Goal: Communication & Community: Share content

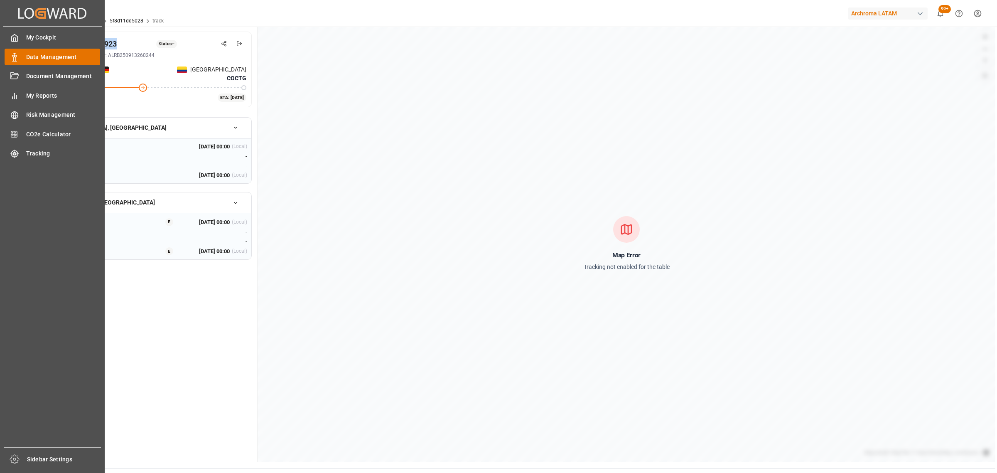
click at [56, 57] on span "Data Management" at bounding box center [63, 57] width 74 height 9
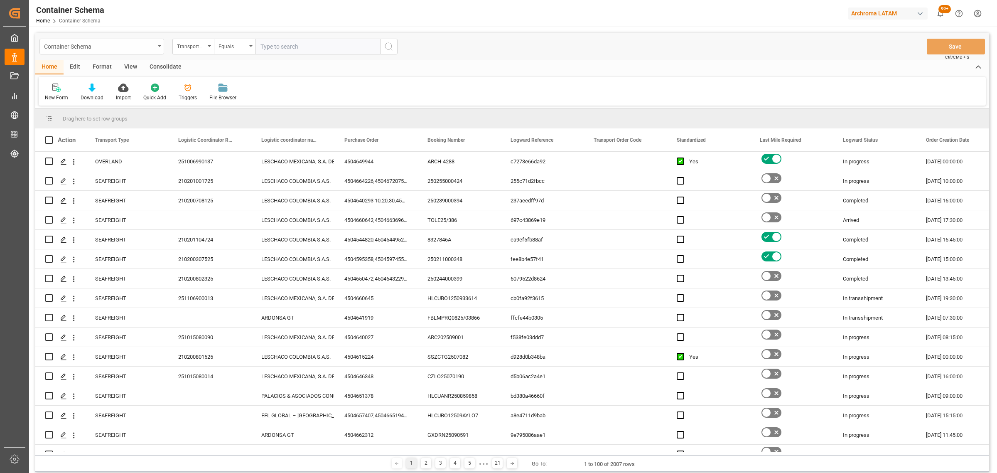
click at [110, 40] on div "Container Schema" at bounding box center [101, 47] width 125 height 16
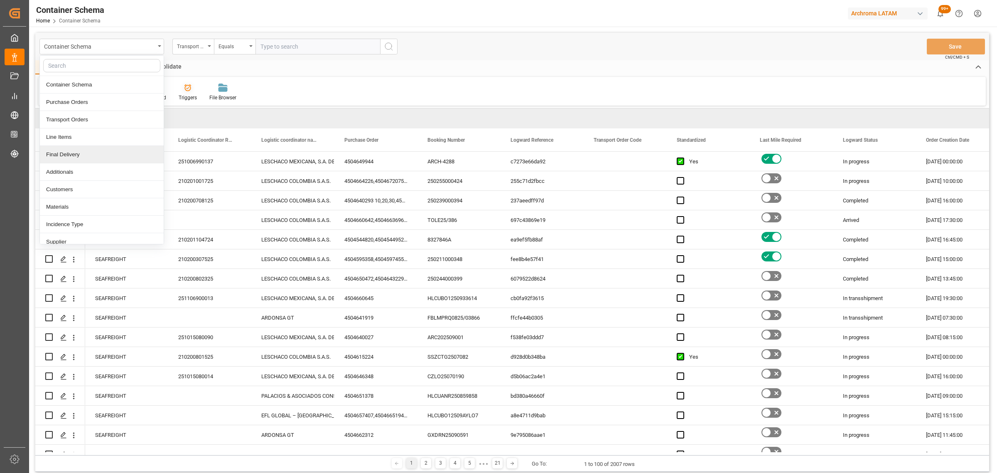
drag, startPoint x: 89, startPoint y: 154, endPoint x: 173, endPoint y: 92, distance: 103.9
click at [89, 155] on div "Final Delivery" at bounding box center [102, 154] width 124 height 17
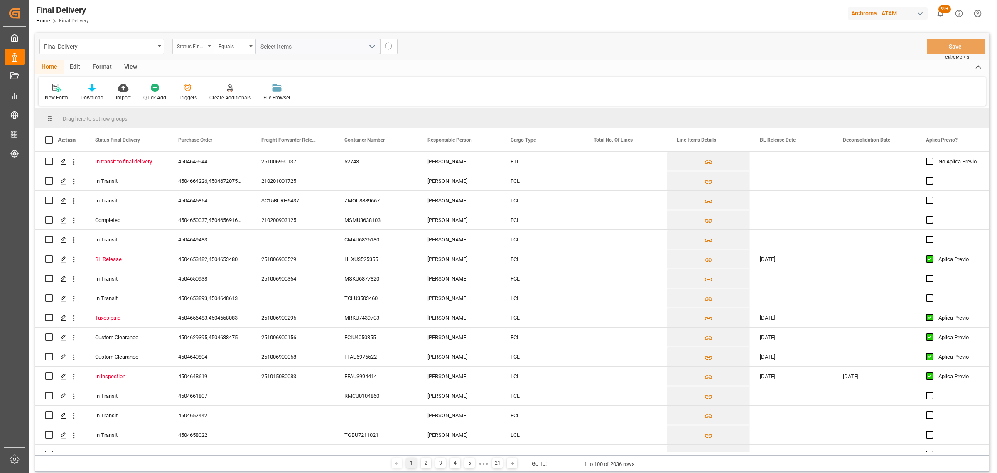
click at [209, 49] on div "Status Final Delivery" at bounding box center [193, 47] width 42 height 16
click at [217, 93] on div "Purchase Order" at bounding box center [235, 101] width 124 height 17
click at [223, 52] on div "Equals" at bounding box center [235, 47] width 42 height 16
click at [262, 98] on div "Fuzzy search" at bounding box center [276, 101] width 124 height 17
click at [274, 43] on input "text" at bounding box center [317, 47] width 125 height 16
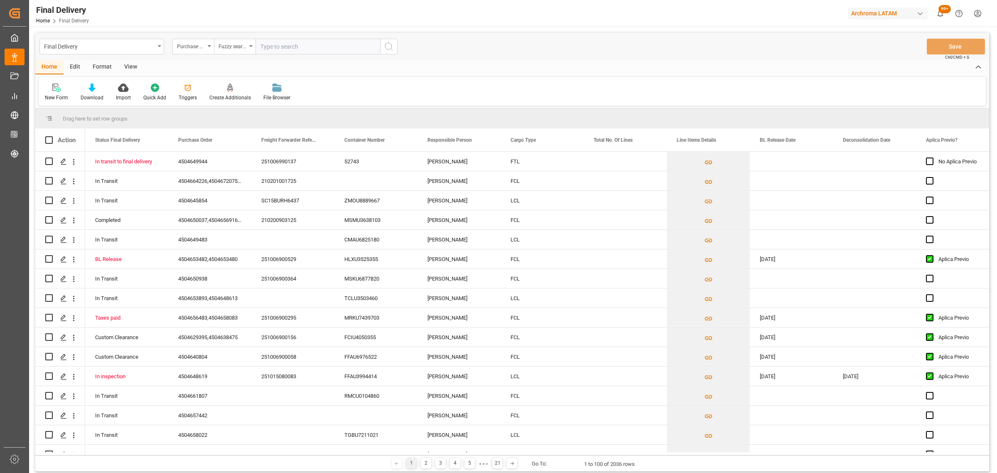
paste input "4504651407"
type input "4504651407"
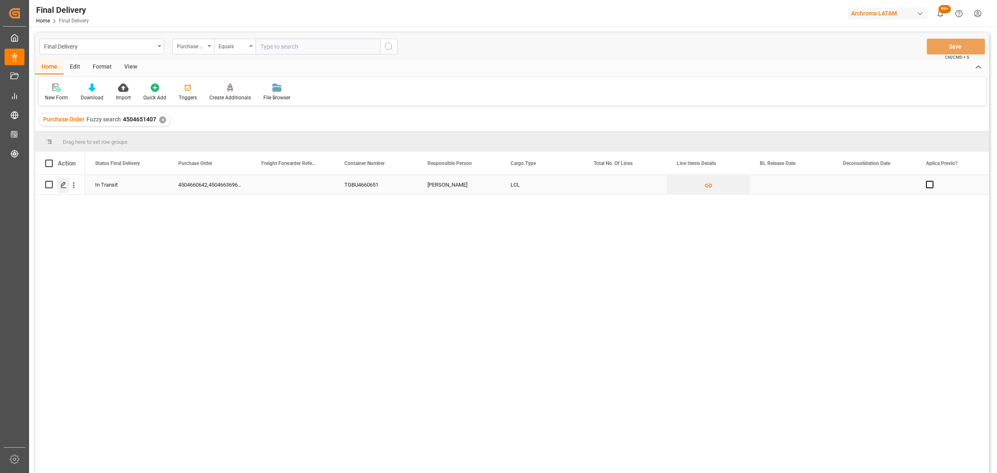
click at [65, 183] on polygon "Press SPACE to select this row." at bounding box center [63, 184] width 4 height 4
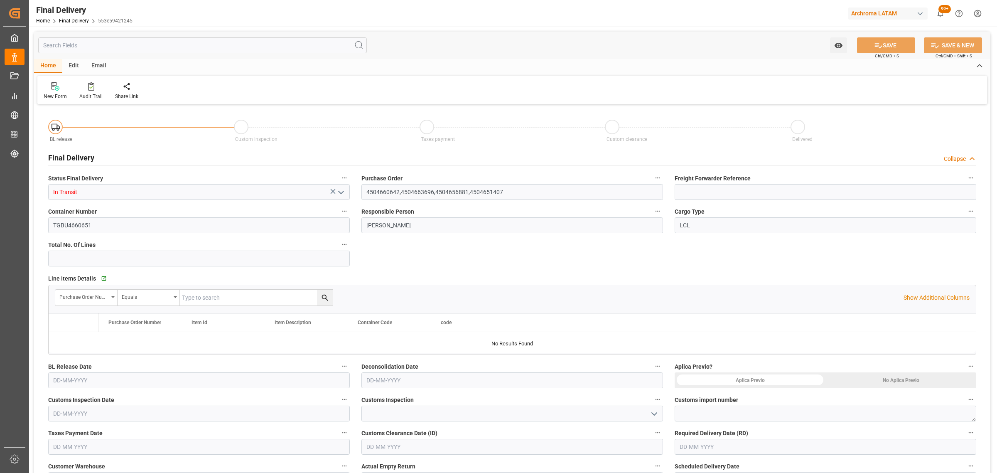
type input "[DATE]"
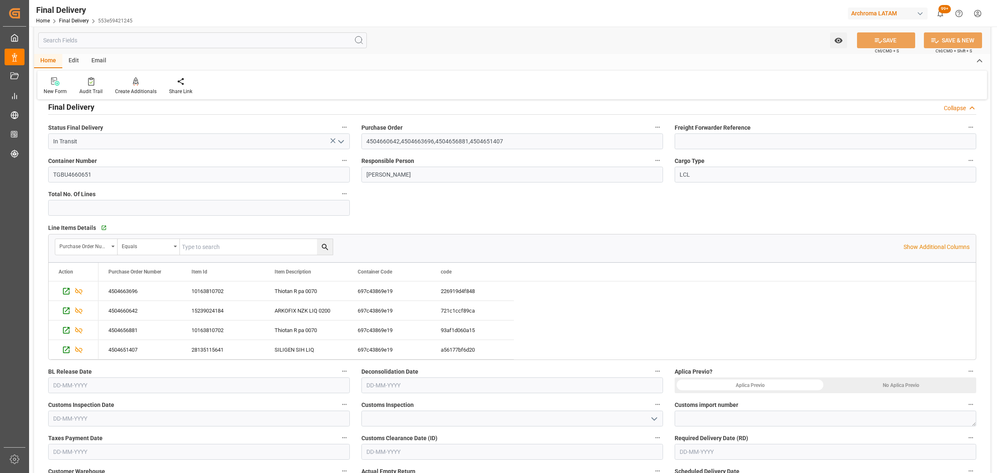
scroll to position [156, 0]
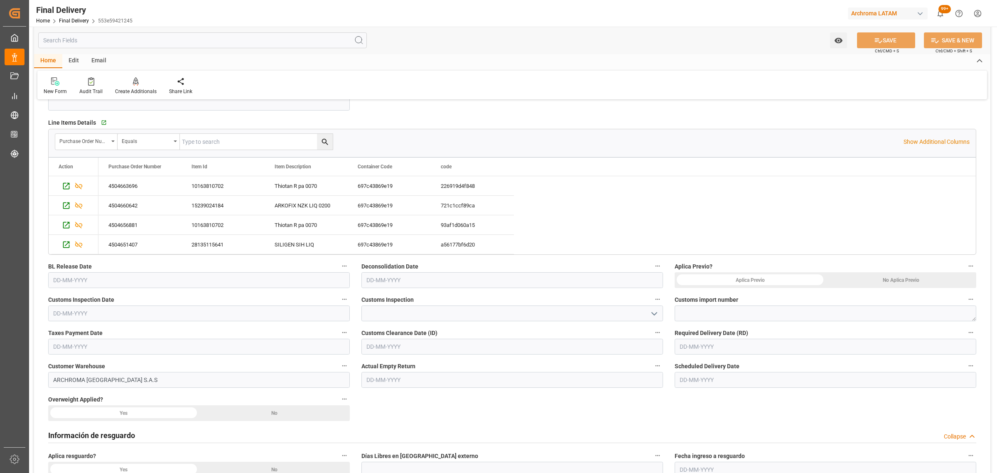
drag, startPoint x: 727, startPoint y: 346, endPoint x: 729, endPoint y: 339, distance: 6.4
click at [727, 346] on input "text" at bounding box center [826, 347] width 302 height 16
click at [699, 258] on div "29 30 1 2 3 4 5" at bounding box center [734, 256] width 113 height 16
click at [714, 305] on div "22" at bounding box center [718, 305] width 10 height 10
type input "[DATE]"
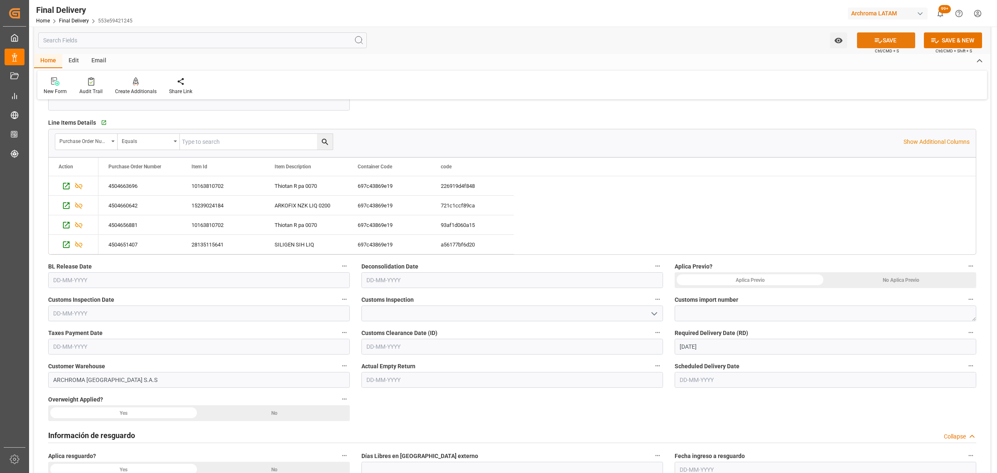
click at [885, 44] on button "SAVE" at bounding box center [886, 40] width 58 height 16
click at [181, 82] on icon at bounding box center [181, 81] width 8 height 8
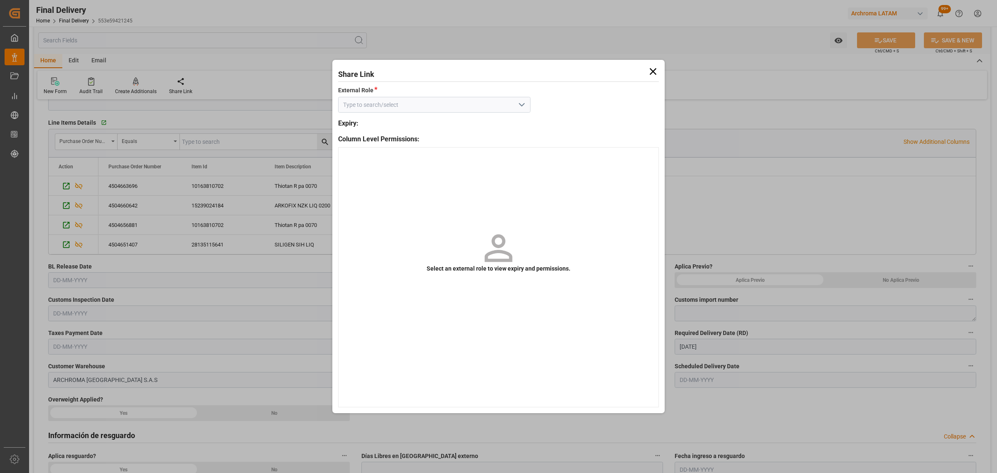
click at [522, 105] on icon "open menu" at bounding box center [522, 105] width 10 height 10
click at [459, 120] on div "External - finalDelivery" at bounding box center [435, 123] width 192 height 19
type input "External - finalDelivery"
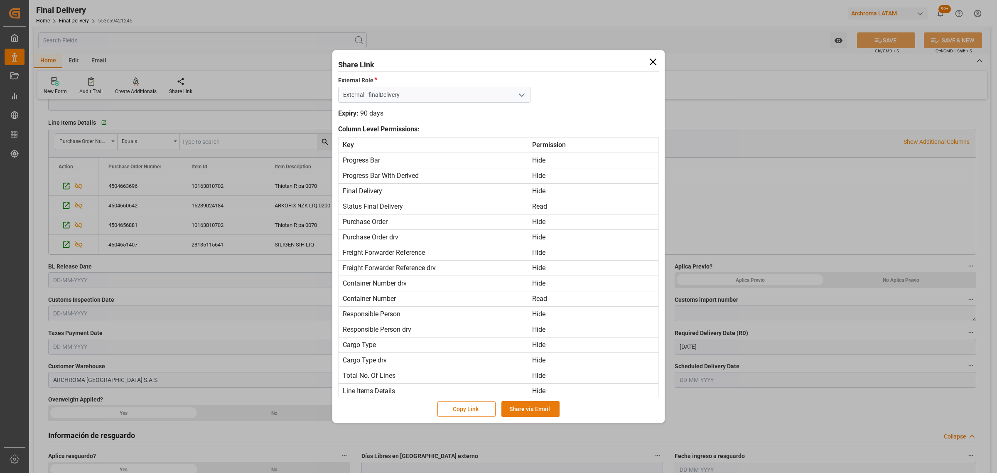
click at [544, 408] on button "Share via Email" at bounding box center [530, 409] width 58 height 16
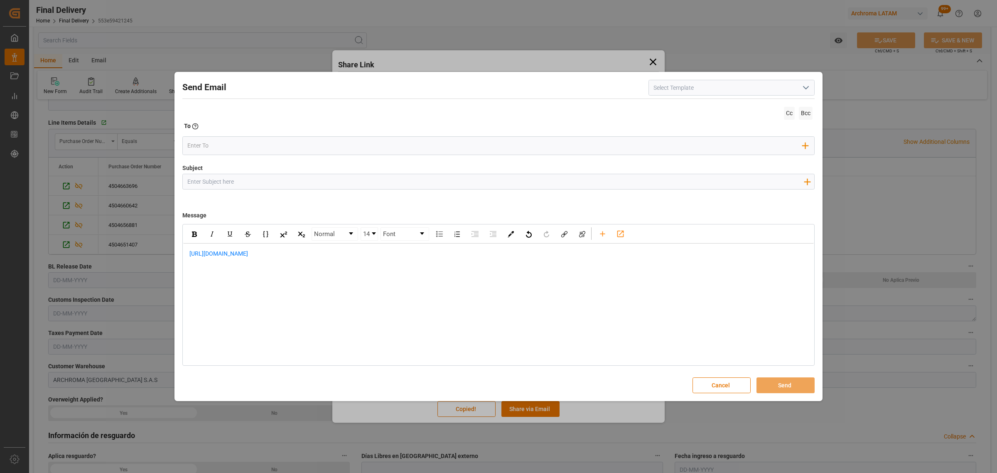
click at [375, 174] on input "Subject" at bounding box center [495, 181] width 625 height 15
paste input "PO 4504651407-4504656881-4504660642-4504663696//TE//DOCUMENTOS//ARCHROMA [GEOGR…"
drag, startPoint x: 385, startPoint y: 182, endPoint x: 346, endPoint y: 182, distance: 39.0
click at [346, 182] on input "PO 4504651407-4504656881-4504660642-4504663696//TE//DOCUMENTOS//ARCHROMA [GEOGR…" at bounding box center [495, 181] width 625 height 15
click at [389, 182] on input "PO 4504651407-4504656881-4504660642-4504663696//TE//DOCUMENTOS//ARCHROMA [GEOGR…" at bounding box center [495, 181] width 625 height 15
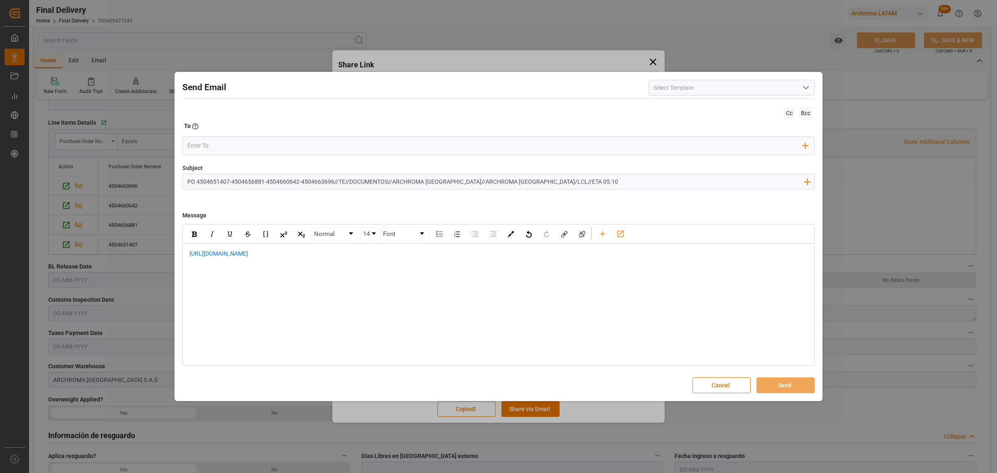
drag, startPoint x: 385, startPoint y: 182, endPoint x: 348, endPoint y: 180, distance: 37.4
click at [348, 180] on input "PO 4504651407-4504656881-4504660642-4504663696//TE//DOCUMENTOS//ARCHROMA [GEOGR…" at bounding box center [495, 181] width 625 height 15
type input "PO 4504651407-4504656881-4504660642-4504663696//TE//LOGWARD STATUS//ARCHROMA [G…"
click at [183, 253] on div "[URL][DOMAIN_NAME]" at bounding box center [498, 257] width 631 height 29
click at [203, 254] on div "rdw-editor" at bounding box center [498, 253] width 619 height 9
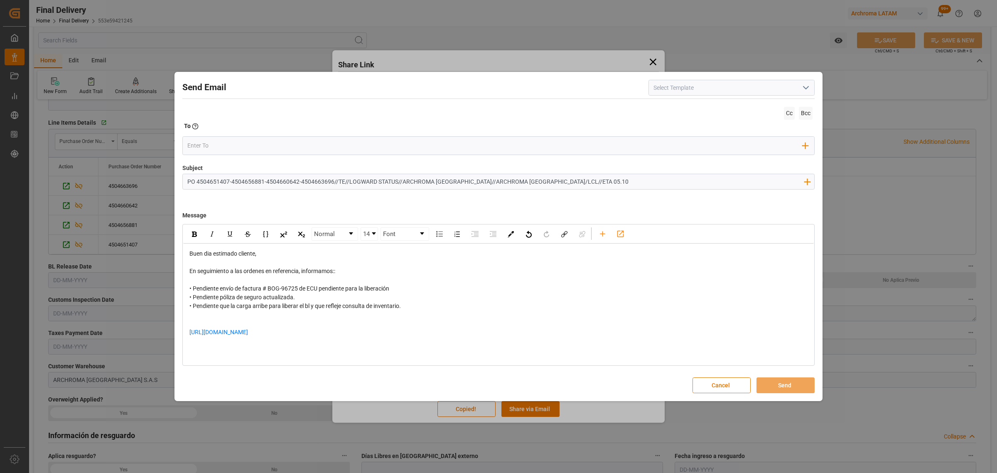
click at [402, 287] on div "• Pendiente envío de factura # BOG-96725 de ECU pendiente para la liberación • …" at bounding box center [498, 297] width 619 height 26
drag, startPoint x: 233, startPoint y: 290, endPoint x: 221, endPoint y: 291, distance: 12.9
click at [221, 291] on span "• Pendiente envío de factura # BOG-96725 de ECU pendiente para la liberación • …" at bounding box center [294, 297] width 211 height 24
click at [223, 289] on span "• Pendiente apago de factura # BOG-96725 de ECU pendiente para la liberación • …" at bounding box center [294, 297] width 211 height 24
click at [295, 321] on div "rdw-editor" at bounding box center [498, 323] width 619 height 9
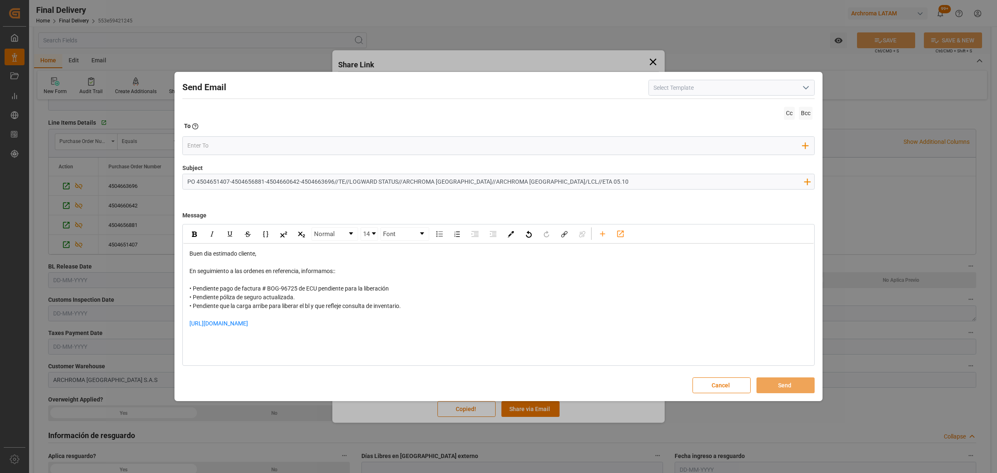
click at [323, 325] on div "[URL][DOMAIN_NAME]" at bounding box center [498, 327] width 619 height 17
drag, startPoint x: 282, startPoint y: 309, endPoint x: 220, endPoint y: 309, distance: 62.3
click at [220, 309] on span "• Pendiente pago de factura # BOG-96725 de ECU pendiente para la liberación • P…" at bounding box center [294, 297] width 211 height 24
click at [338, 321] on div "[URL][DOMAIN_NAME]" at bounding box center [498, 323] width 619 height 9
click at [209, 326] on span "[URL][DOMAIN_NAME]" at bounding box center [218, 323] width 59 height 7
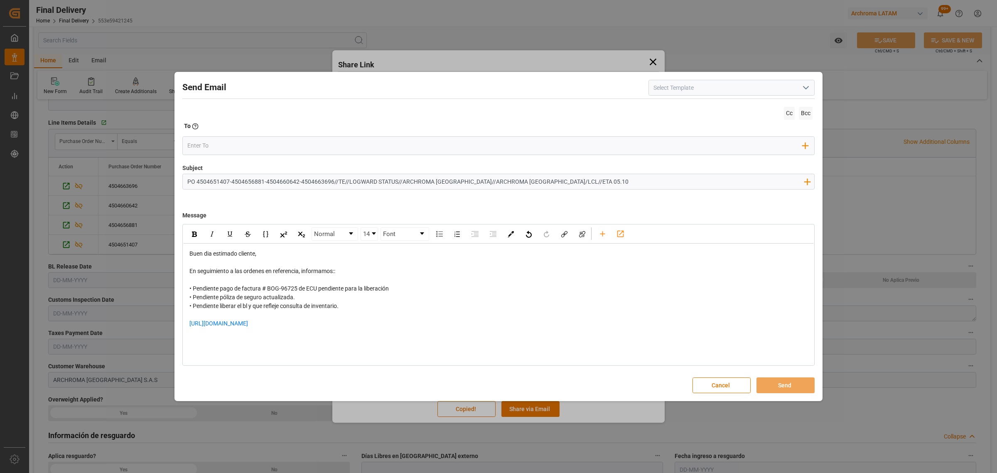
click at [204, 337] on div "rdw-editor" at bounding box center [498, 340] width 619 height 9
click at [216, 145] on input "email" at bounding box center [495, 145] width 616 height 12
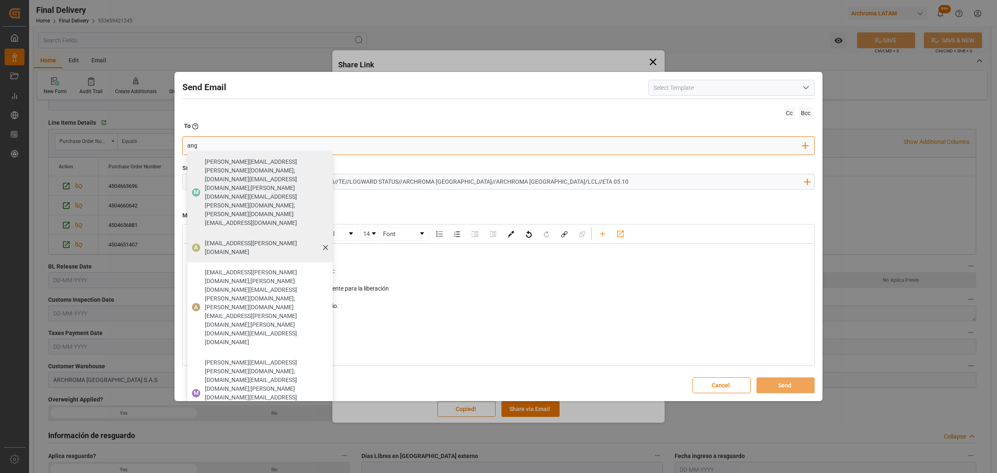
type input "ang"
click at [220, 239] on span "[EMAIL_ADDRESS][PERSON_NAME][DOMAIN_NAME]" at bounding box center [266, 247] width 122 height 17
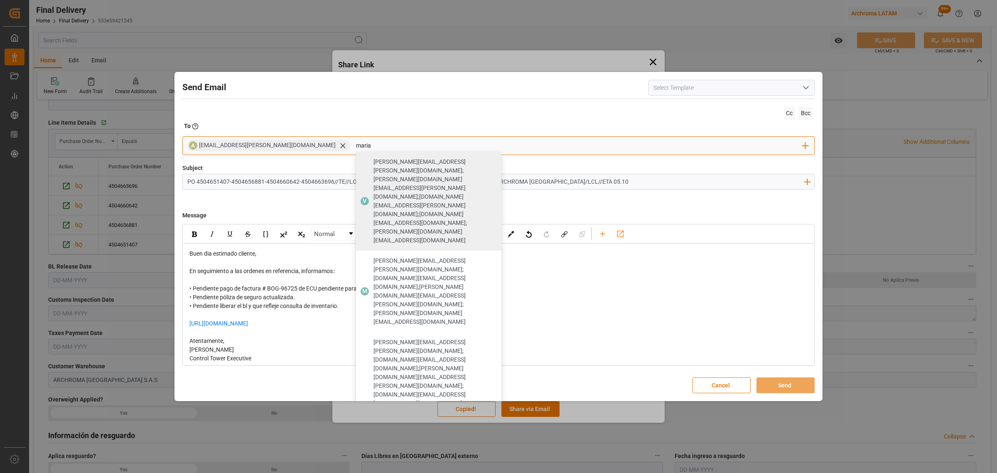
type input "maria"
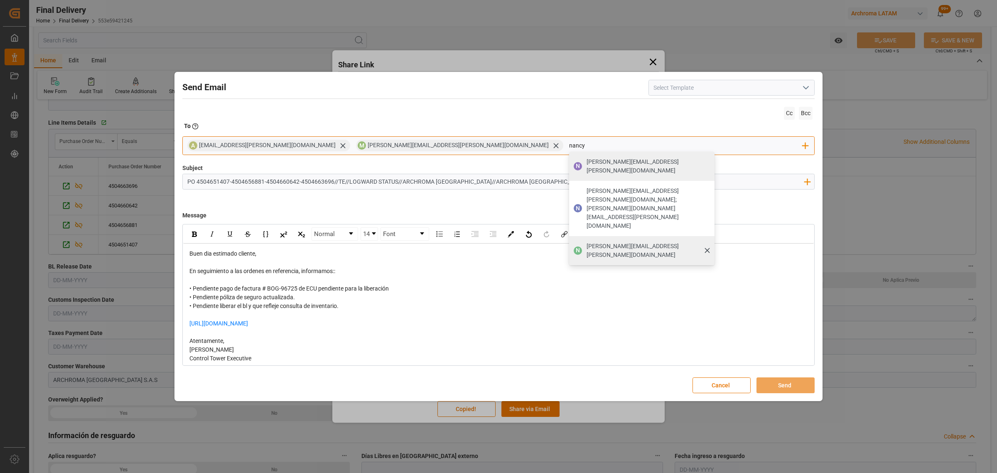
type input "nancy"
click at [587, 242] on span "[PERSON_NAME][EMAIL_ADDRESS][PERSON_NAME][DOMAIN_NAME]" at bounding box center [648, 250] width 122 height 17
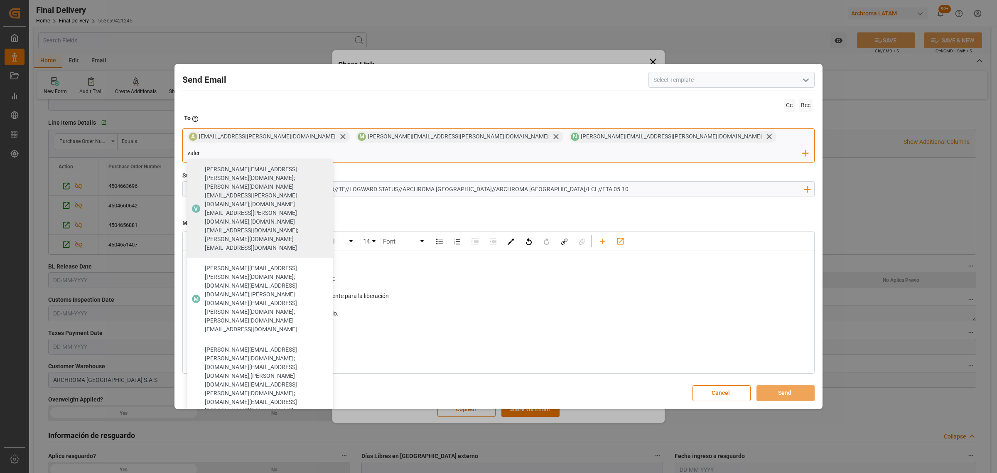
type input "valer"
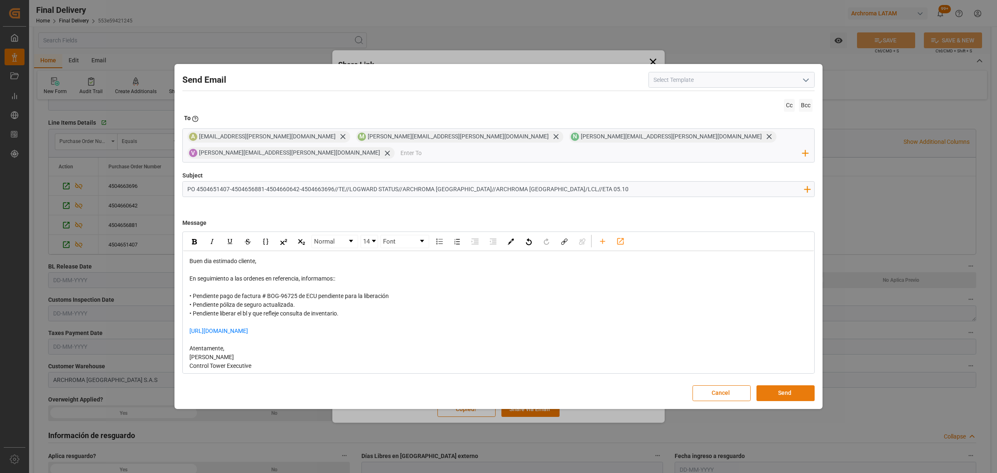
click at [797, 385] on button "Send" at bounding box center [785, 393] width 58 height 16
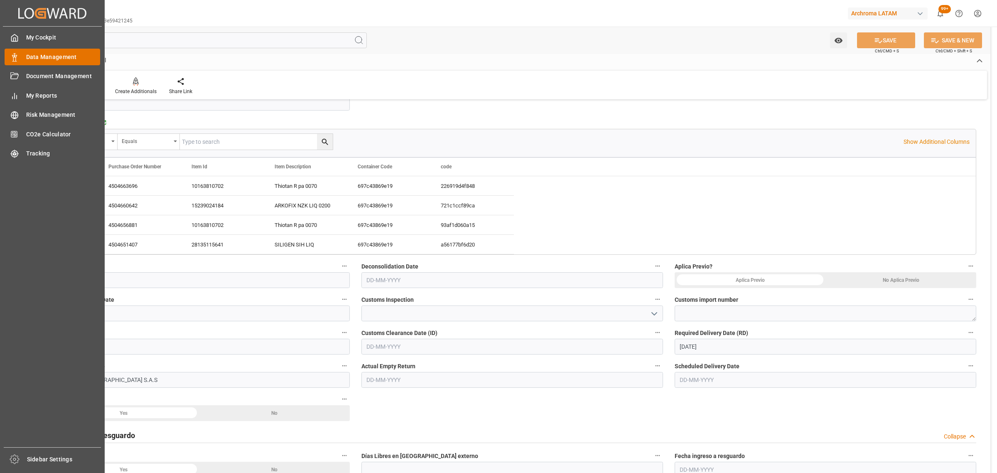
click at [17, 58] on icon at bounding box center [14, 57] width 8 height 8
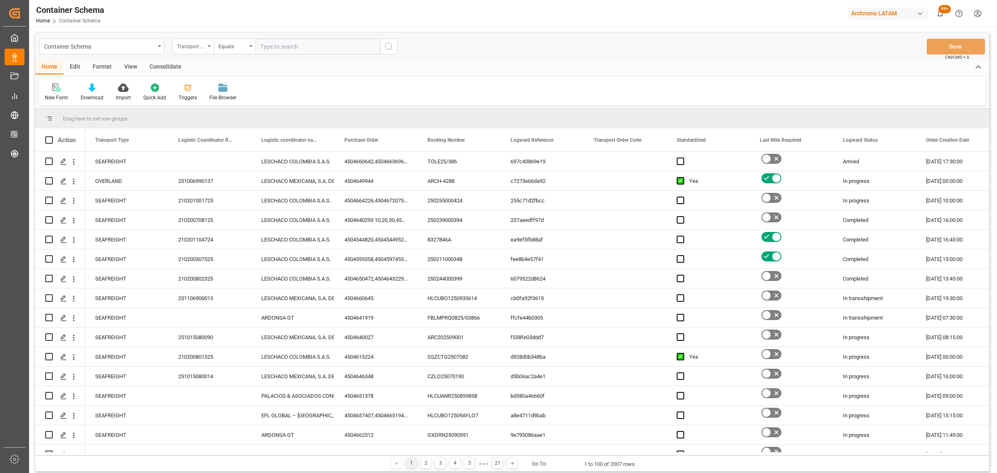
click at [189, 49] on div "Transport Type" at bounding box center [191, 46] width 28 height 10
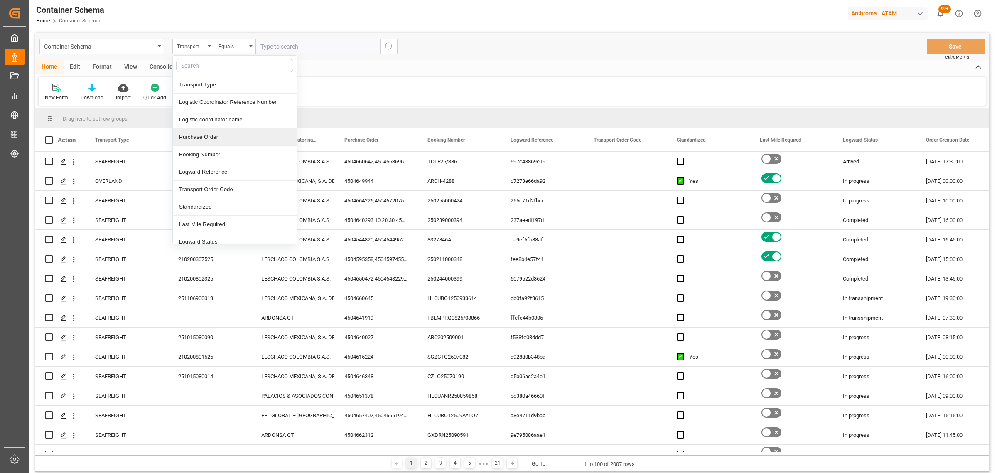
click at [213, 141] on div "Purchase Order" at bounding box center [235, 136] width 124 height 17
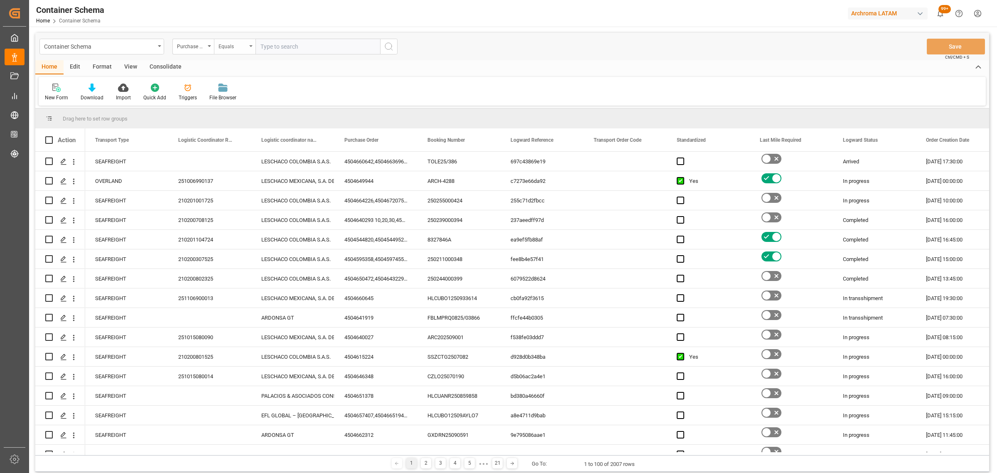
click at [227, 46] on div "Equals" at bounding box center [233, 46] width 28 height 10
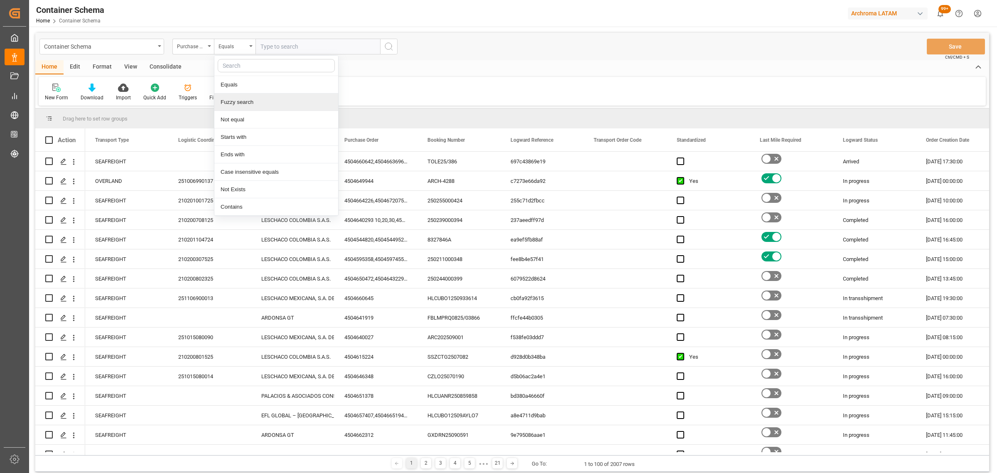
click at [265, 103] on div "Fuzzy search" at bounding box center [276, 101] width 124 height 17
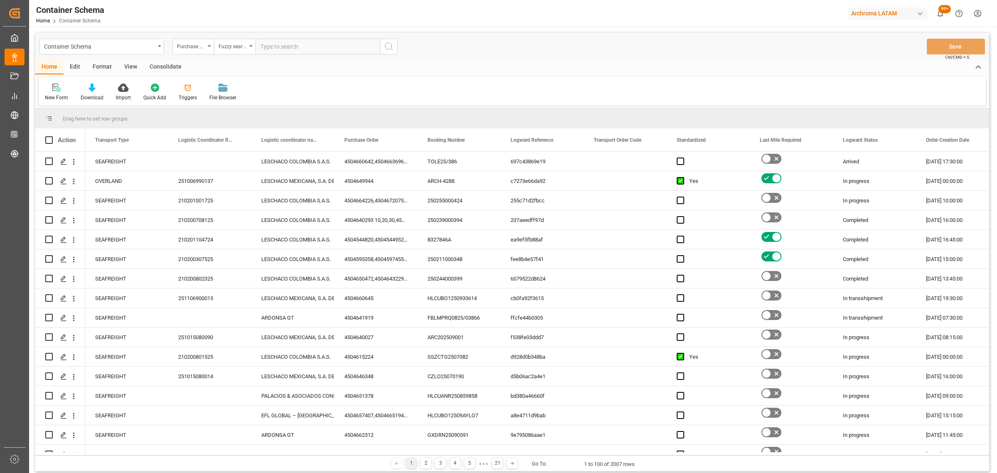
click at [286, 39] on input "text" at bounding box center [317, 47] width 125 height 16
paste input "4504640206"
type input "4504640206"
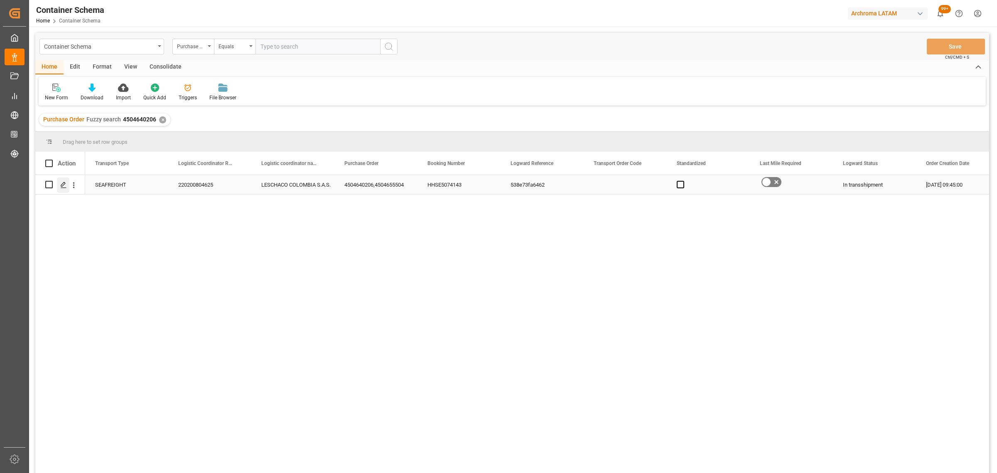
click at [62, 186] on polygon "Press SPACE to select this row." at bounding box center [63, 184] width 4 height 4
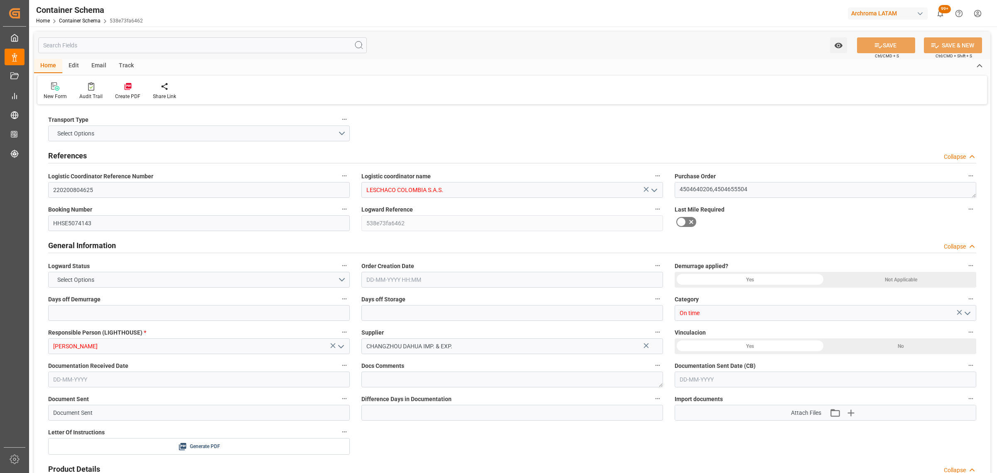
type input "0"
type input "3"
type input "2"
type input "92"
type input "2600"
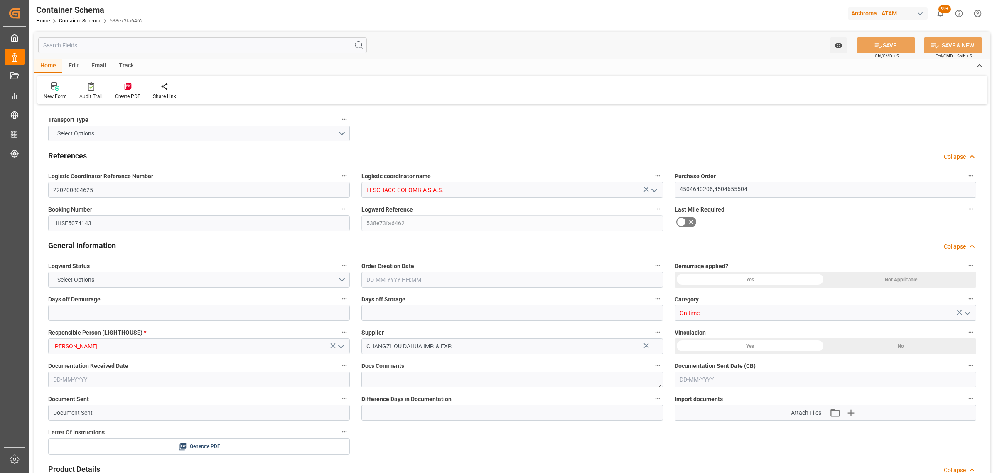
type input "2600"
type input "Maersk"
type input "Maersk Line AS"
type input "CNSGH"
type input "COBUN"
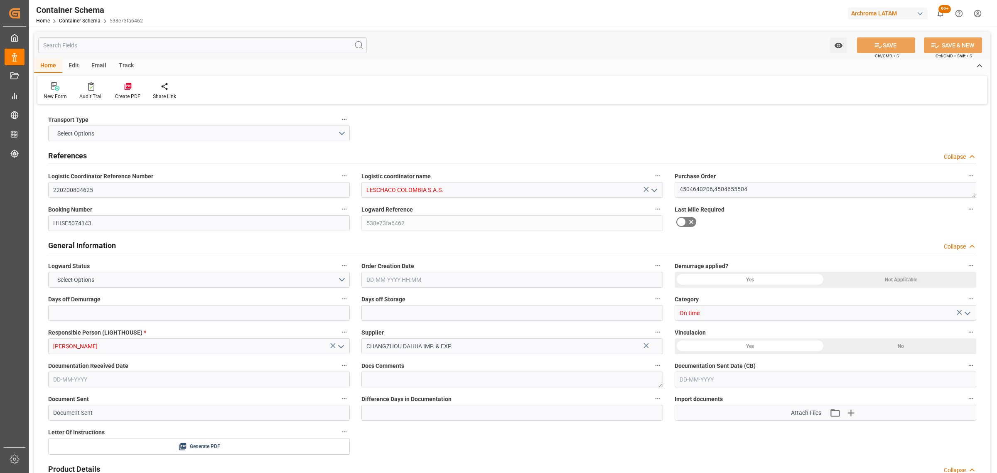
type input "9459436"
type input "22"
type input "0"
type input "[DATE] 09:45"
type input "[DATE]"
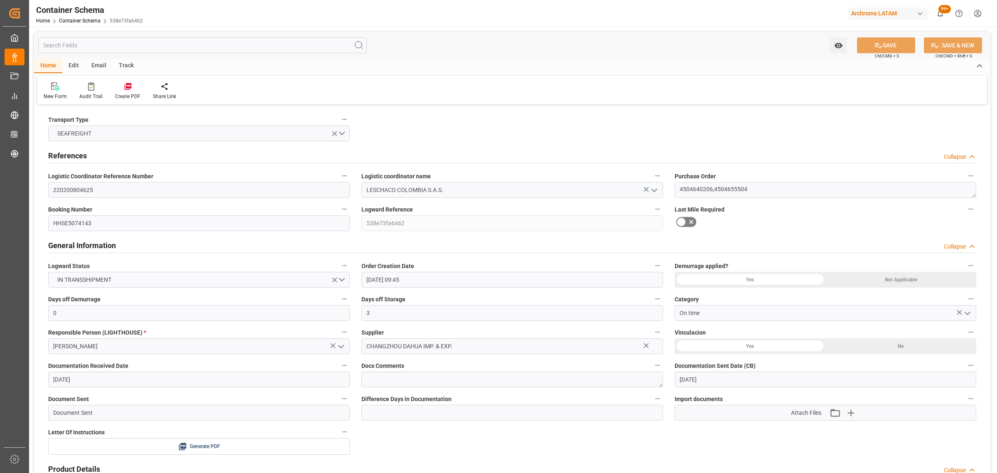
type input "[DATE]"
type input "[DATE] 09:07"
type input "[DATE] 14:54"
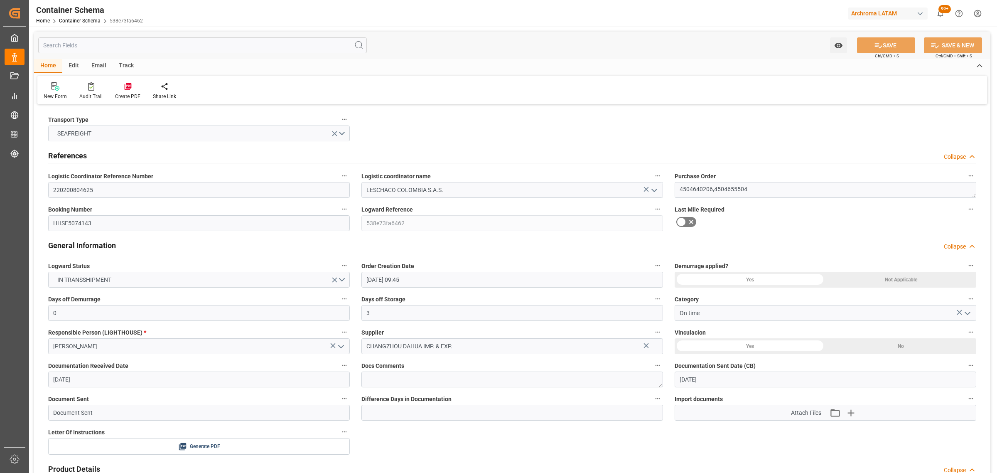
type input "[DATE]"
click at [129, 65] on div "Track" at bounding box center [126, 66] width 27 height 14
click at [46, 90] on div at bounding box center [54, 86] width 20 height 9
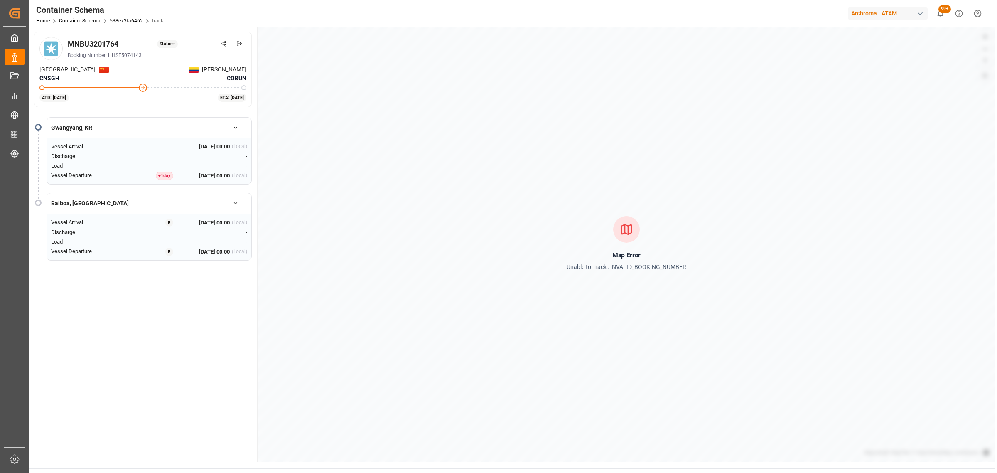
drag, startPoint x: 115, startPoint y: 45, endPoint x: 121, endPoint y: 44, distance: 6.2
click at [116, 45] on div "MNBU3201764" at bounding box center [93, 43] width 51 height 11
drag, startPoint x: 121, startPoint y: 44, endPoint x: 69, endPoint y: 43, distance: 52.4
click at [69, 43] on div "MNBU3201764 Status: -" at bounding box center [157, 43] width 179 height 11
copy div "MNBU3201764"
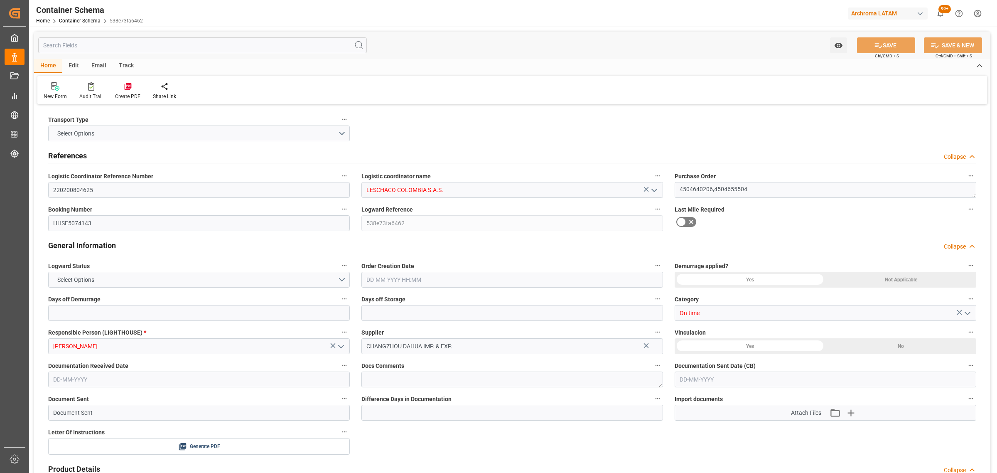
type input "0"
type input "3"
type input "2"
type input "92"
type input "2600"
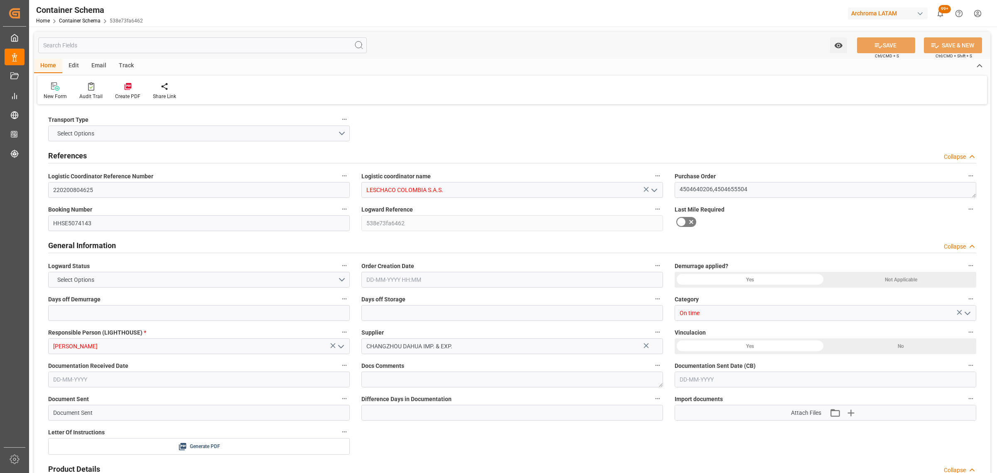
type input "2600"
type input "Maersk"
type input "Maersk Line AS"
type input "CNSGH"
type input "COBUN"
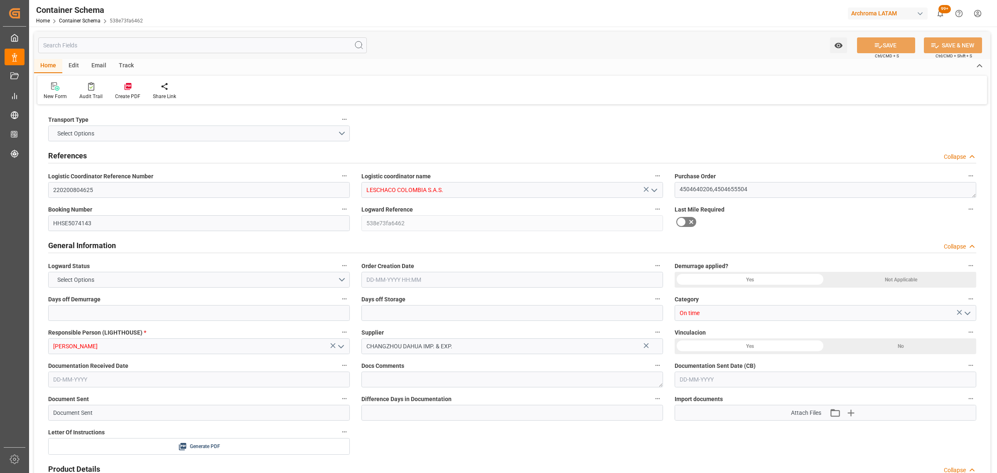
type input "9459436"
type input "22"
type input "0"
type input "[DATE] 09:45"
type input "[DATE]"
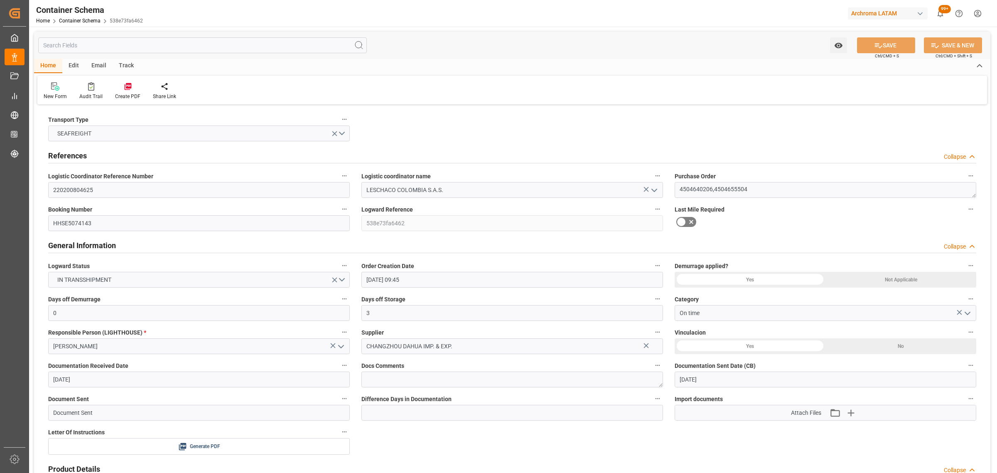
type input "[DATE]"
type input "[DATE] 09:07"
type input "[DATE] 14:54"
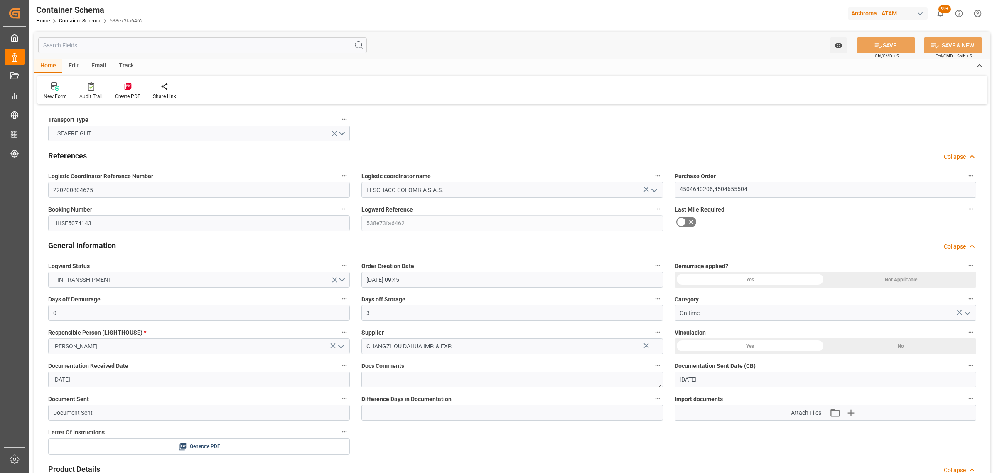
type input "[DATE]"
click at [107, 69] on div "Email" at bounding box center [98, 66] width 27 height 14
click at [54, 96] on div "Send Email" at bounding box center [56, 96] width 25 height 7
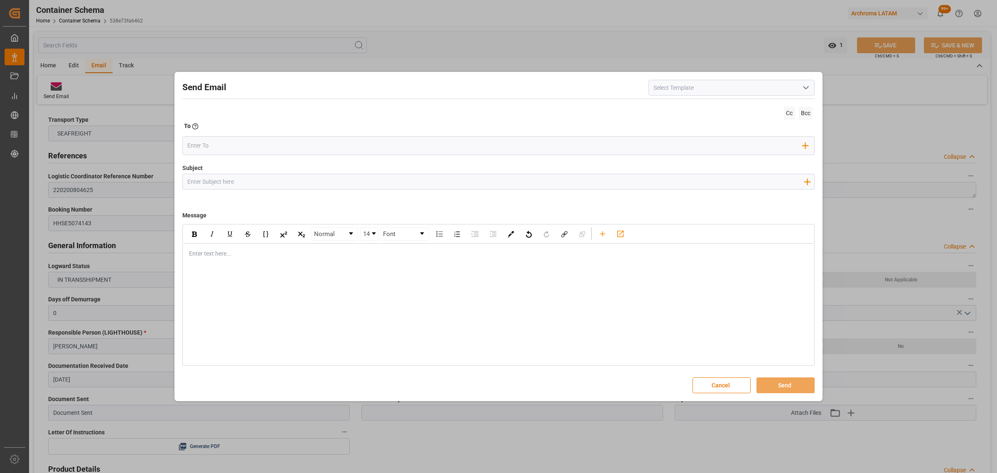
click at [245, 183] on input "Subject" at bounding box center [495, 181] width 625 height 15
click at [382, 181] on input "Subject" at bounding box center [495, 181] width 625 height 15
paste input "PO 4504640206,4504655504 //TE//VARIACION ETA//CHANGZHOU DAHUA IMP & EXP//ARCHRO…"
drag, startPoint x: 320, startPoint y: 182, endPoint x: 278, endPoint y: 181, distance: 42.0
click at [278, 181] on input "PO 4504640206,4504655504 //TE//VARIACION ETA//CHANGZHOU DAHUA IMP & EXP//ARCHRO…" at bounding box center [495, 181] width 625 height 15
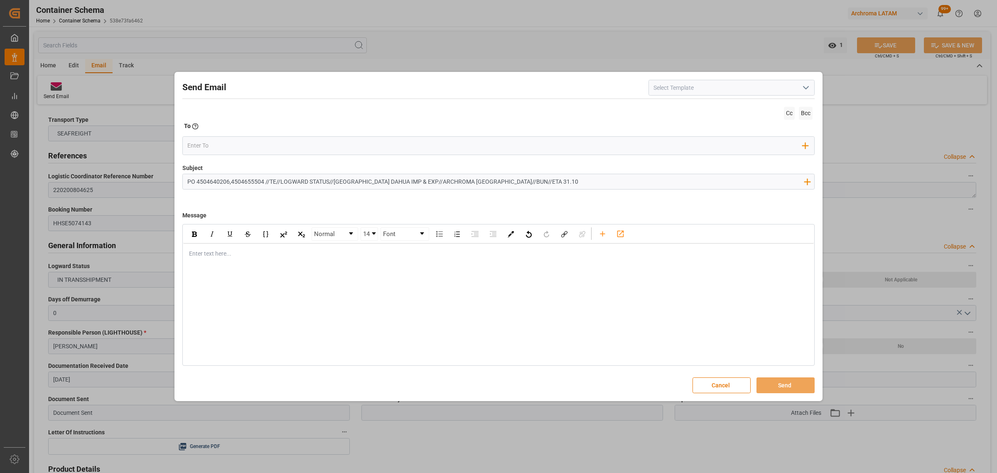
type input "PO 4504640206,4504655504 //TE//LOGWARD STATUS//[GEOGRAPHIC_DATA] DAHUA IMP & EX…"
click at [222, 262] on div "Enter text here..." at bounding box center [498, 253] width 631 height 20
click at [260, 260] on div "Enter text here..." at bounding box center [498, 253] width 631 height 20
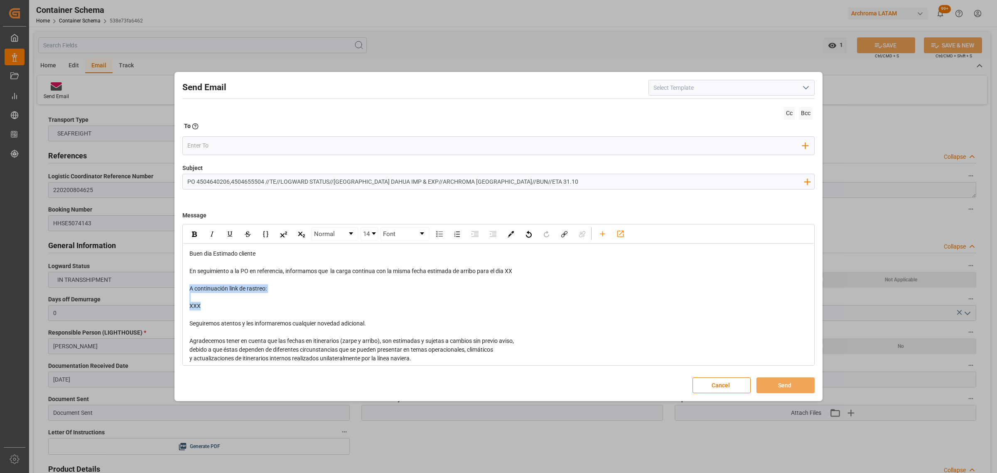
drag, startPoint x: 224, startPoint y: 309, endPoint x: 183, endPoint y: 285, distance: 48.0
click at [183, 285] on div "Buen dia Estimado cliente En seguimiento a la PO en referencia, informamos que …" at bounding box center [498, 327] width 631 height 169
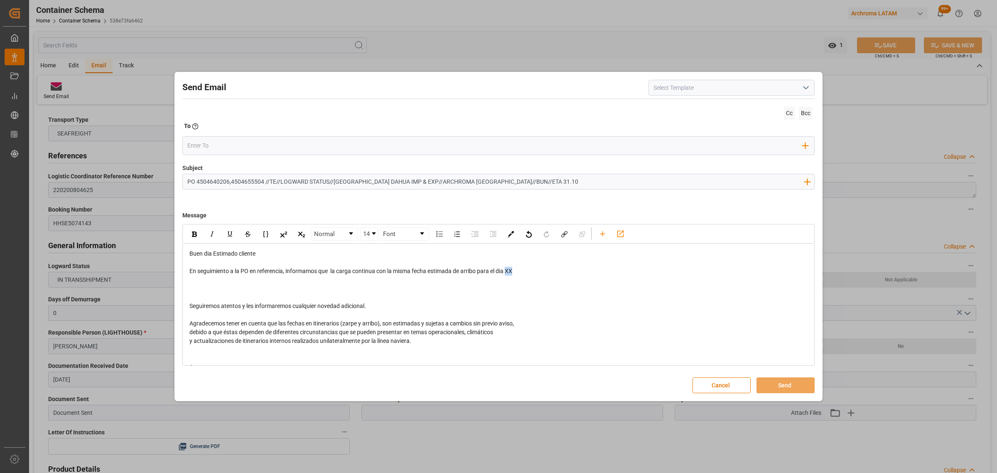
drag, startPoint x: 526, startPoint y: 270, endPoint x: 508, endPoint y: 270, distance: 17.9
click at [508, 270] on div "En seguimiento a la PO en referencia, informamos que la carga continua con la m…" at bounding box center [498, 271] width 619 height 9
click at [217, 282] on div "rdw-editor" at bounding box center [498, 279] width 619 height 9
click at [216, 290] on div "rdw-editor" at bounding box center [498, 288] width 619 height 9
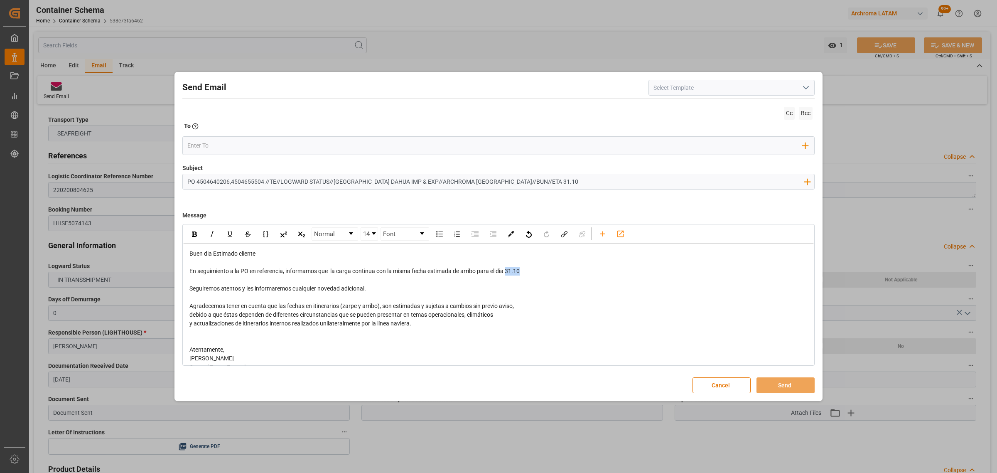
drag, startPoint x: 530, startPoint y: 273, endPoint x: 509, endPoint y: 275, distance: 21.7
click at [509, 275] on div "En seguimiento a la PO en referencia, informamos que la carga continua con la m…" at bounding box center [498, 271] width 619 height 9
click at [189, 238] on div "rdw-inline-control" at bounding box center [194, 234] width 15 height 12
click at [235, 281] on div "rdw-editor" at bounding box center [498, 279] width 619 height 9
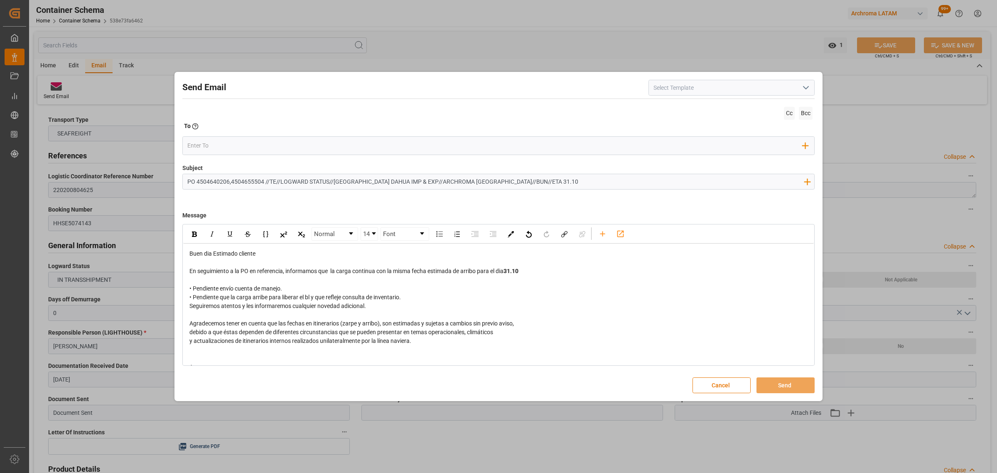
click at [317, 287] on div "• Pendiente envío cuenta de manejo. • Pendiente que la carga arribe para libera…" at bounding box center [498, 292] width 619 height 17
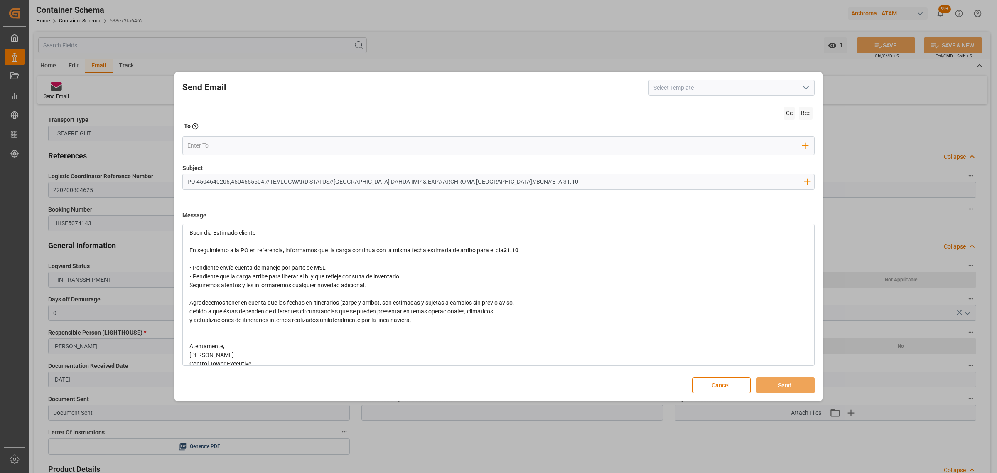
scroll to position [30, 0]
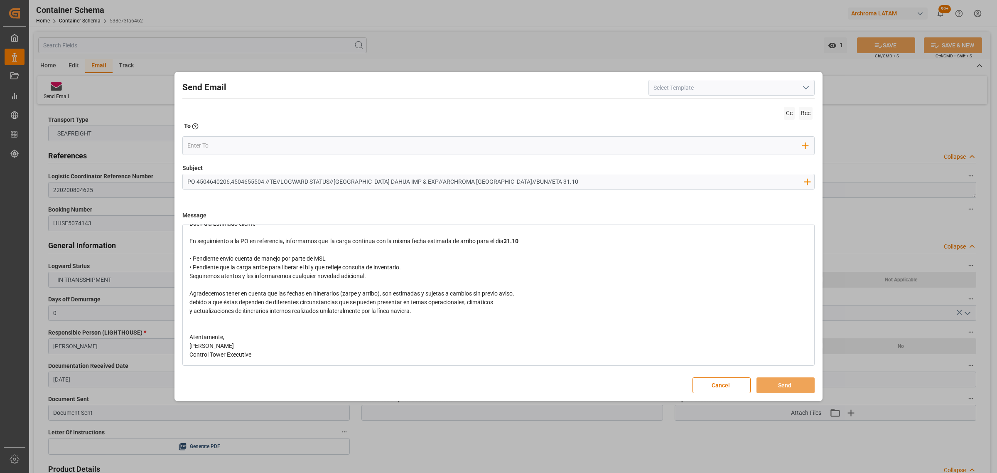
click at [436, 268] on div "• Pendiente envío cuenta de manejo por parte de MSL • Pendiente que la carga ar…" at bounding box center [498, 262] width 619 height 17
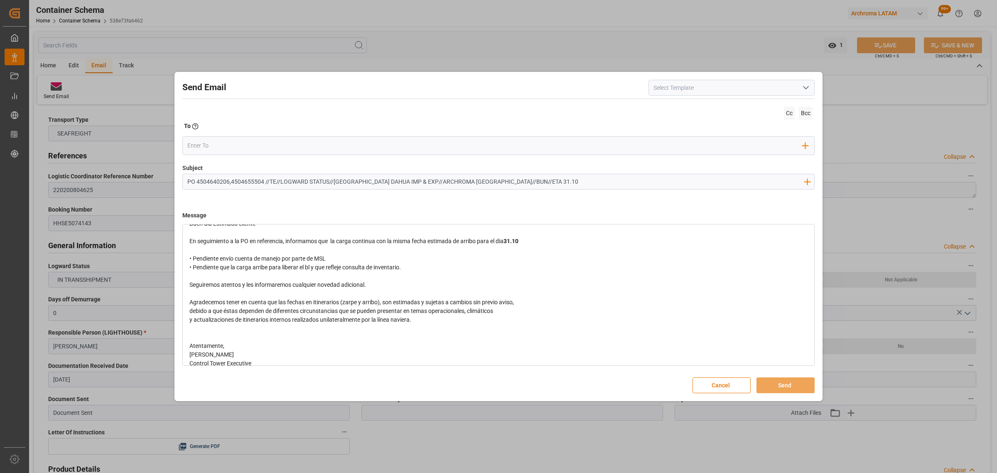
drag, startPoint x: 430, startPoint y: 269, endPoint x: 144, endPoint y: 252, distance: 287.1
click at [144, 252] on div "Send Email Cc Bcc To Enter the TO Email address Add Field to To Subject PO 4504…" at bounding box center [498, 236] width 997 height 473
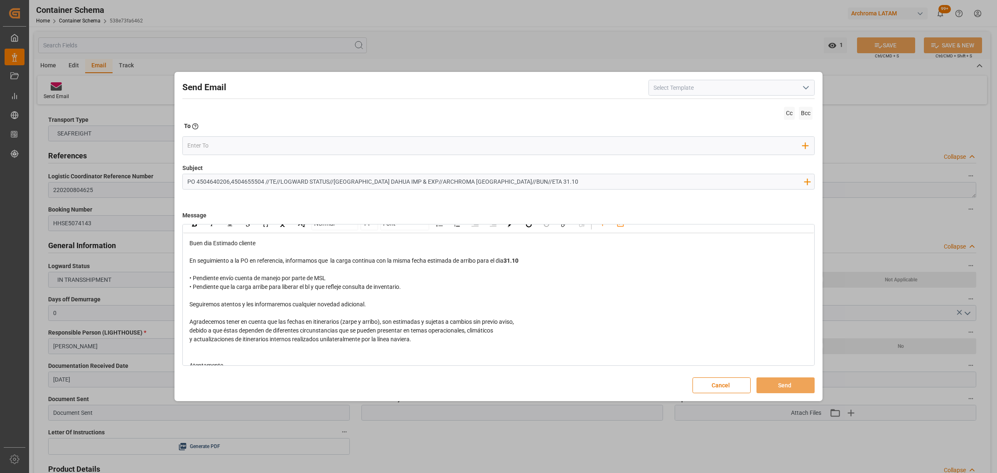
scroll to position [0, 0]
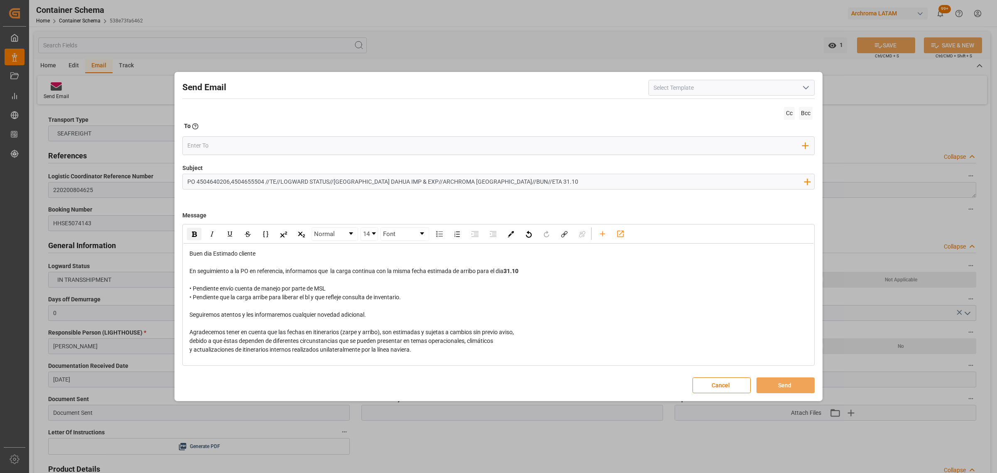
click at [189, 237] on div "rdw-inline-control" at bounding box center [194, 234] width 15 height 12
click at [521, 309] on div "rdw-editor" at bounding box center [498, 306] width 619 height 9
drag, startPoint x: 402, startPoint y: 297, endPoint x: 185, endPoint y: 282, distance: 217.4
click at [185, 282] on div "Buen dia Estimado cliente En seguimiento a la PO en referencia, informamos que …" at bounding box center [498, 323] width 631 height 160
click at [200, 229] on div "rdw-inline-control" at bounding box center [194, 234] width 15 height 12
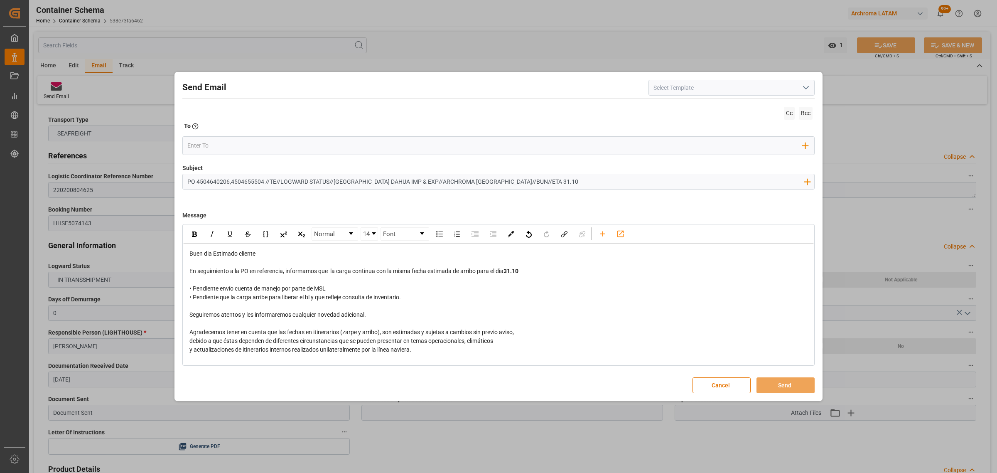
click at [400, 302] on div "rdw-editor" at bounding box center [498, 306] width 619 height 9
drag, startPoint x: 412, startPoint y: 297, endPoint x: 191, endPoint y: 258, distance: 224.5
click at [186, 285] on div "Buen dia Estimado cliente En seguimiento a la PO en referencia, informamos que …" at bounding box center [498, 323] width 631 height 160
click at [194, 236] on img "rdw-inline-control" at bounding box center [194, 233] width 5 height 5
click at [435, 302] on div "rdw-editor" at bounding box center [498, 306] width 619 height 9
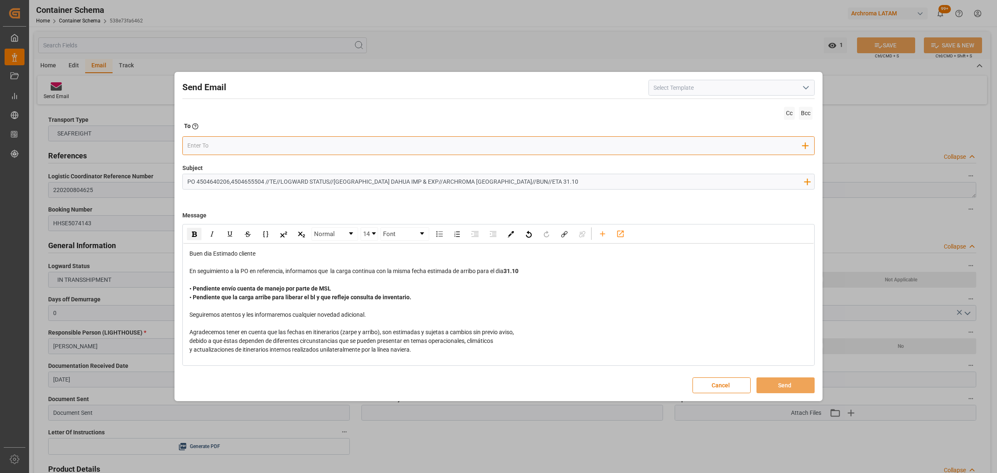
click at [245, 140] on input "email" at bounding box center [495, 145] width 616 height 12
click at [243, 148] on input "email" at bounding box center [495, 145] width 616 height 12
type input "A"
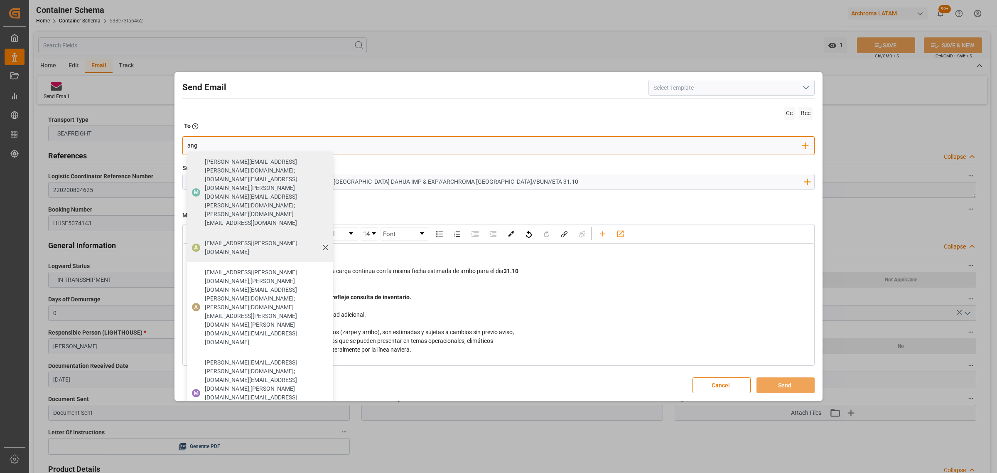
type input "ang"
click at [216, 239] on span "[EMAIL_ADDRESS][PERSON_NAME][DOMAIN_NAME]" at bounding box center [266, 247] width 122 height 17
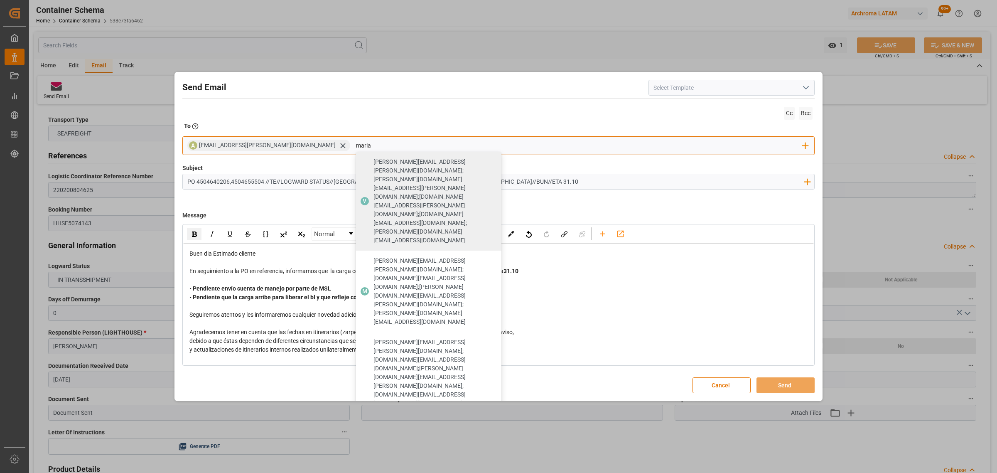
type input "maria"
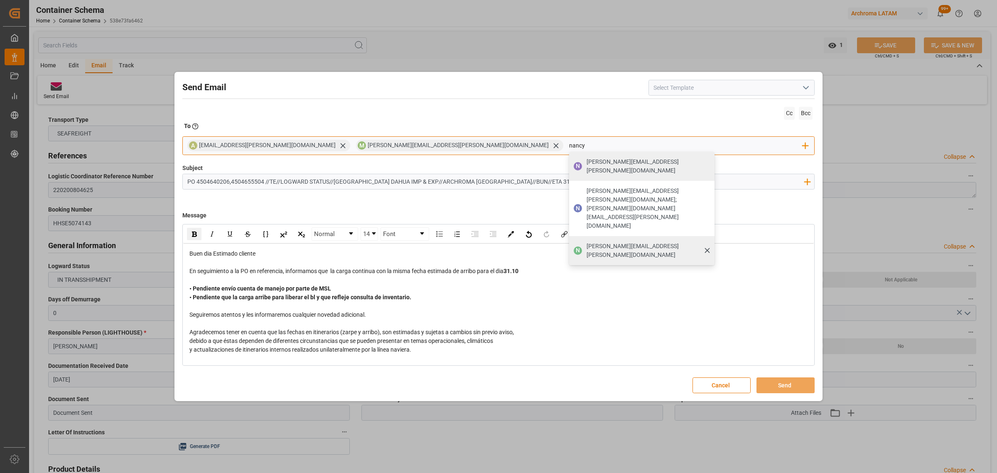
type input "nancy"
click at [587, 242] on span "[PERSON_NAME][EMAIL_ADDRESS][PERSON_NAME][DOMAIN_NAME]" at bounding box center [648, 250] width 122 height 17
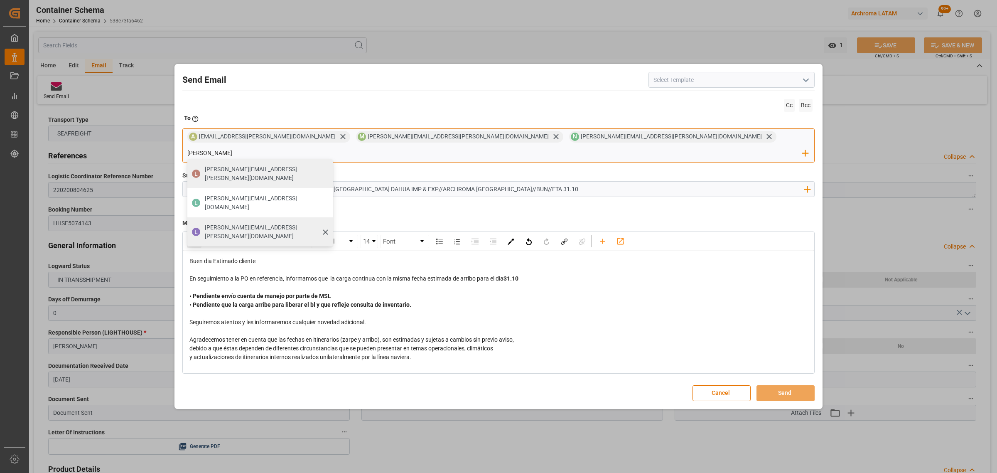
type input "[PERSON_NAME]"
click at [327, 223] on span "[PERSON_NAME][EMAIL_ADDRESS][PERSON_NAME][DOMAIN_NAME]" at bounding box center [266, 231] width 122 height 17
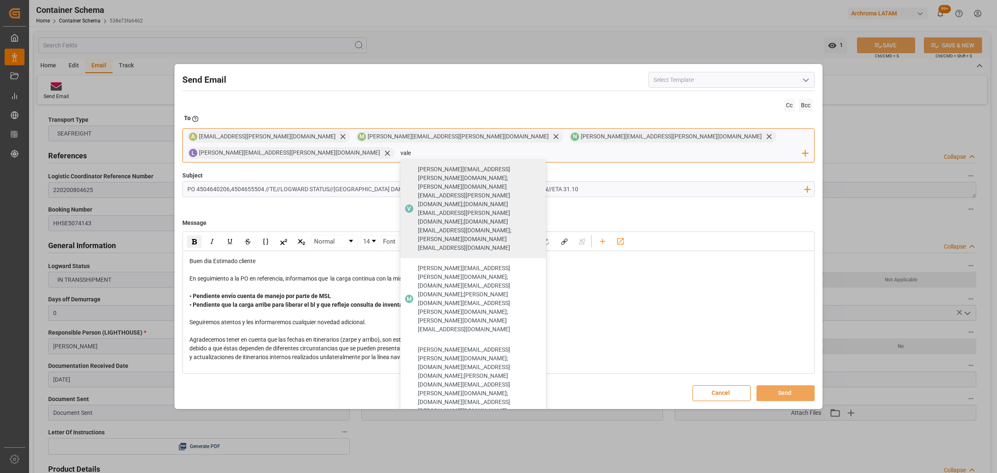
type input "vale"
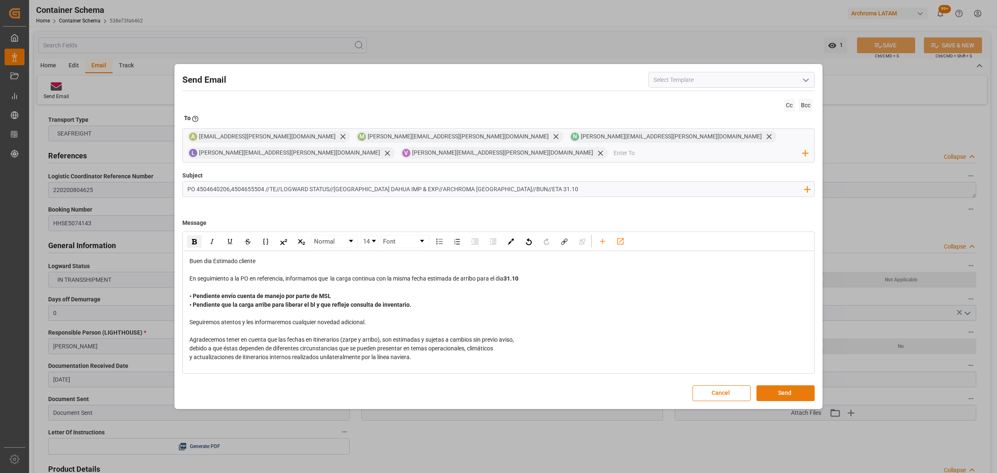
click at [794, 388] on button "Send" at bounding box center [785, 393] width 58 height 16
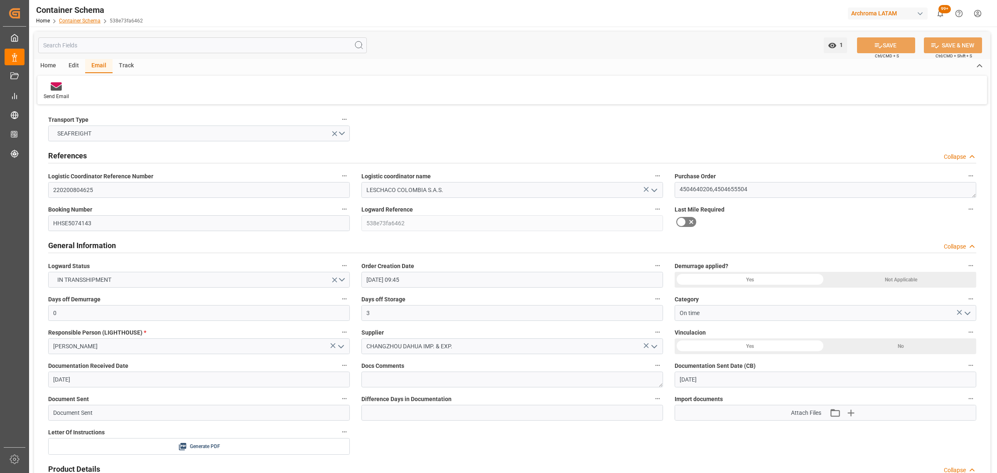
click at [75, 22] on link "Container Schema" at bounding box center [80, 21] width 42 height 6
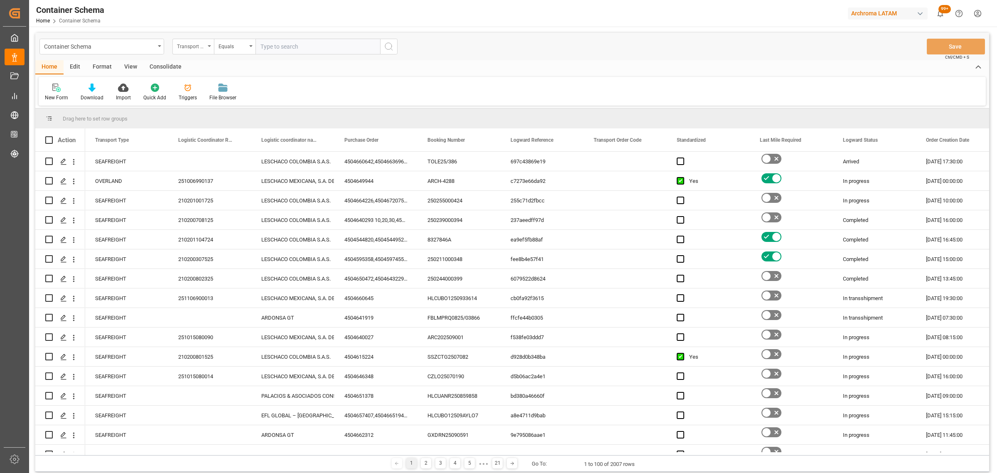
click at [194, 49] on div "Transport Type" at bounding box center [191, 46] width 28 height 10
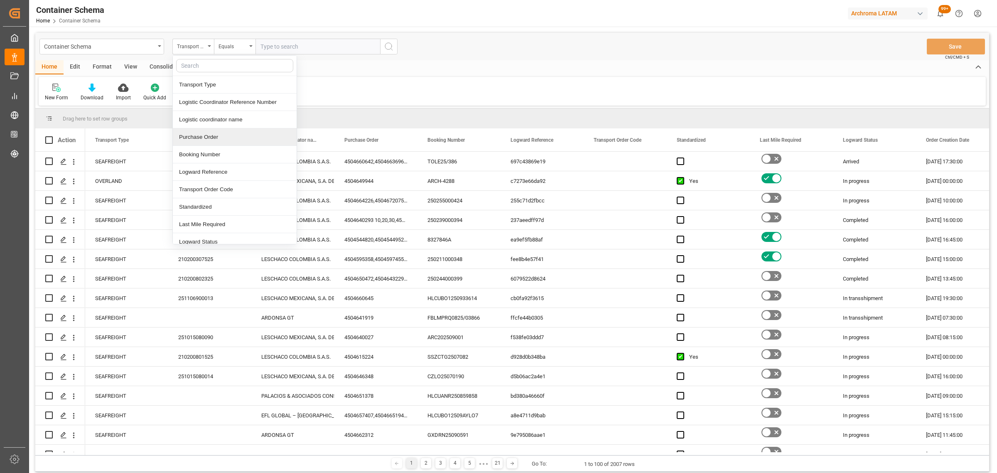
click at [233, 141] on div "Purchase Order" at bounding box center [235, 136] width 124 height 17
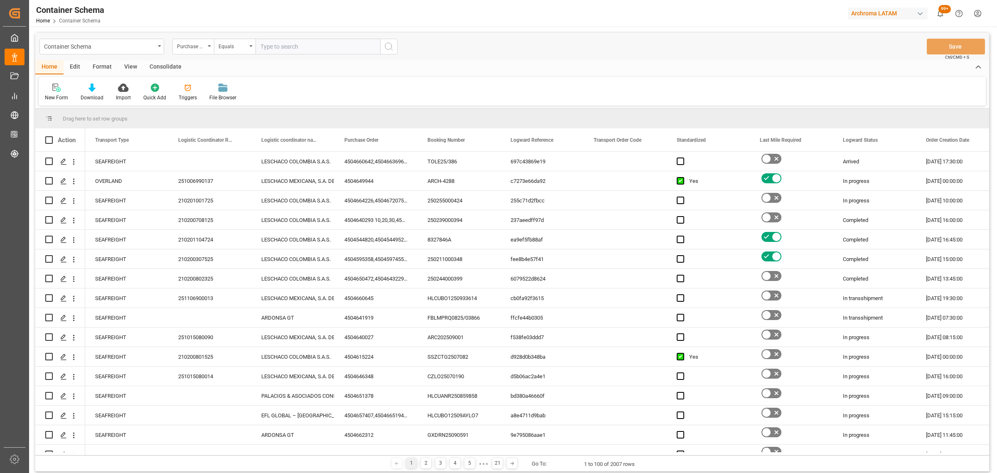
click at [216, 36] on div "Container Schema Purchase Order Equals Save Ctrl/CMD + S" at bounding box center [512, 46] width 954 height 27
click at [225, 48] on div "Equals" at bounding box center [233, 46] width 28 height 10
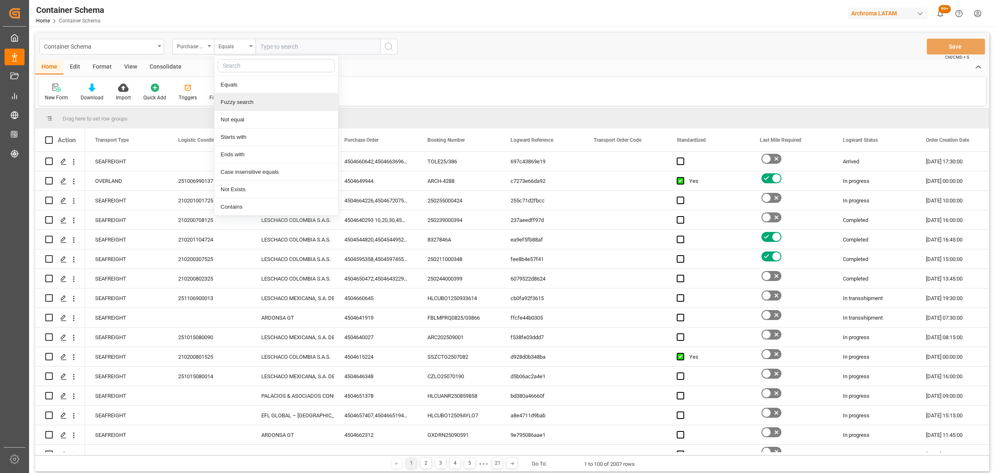
click at [253, 104] on div "Fuzzy search" at bounding box center [276, 101] width 124 height 17
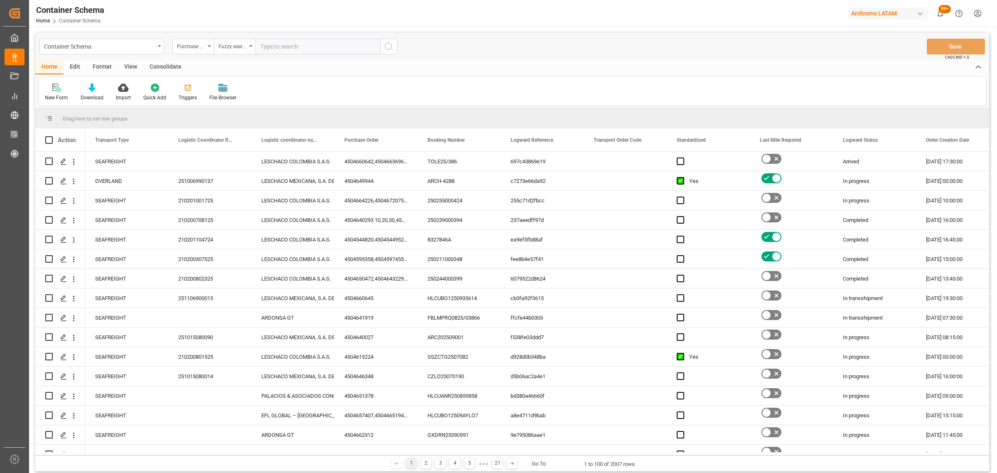
click at [285, 50] on input "text" at bounding box center [317, 47] width 125 height 16
paste input "4504655399"
type input "4504655399"
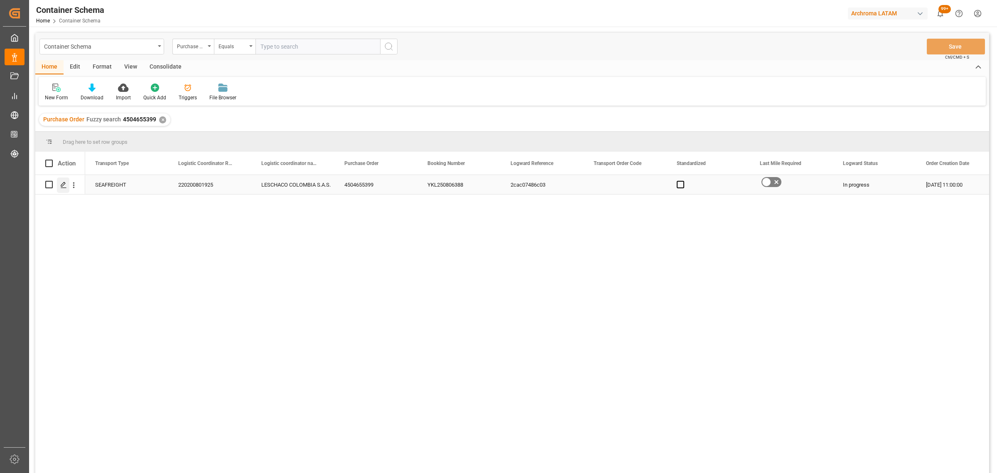
click at [61, 185] on icon "Press SPACE to select this row." at bounding box center [63, 185] width 7 height 7
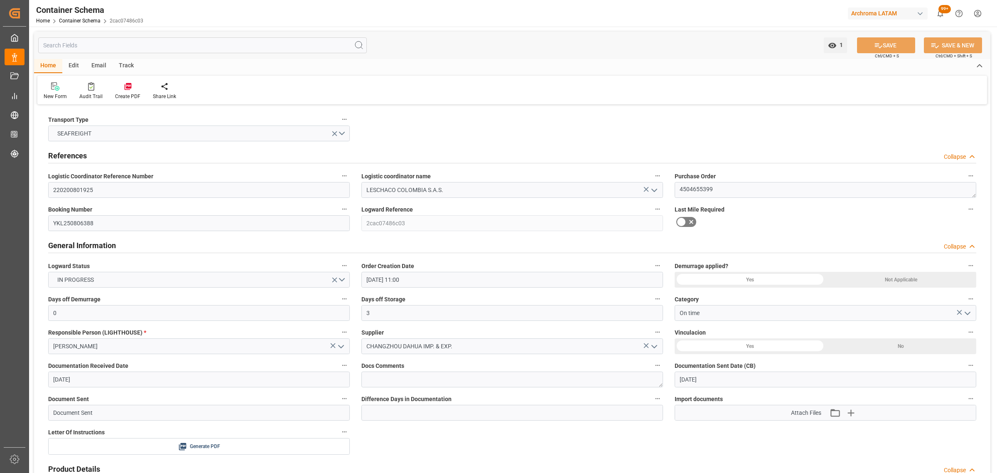
click at [118, 65] on div "Track" at bounding box center [126, 66] width 27 height 14
click at [55, 95] on div "Tracking" at bounding box center [54, 96] width 20 height 7
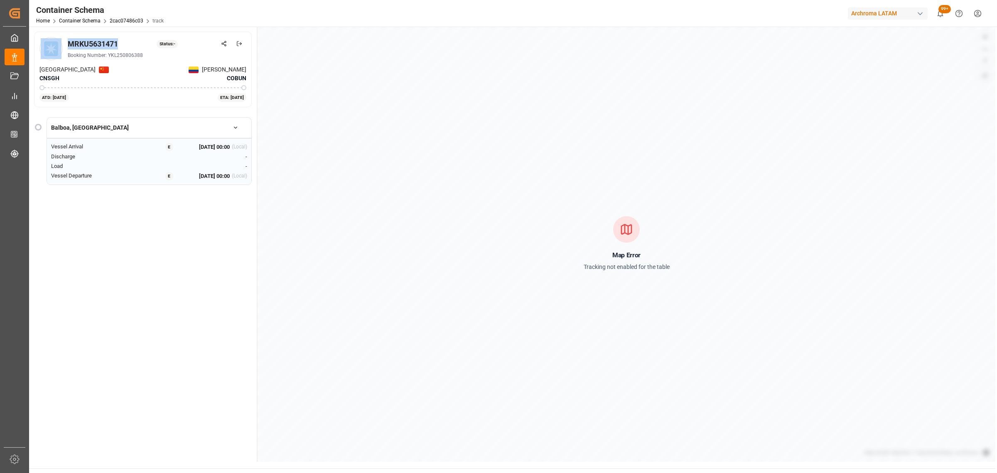
drag, startPoint x: 120, startPoint y: 40, endPoint x: 60, endPoint y: 42, distance: 59.4
click at [60, 42] on div "MRKU5631471 Status: - Booking Number: YKL250806388" at bounding box center [142, 48] width 207 height 23
copy div "MRKU5631471"
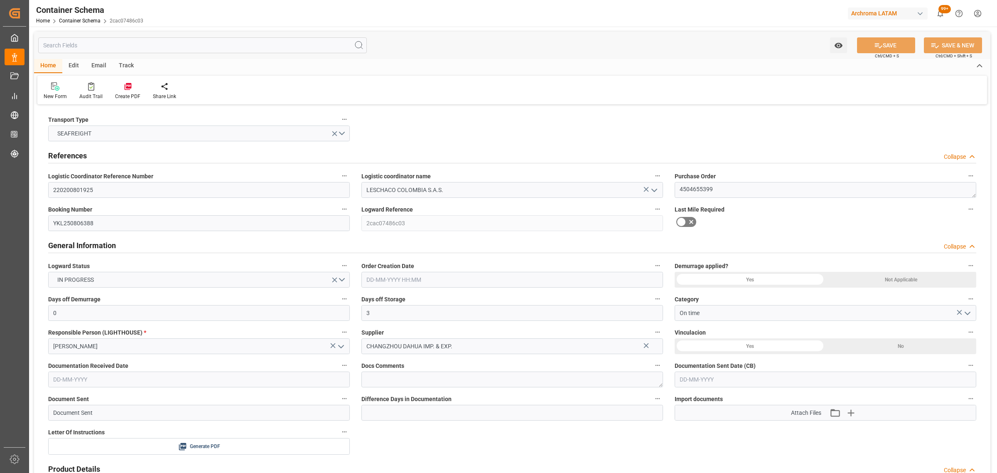
type input "[DATE] 11:00"
type input "[DATE]"
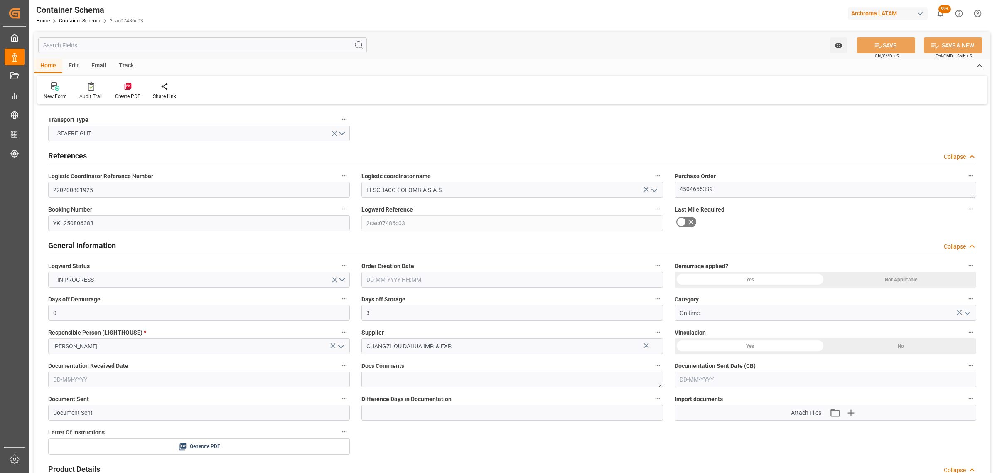
type input "[DATE] 09:09"
type input "[DATE] 16:14"
type input "[DATE]"
click at [95, 67] on div "Email" at bounding box center [98, 66] width 27 height 14
click at [61, 94] on div "Send Email" at bounding box center [56, 96] width 25 height 7
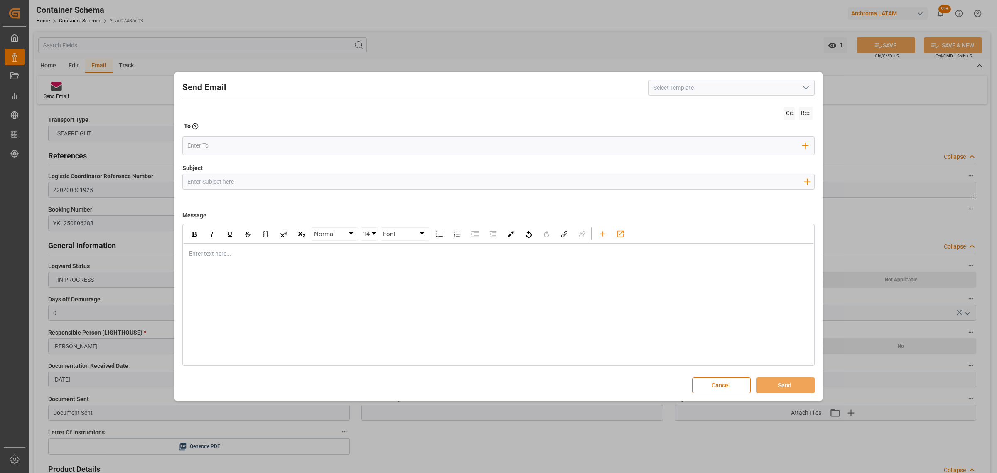
click at [250, 184] on input "Subject" at bounding box center [495, 181] width 625 height 15
click at [434, 183] on input "Subject" at bounding box center [495, 181] width 625 height 15
paste input "PO 4504655399 //TE//VARIACION ETA //CHANGZHOU DAHUA IMP & EXP//ARCHROMA [GEOGRA…"
drag, startPoint x: 290, startPoint y: 183, endPoint x: 248, endPoint y: 182, distance: 42.0
click at [248, 182] on input "PO 4504655399 //TE//VARIACION ETA //CHANGZHOU DAHUA IMP & EXP//ARCHROMA [GEOGRA…" at bounding box center [495, 181] width 625 height 15
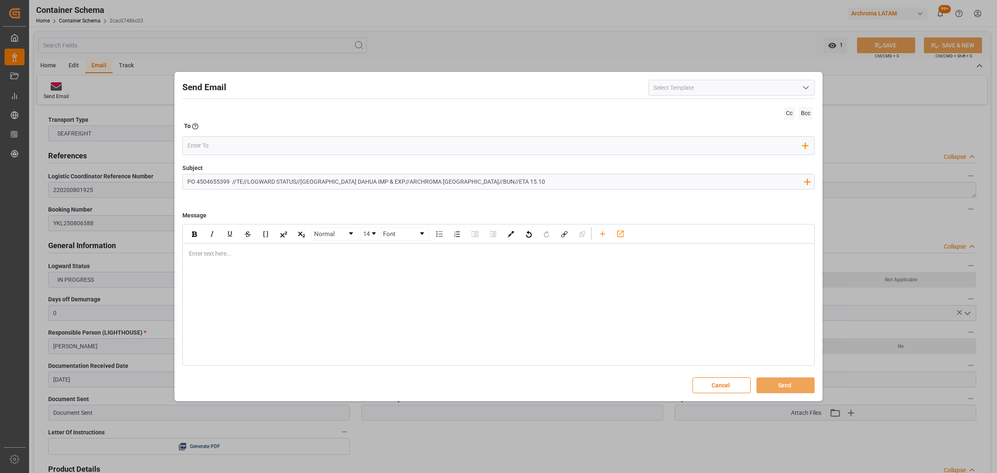
type input "PO 4504655399 //TE//LOGWARD STATUS//[GEOGRAPHIC_DATA] DAHUA IMP & EXP//ARCHROMA…"
click at [225, 262] on div "Enter text here..." at bounding box center [498, 253] width 631 height 20
click at [273, 252] on div "rdw-editor" at bounding box center [498, 253] width 619 height 9
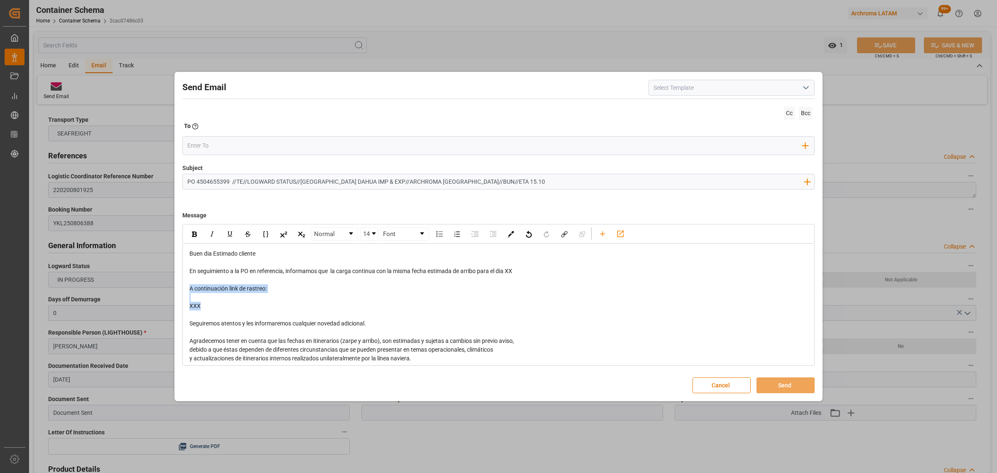
drag, startPoint x: 228, startPoint y: 308, endPoint x: 183, endPoint y: 287, distance: 49.3
click at [183, 287] on div "Buen dia Estimado cliente En seguimiento a la PO en referencia, informamos que …" at bounding box center [498, 327] width 631 height 169
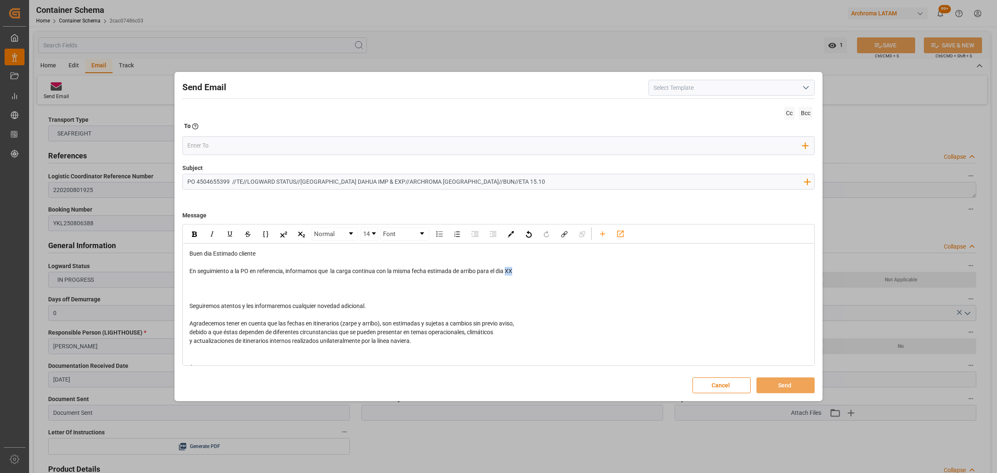
drag, startPoint x: 525, startPoint y: 271, endPoint x: 508, endPoint y: 270, distance: 16.6
click at [508, 270] on div "En seguimiento a la PO en referencia, informamos que la carga continua con la m…" at bounding box center [498, 271] width 619 height 9
click at [250, 281] on div "rdw-editor" at bounding box center [498, 279] width 619 height 9
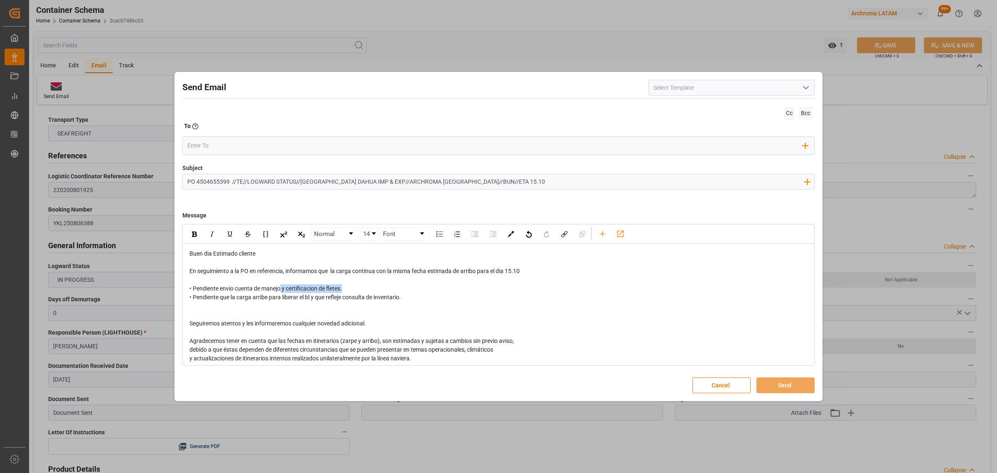
drag, startPoint x: 357, startPoint y: 285, endPoint x: 282, endPoint y: 290, distance: 74.9
click at [282, 290] on div "• Pendiente envío cuenta de manejo y certificacion de fletes. • Pendiente que l…" at bounding box center [498, 292] width 619 height 17
drag, startPoint x: 357, startPoint y: 304, endPoint x: 186, endPoint y: 282, distance: 173.1
click at [186, 282] on div "Buen dia Estimado cliente En seguimiento a la PO en referencia, informamos que …" at bounding box center [498, 327] width 631 height 169
click at [191, 236] on div "rdw-inline-control" at bounding box center [194, 234] width 15 height 12
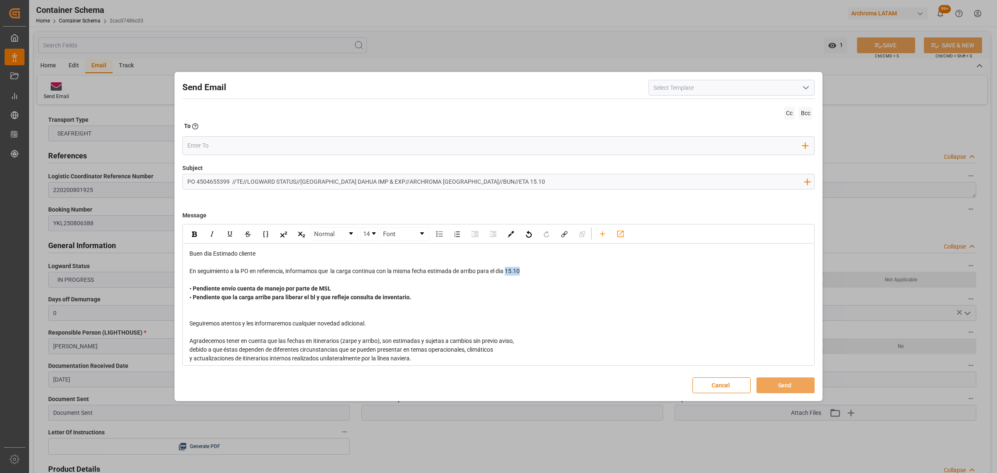
drag, startPoint x: 530, startPoint y: 269, endPoint x: 509, endPoint y: 271, distance: 20.8
click at [509, 271] on div "En seguimiento a la PO en referencia, informamos que la carga continua con la m…" at bounding box center [498, 271] width 619 height 9
click at [196, 235] on img "rdw-inline-control" at bounding box center [194, 233] width 5 height 5
click at [573, 295] on div "• Pendiente envío cuenta de manejo por parte de MSL • Pendiente que la carga ar…" at bounding box center [498, 292] width 619 height 17
click at [236, 145] on input "email" at bounding box center [495, 145] width 616 height 12
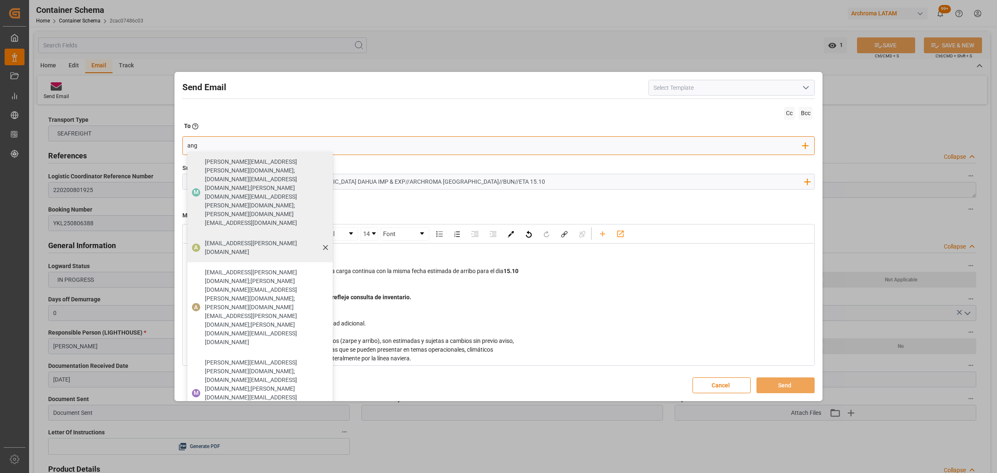
type input "ang"
click at [225, 239] on span "[EMAIL_ADDRESS][PERSON_NAME][DOMAIN_NAME]" at bounding box center [266, 247] width 122 height 17
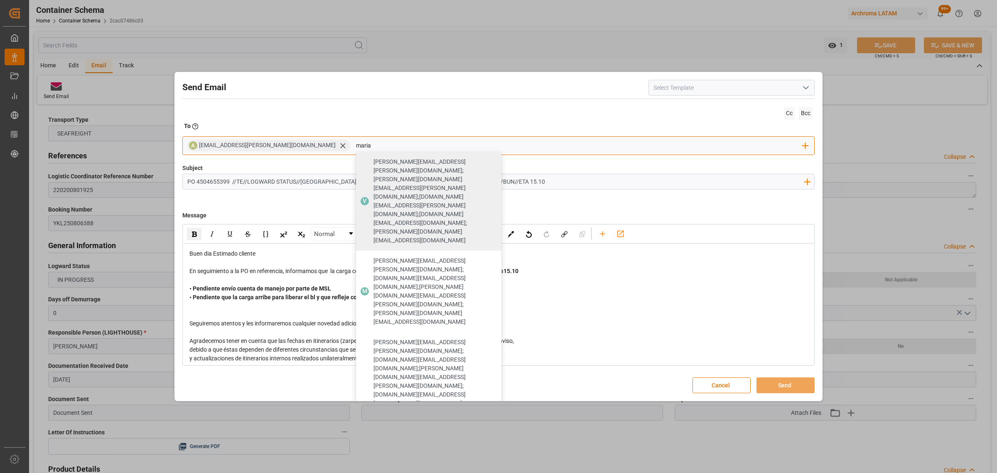
type input "maria"
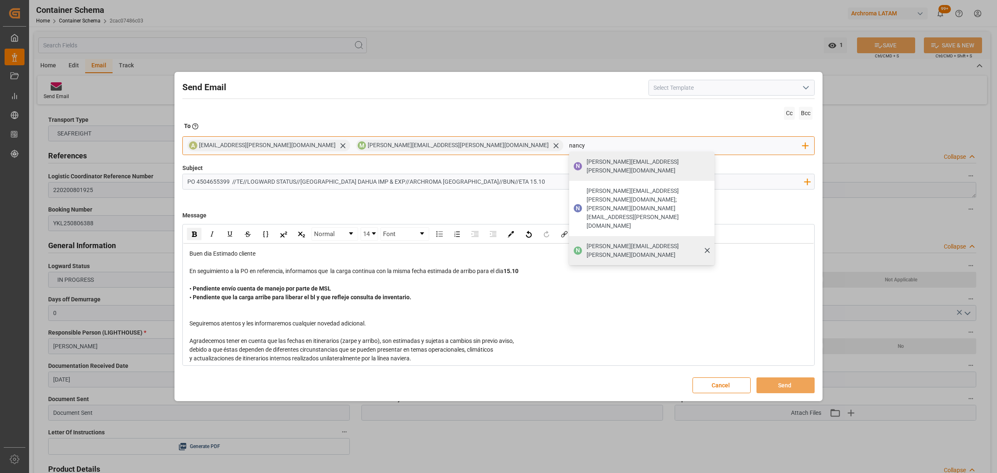
type input "nancy"
click at [587, 242] on span "[PERSON_NAME][EMAIL_ADDRESS][PERSON_NAME][DOMAIN_NAME]" at bounding box center [648, 250] width 122 height 17
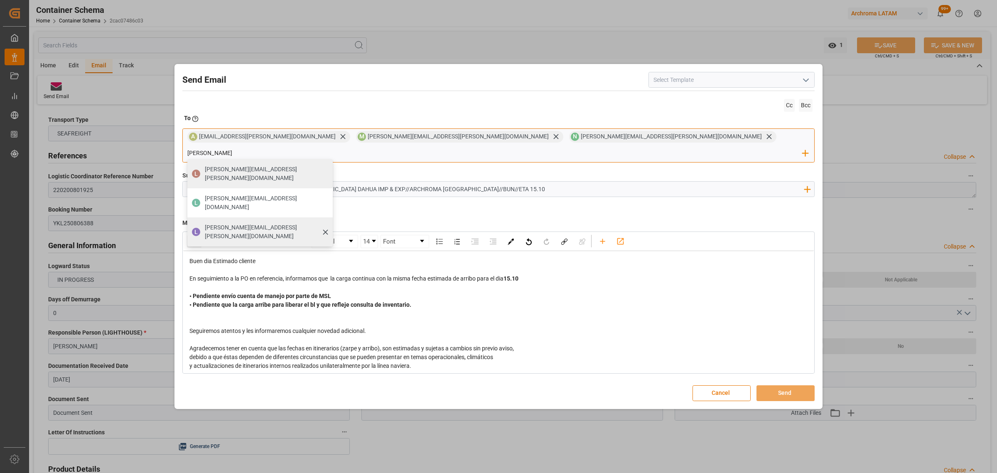
type input "[PERSON_NAME]"
click at [327, 223] on span "[PERSON_NAME][EMAIL_ADDRESS][PERSON_NAME][DOMAIN_NAME]" at bounding box center [266, 231] width 122 height 17
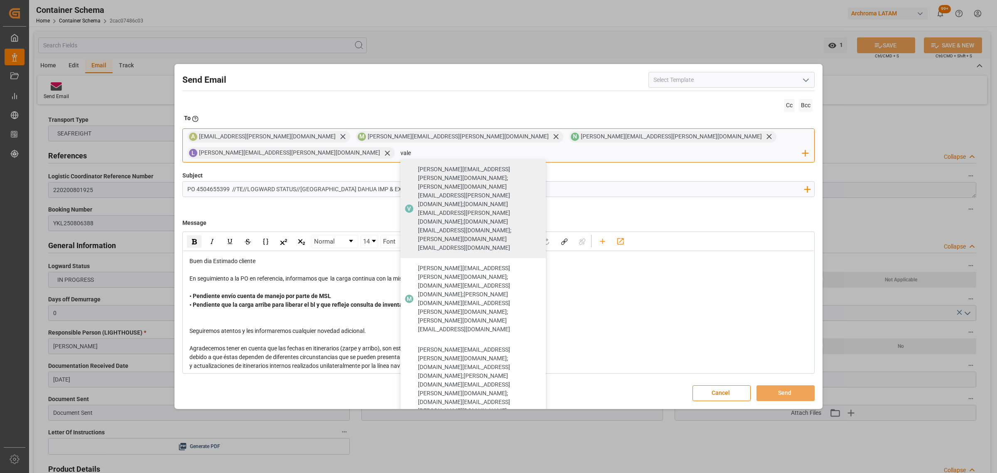
type input "vale"
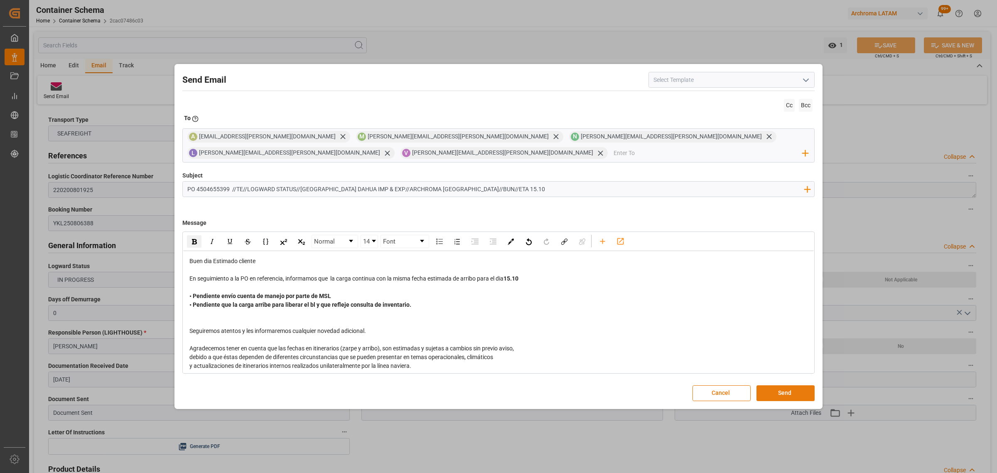
click at [773, 388] on button "Send" at bounding box center [785, 393] width 58 height 16
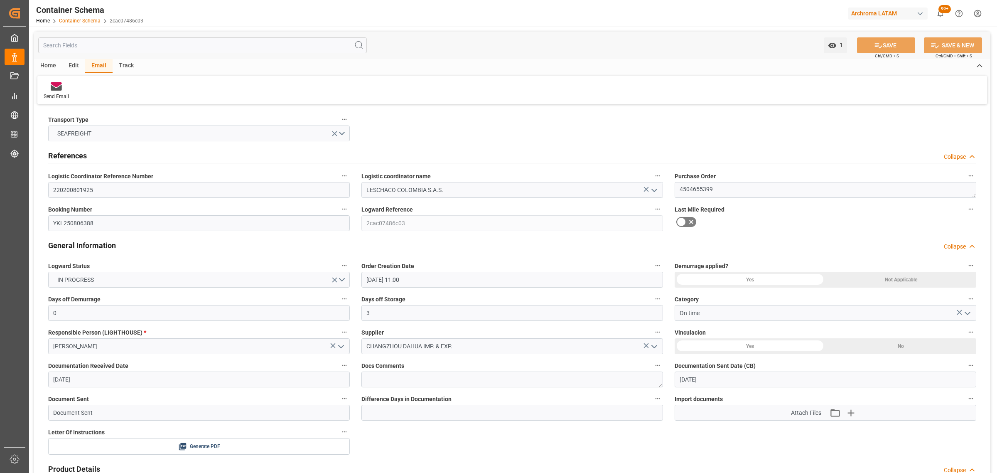
click at [74, 21] on link "Container Schema" at bounding box center [80, 21] width 42 height 6
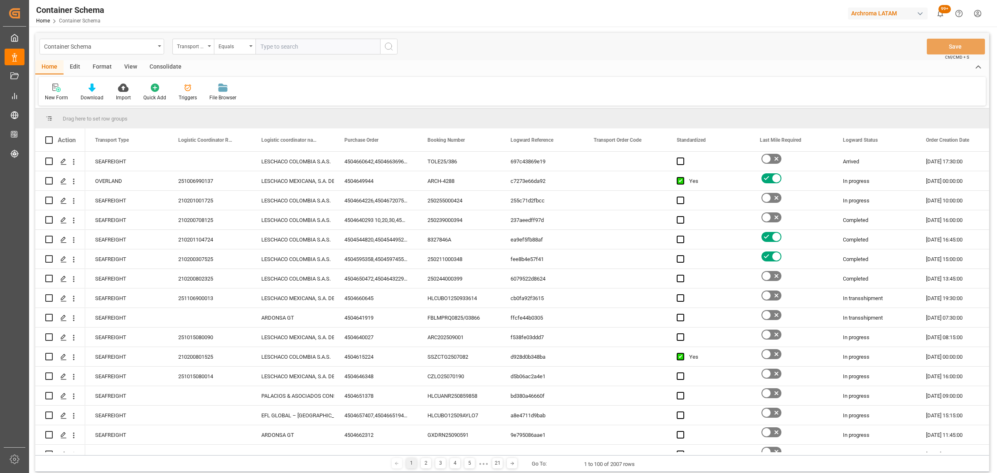
click at [204, 50] on div "Transport Type" at bounding box center [191, 46] width 28 height 10
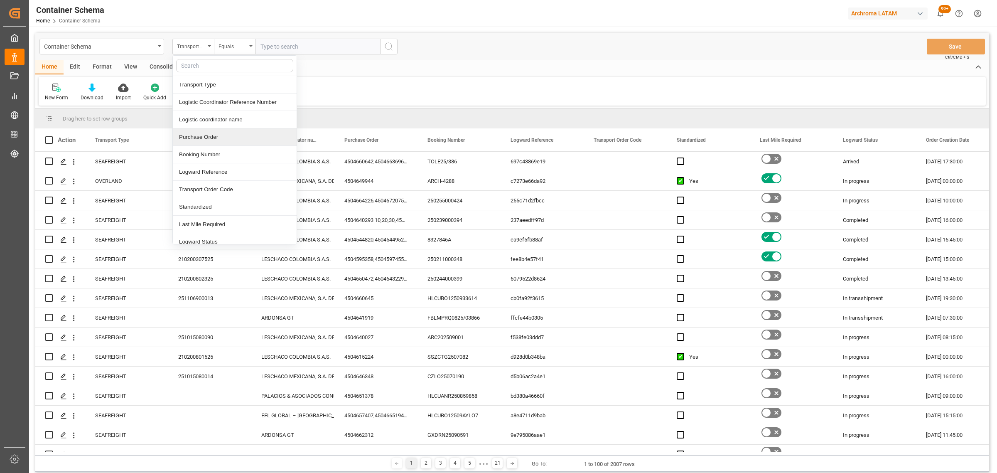
click at [217, 136] on div "Purchase Order" at bounding box center [235, 136] width 124 height 17
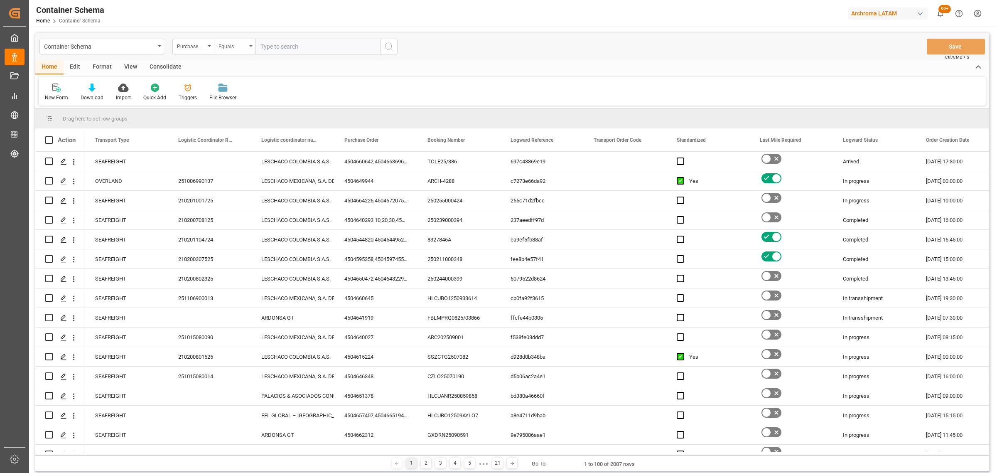
click at [231, 46] on div "Equals" at bounding box center [233, 46] width 28 height 10
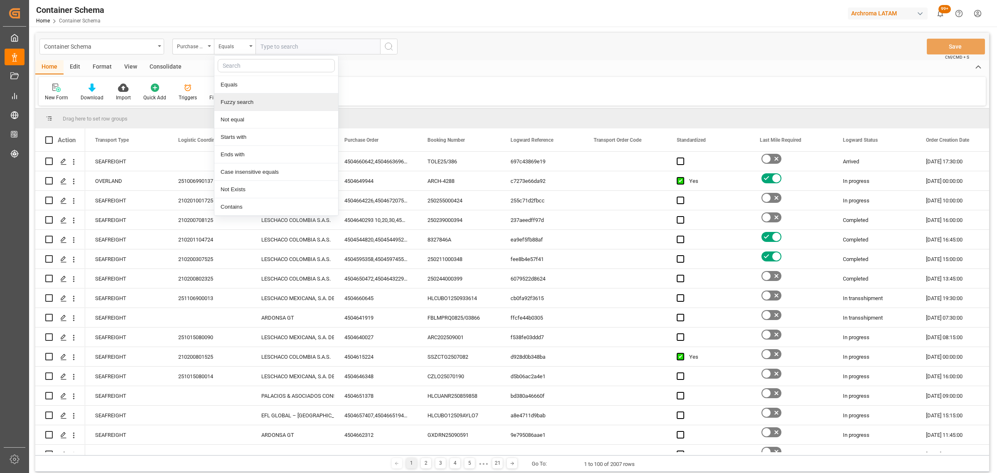
click at [250, 104] on div "Fuzzy search" at bounding box center [276, 101] width 124 height 17
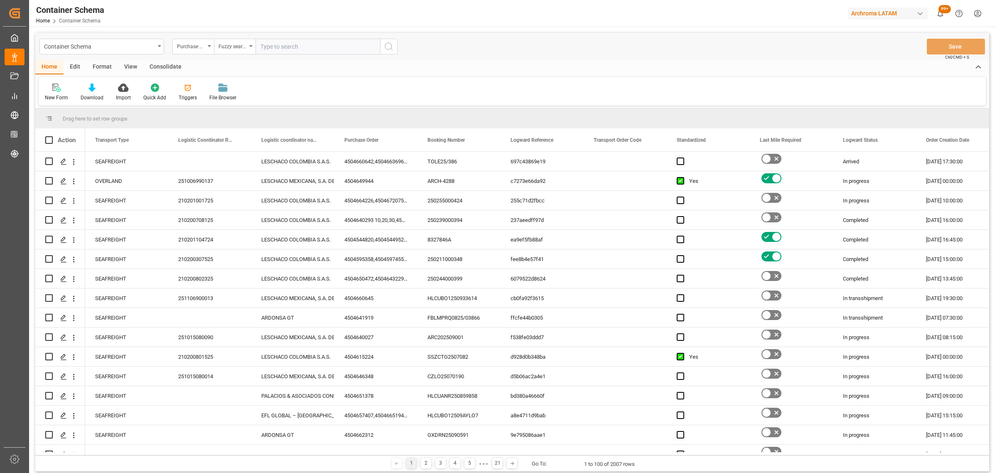
click at [295, 40] on input "text" at bounding box center [317, 47] width 125 height 16
paste input "4504638885"
type input "4504638885"
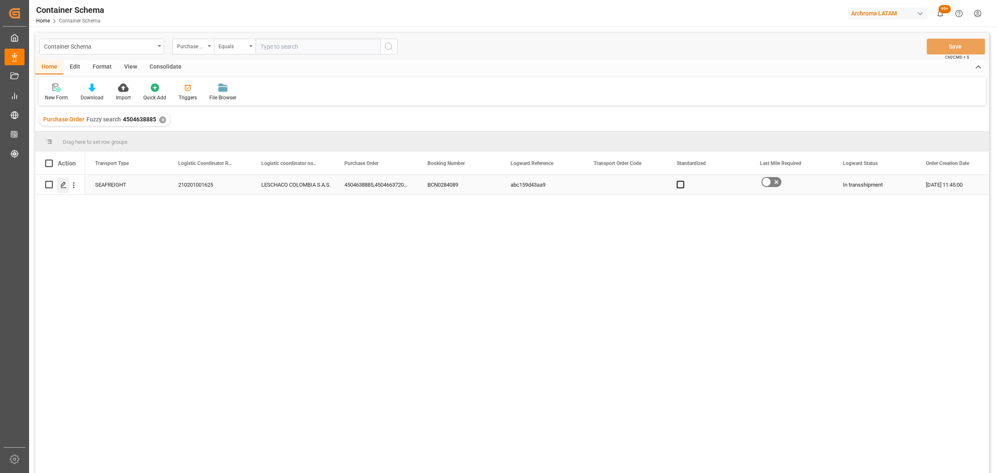
click at [67, 182] on div "Press SPACE to select this row." at bounding box center [63, 184] width 12 height 15
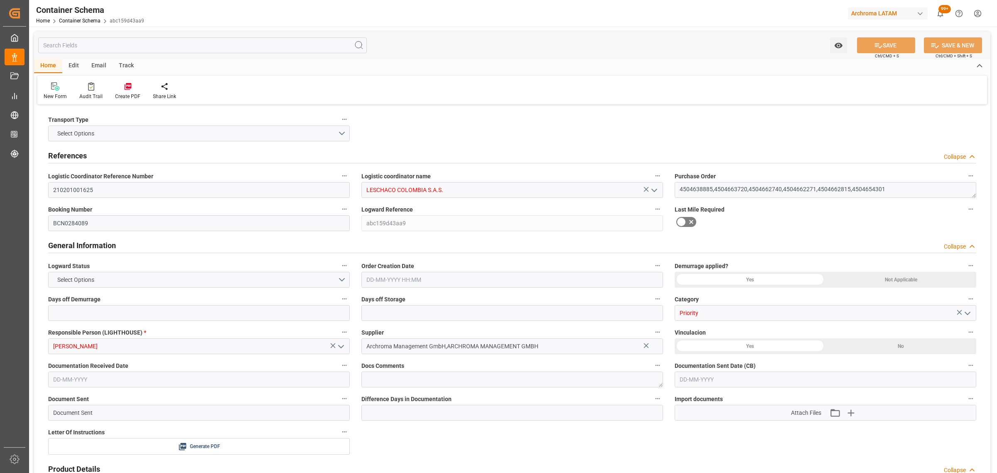
type input "0"
type input "3"
type input "6"
type input "24"
type input "14580"
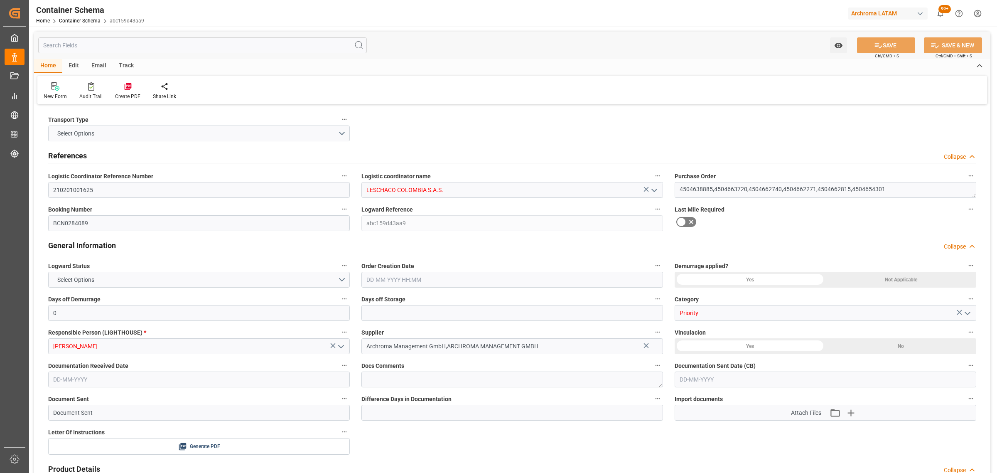
type input "15397.15"
type input "MSC"
type input "Mediterranean Shipping Company"
type input "ESBCN"
type input "COCTG"
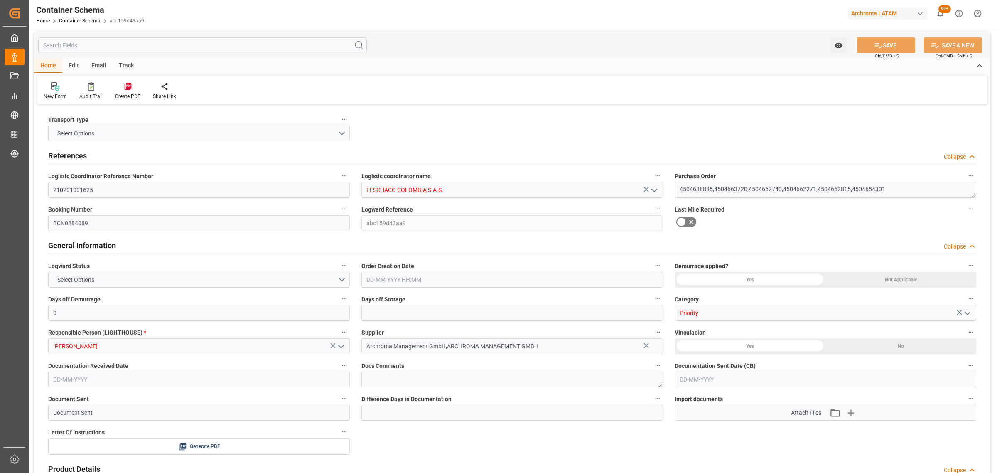
type input "9970014"
type input "5"
type input "0"
type input "[DATE] 11:45"
type input "[DATE]"
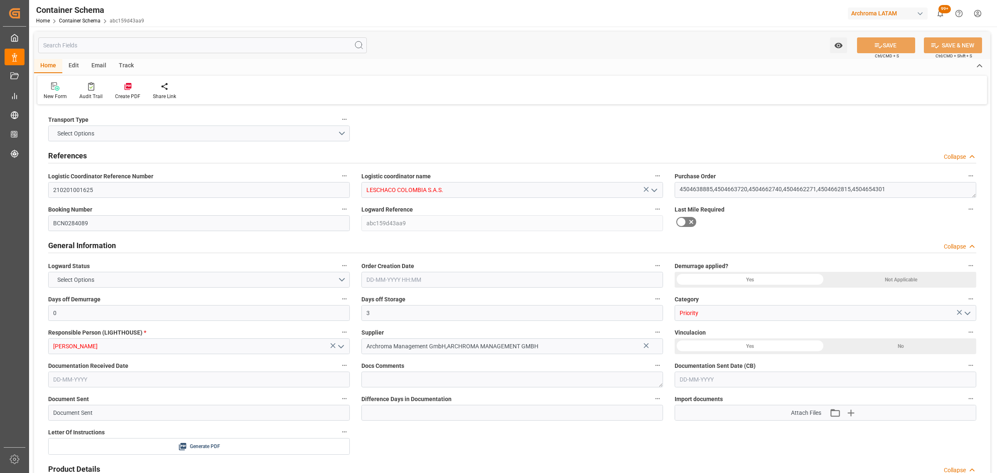
type input "[DATE]"
type input "[DATE] 09:53"
type input "[DATE] 16:42"
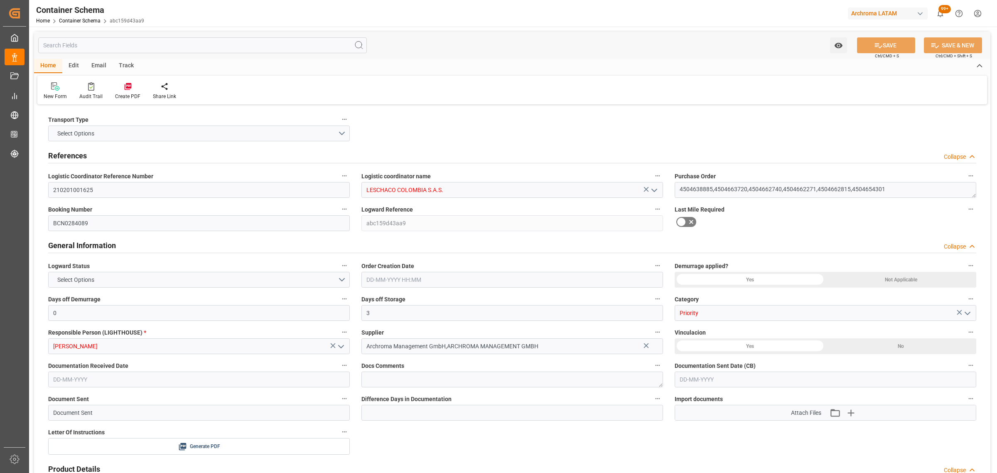
type input "[DATE]"
click at [125, 67] on div "Track" at bounding box center [126, 66] width 27 height 14
click at [68, 86] on div "Tracking" at bounding box center [53, 91] width 32 height 18
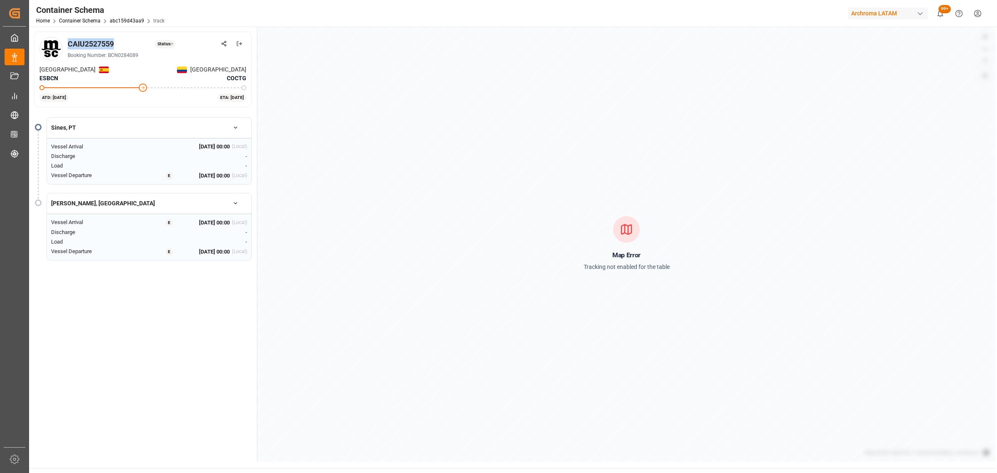
drag, startPoint x: 119, startPoint y: 44, endPoint x: 75, endPoint y: 44, distance: 43.6
click at [66, 42] on div "CAIU2527559 Status: - Booking Number: BCN0284089" at bounding box center [142, 48] width 207 height 23
copy div "CAIU2527559"
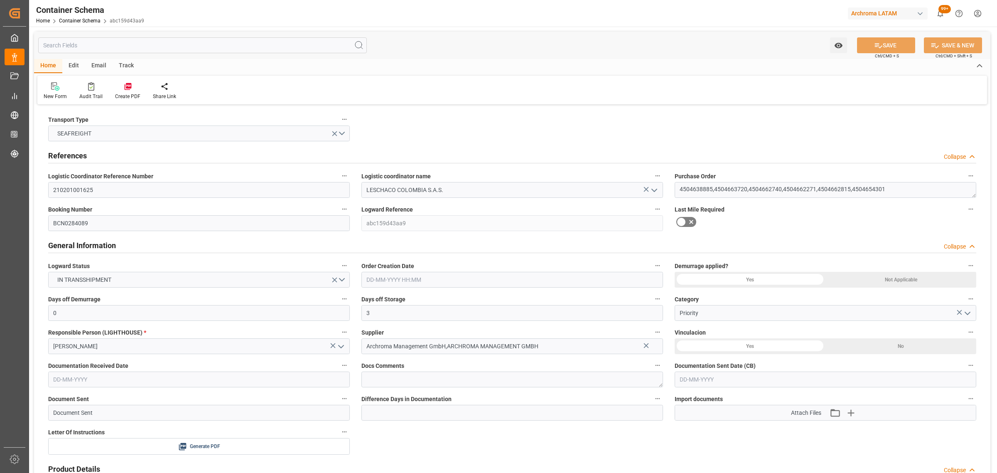
type input "[DATE] 11:45"
type input "[DATE]"
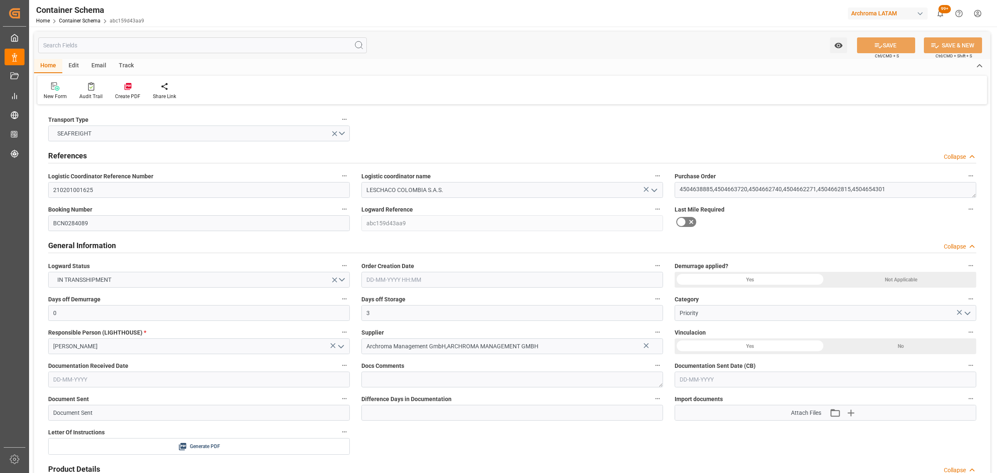
type input "[DATE] 09:53"
type input "[DATE] 16:42"
type input "[DATE]"
click at [78, 20] on link "Container Schema" at bounding box center [80, 21] width 42 height 6
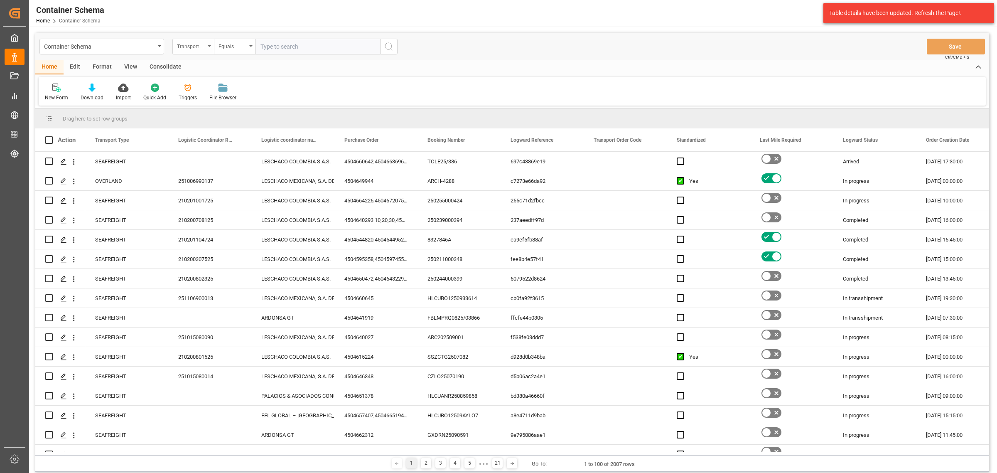
click at [202, 53] on div "Transport Type" at bounding box center [193, 47] width 42 height 16
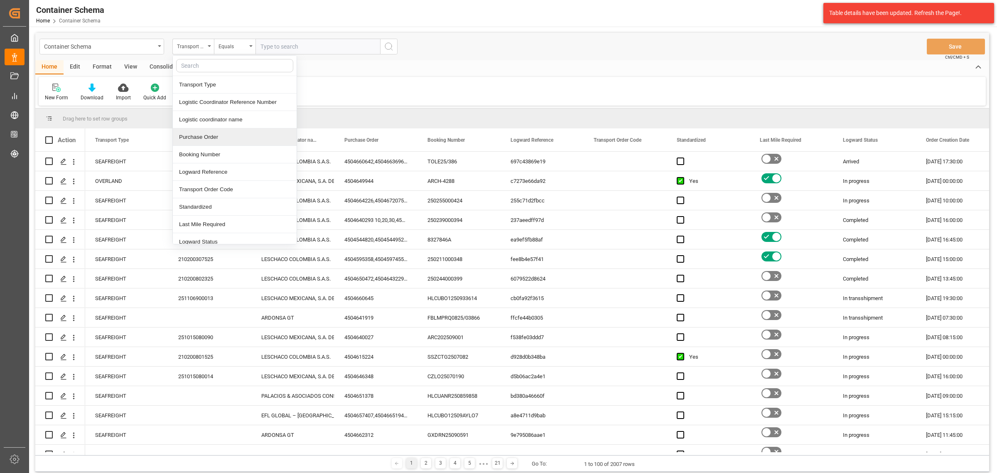
drag, startPoint x: 214, startPoint y: 135, endPoint x: 233, endPoint y: 15, distance: 121.5
click at [214, 136] on div "Purchase Order" at bounding box center [235, 136] width 124 height 17
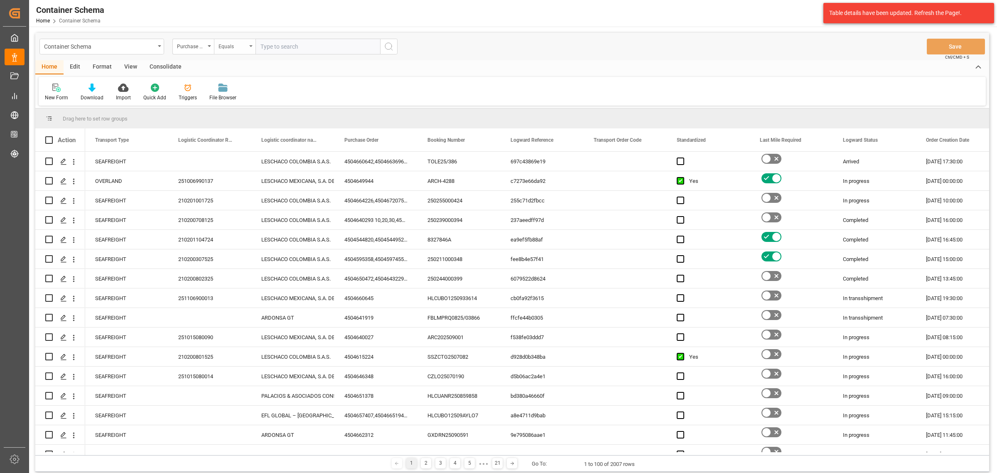
click at [239, 50] on div "Equals" at bounding box center [233, 46] width 28 height 10
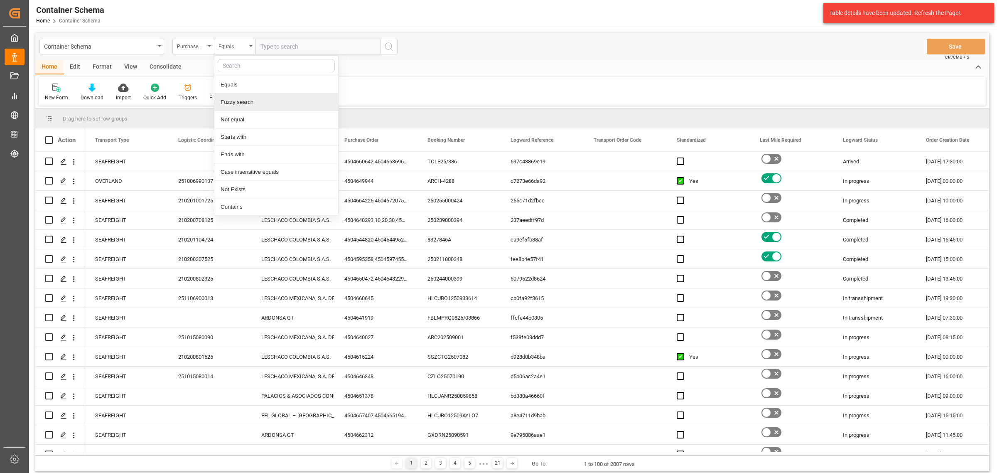
click at [249, 105] on div "Fuzzy search" at bounding box center [276, 101] width 124 height 17
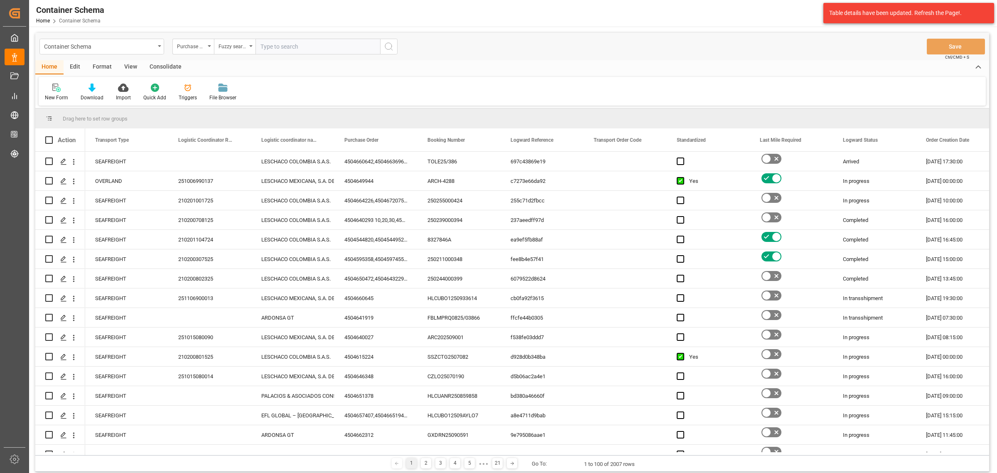
click at [277, 52] on input "text" at bounding box center [317, 47] width 125 height 16
paste input "4504651293"
type input "4504651293"
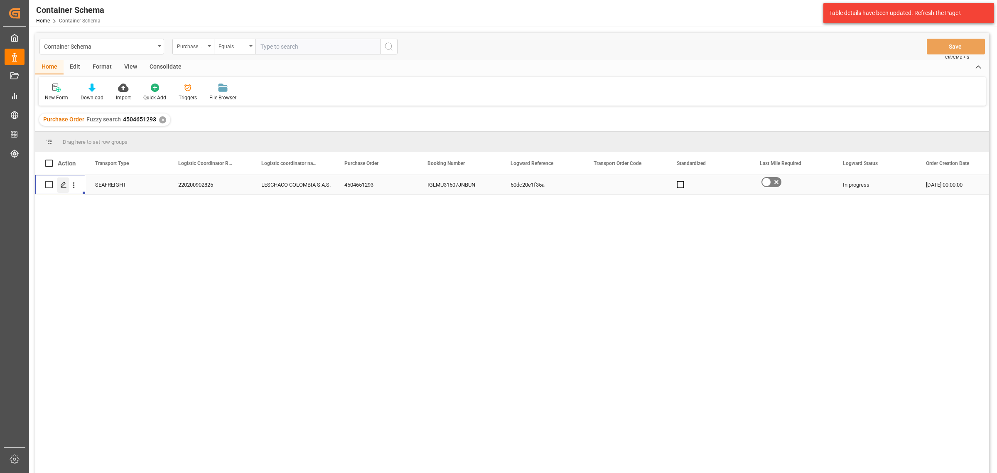
click at [62, 183] on icon "Press SPACE to select this row." at bounding box center [63, 185] width 7 height 7
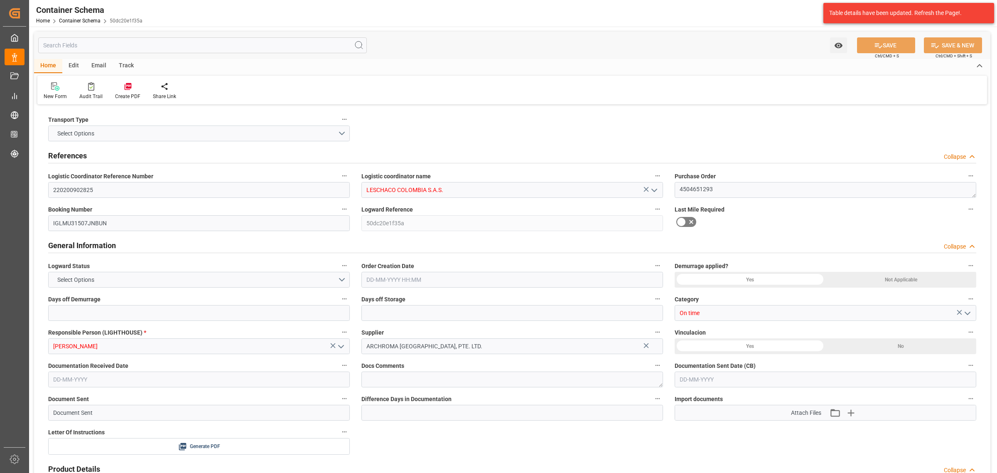
type input "0"
type input "3"
type input "1"
type input "2"
type input "2000"
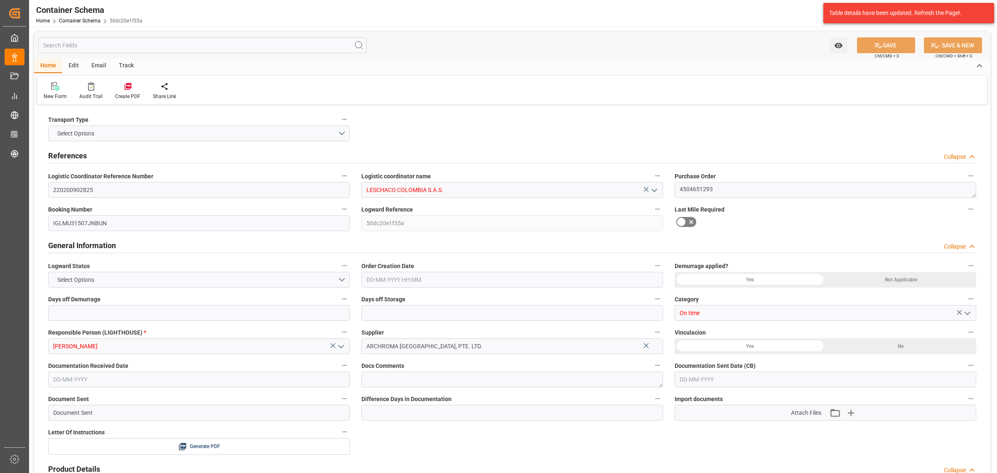
type input "2114"
type input "MSC"
type input "Mediterranean Shipping Company"
type input "INNSA"
type input "COBUN"
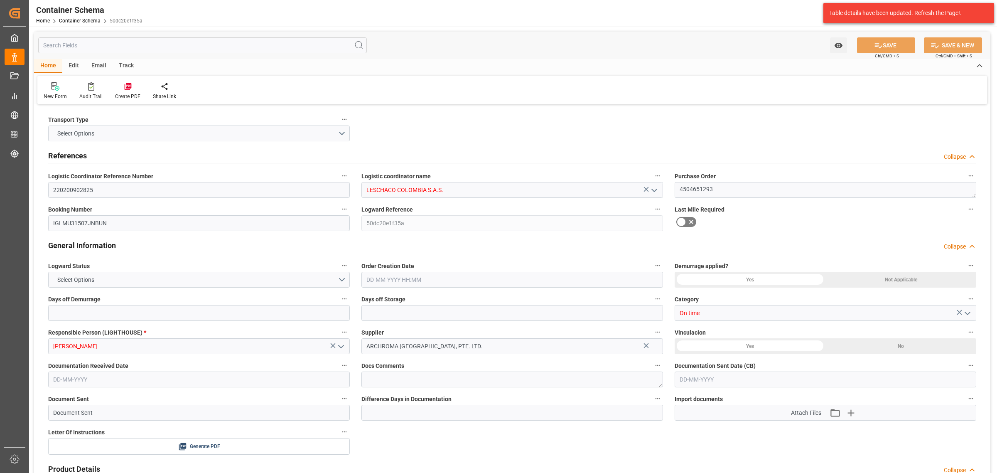
type input "9968310"
type input "[DATE] 00:00"
type input "[DATE]"
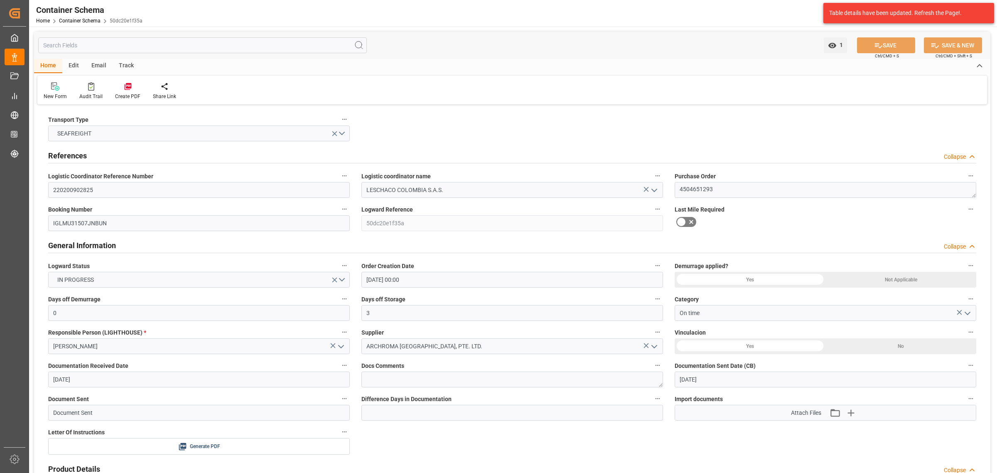
click at [123, 65] on div "Track" at bounding box center [126, 66] width 27 height 14
click at [57, 91] on div "Tracking" at bounding box center [53, 91] width 32 height 18
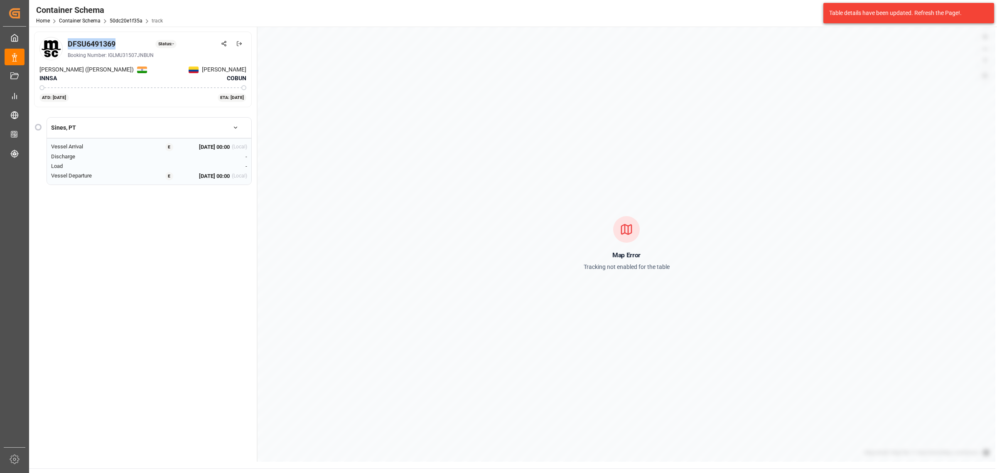
drag, startPoint x: 125, startPoint y: 44, endPoint x: 67, endPoint y: 41, distance: 58.3
click at [67, 41] on div "DFSU6491369 Status: - Booking Number: IGLMU31507JNBUN" at bounding box center [142, 48] width 207 height 23
copy div "DFSU6491369"
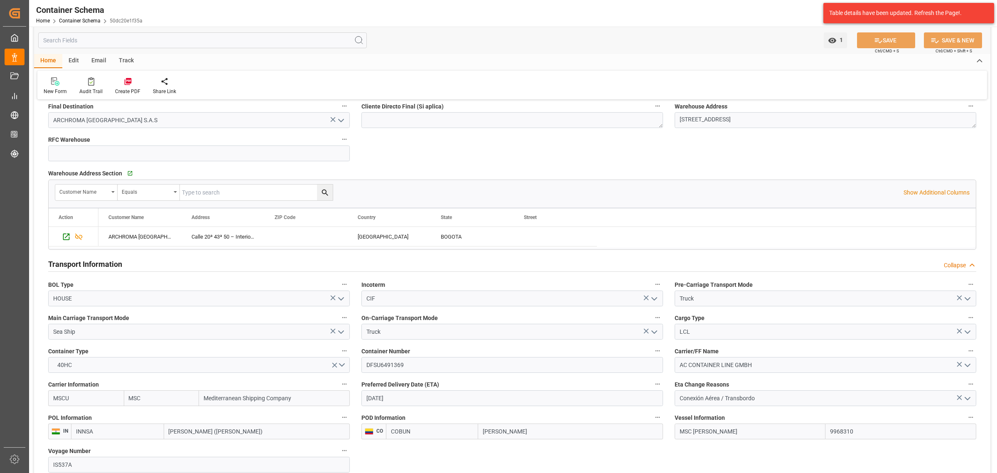
scroll to position [727, 0]
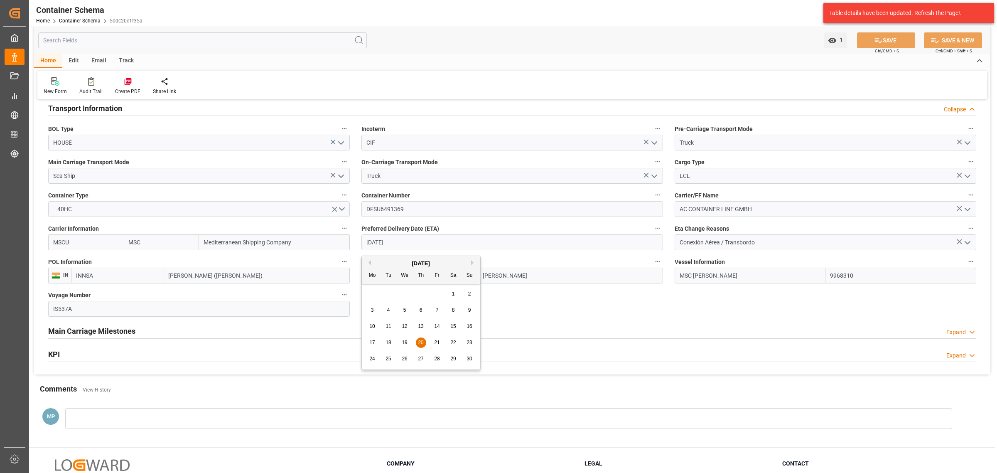
click at [433, 242] on input "[DATE]" at bounding box center [512, 242] width 302 height 16
click at [393, 345] on div "18" at bounding box center [388, 343] width 10 height 10
type input "[DATE]"
click at [873, 45] on button "SAVE" at bounding box center [886, 40] width 58 height 16
click at [121, 61] on div "Track" at bounding box center [126, 61] width 27 height 14
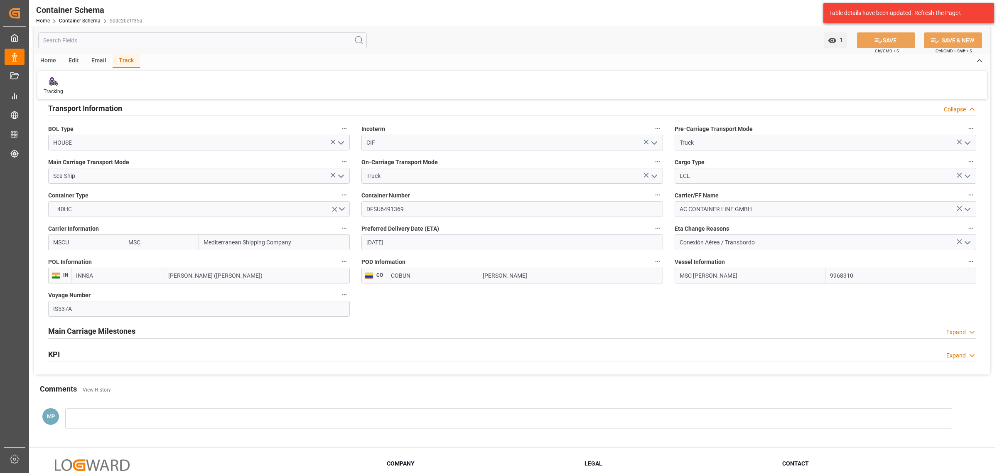
click at [93, 61] on div "Email" at bounding box center [98, 61] width 27 height 14
drag, startPoint x: 59, startPoint y: 88, endPoint x: 458, endPoint y: 107, distance: 399.2
click at [60, 88] on div "Send Email" at bounding box center [56, 91] width 25 height 7
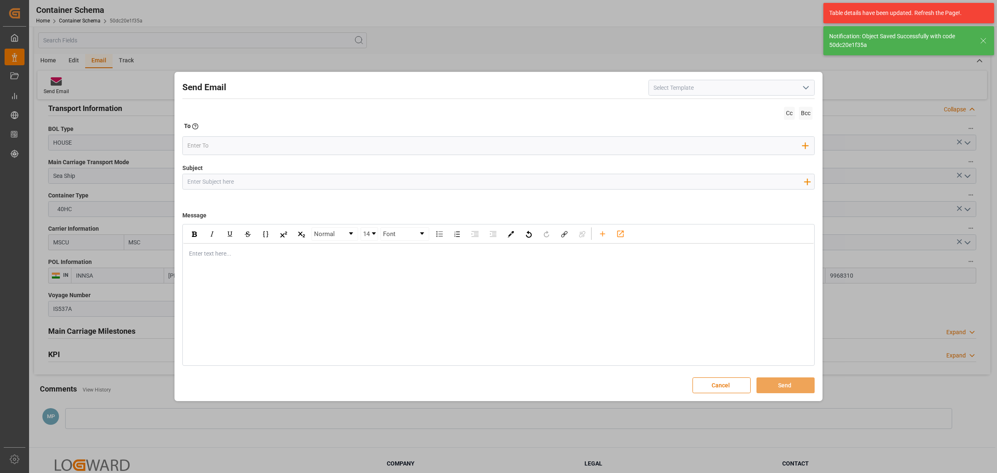
drag, startPoint x: 414, startPoint y: 184, endPoint x: 369, endPoint y: 161, distance: 50.9
click at [414, 184] on input "Subject" at bounding box center [495, 181] width 625 height 15
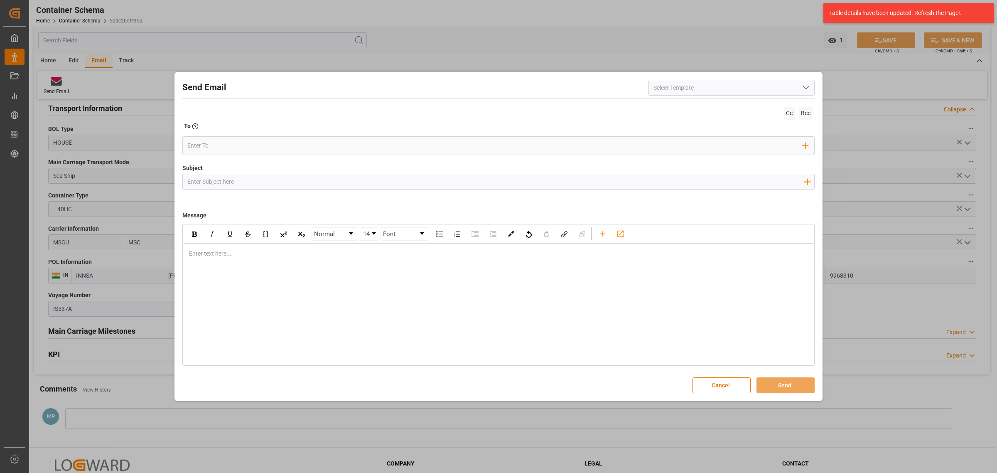
paste input "PO 4504651293 //TE//VARIACION ETA// ARCHROMA [GEOGRAPHIC_DATA] PRIVATE LIMITED/…"
drag, startPoint x: 509, startPoint y: 182, endPoint x: 504, endPoint y: 181, distance: 5.0
click at [504, 181] on input "PO 4504651293 //TE//VARIACION ETA// ARCHROMA [GEOGRAPHIC_DATA] PRIVATE LIMITED/…" at bounding box center [495, 181] width 625 height 15
type input "PO 4504651293 //TE//VARIACION ETA// ARCHROMA [GEOGRAPHIC_DATA] PRIVATE LIMITED/…"
click at [300, 257] on div "rdw-editor" at bounding box center [498, 253] width 619 height 9
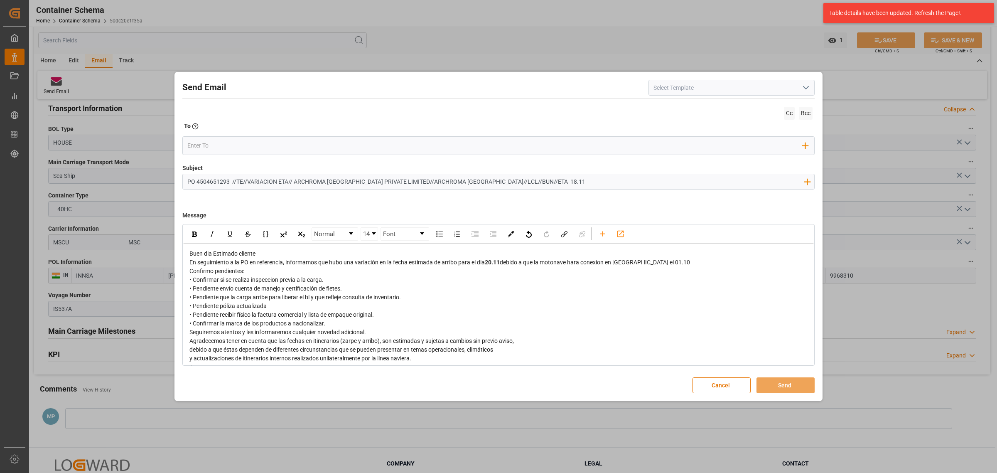
click at [288, 253] on div "Buen dia Estimado cliente" at bounding box center [498, 253] width 619 height 9
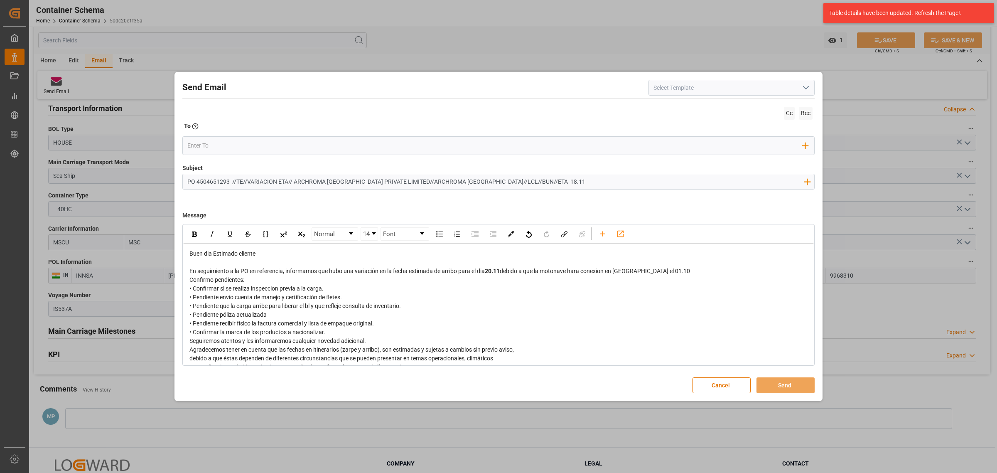
click at [678, 275] on div "En seguimiento a la PO en referencia, informamos que hubo una variación en la f…" at bounding box center [498, 271] width 619 height 9
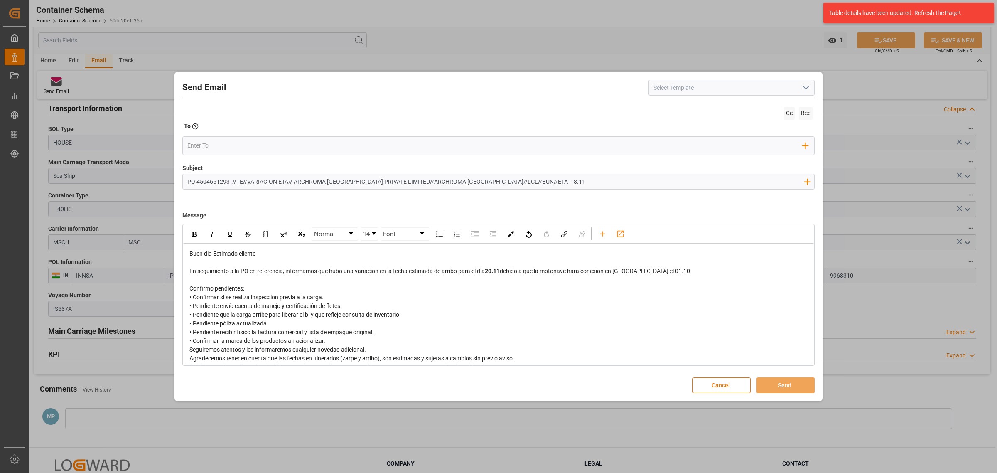
click at [496, 271] on span "20.11" at bounding box center [492, 271] width 15 height 7
drag, startPoint x: 496, startPoint y: 271, endPoint x: 491, endPoint y: 270, distance: 5.9
click at [491, 270] on div "En seguimiento a la PO en referencia, informamos que hubo una variación en la f…" at bounding box center [498, 271] width 619 height 9
drag, startPoint x: 489, startPoint y: 272, endPoint x: 496, endPoint y: 273, distance: 7.5
click at [496, 273] on div "En seguimiento a la PO en referencia, informamos que hubo una variación en la f…" at bounding box center [498, 271] width 619 height 9
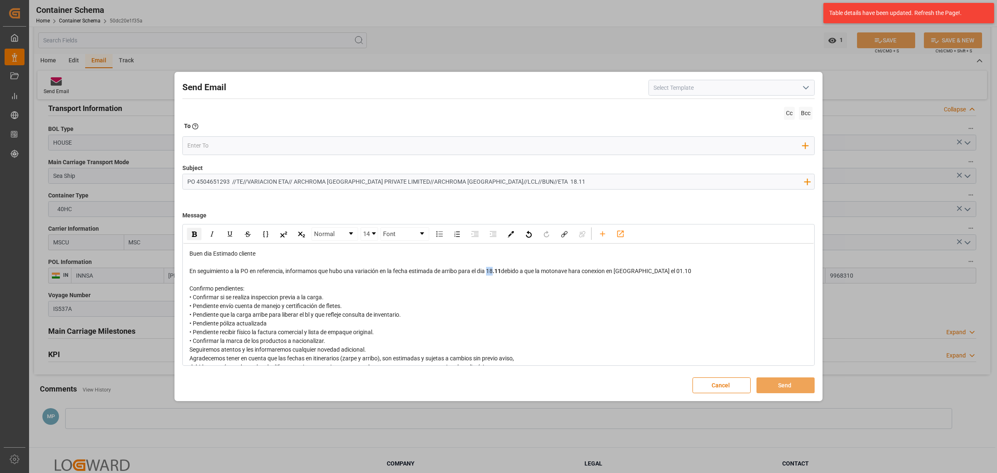
click at [194, 235] on img "rdw-inline-control" at bounding box center [194, 233] width 5 height 5
click at [687, 278] on div "rdw-editor" at bounding box center [498, 279] width 619 height 9
drag, startPoint x: 656, startPoint y: 270, endPoint x: 640, endPoint y: 271, distance: 16.2
click at [640, 271] on div "En seguimiento a la PO en referencia, informamos que hubo una variación en la f…" at bounding box center [498, 271] width 619 height 9
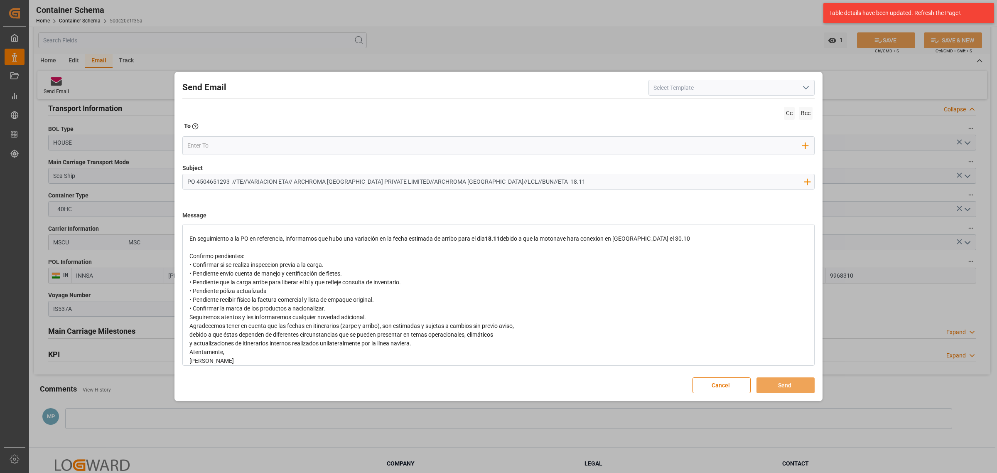
scroll to position [48, 0]
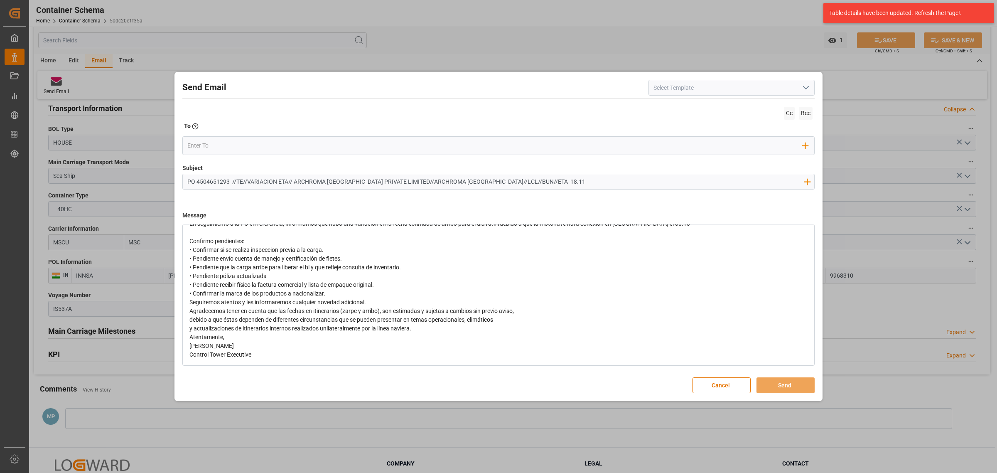
click at [378, 295] on div "• Confirmar la marca de los productos a nacionalizar." at bounding box center [498, 293] width 619 height 9
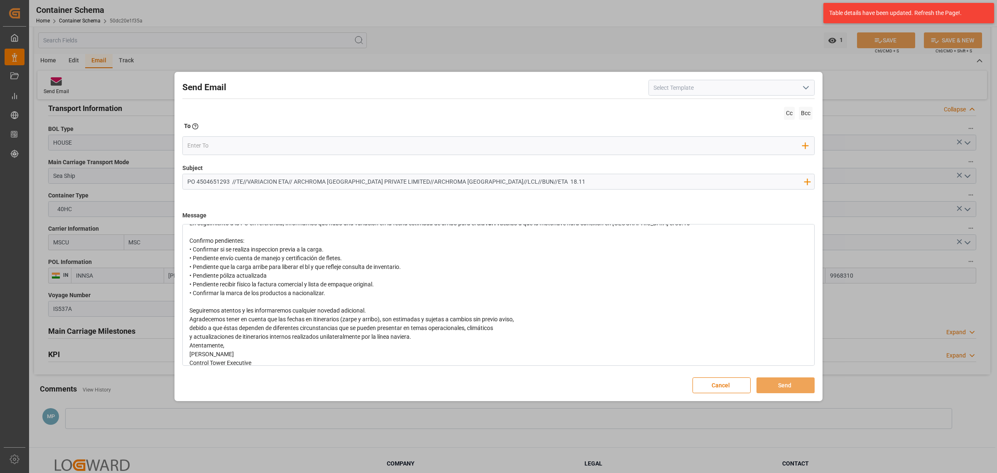
click at [376, 310] on div "Seguiremos atentos y les informaremos cualquier novedad adicional." at bounding box center [498, 310] width 619 height 9
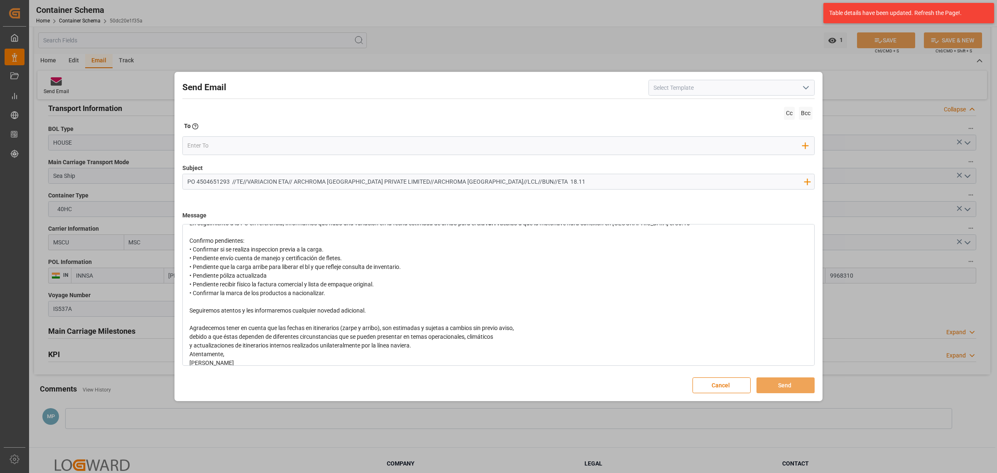
click at [437, 344] on div "y actualizaciones de itinerarios internos realizados unilateralmente por la lín…" at bounding box center [498, 345] width 619 height 9
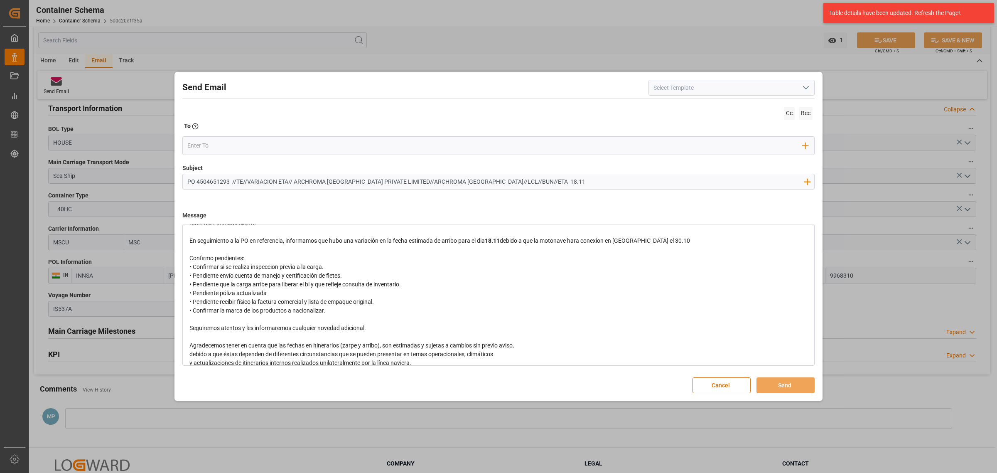
scroll to position [0, 0]
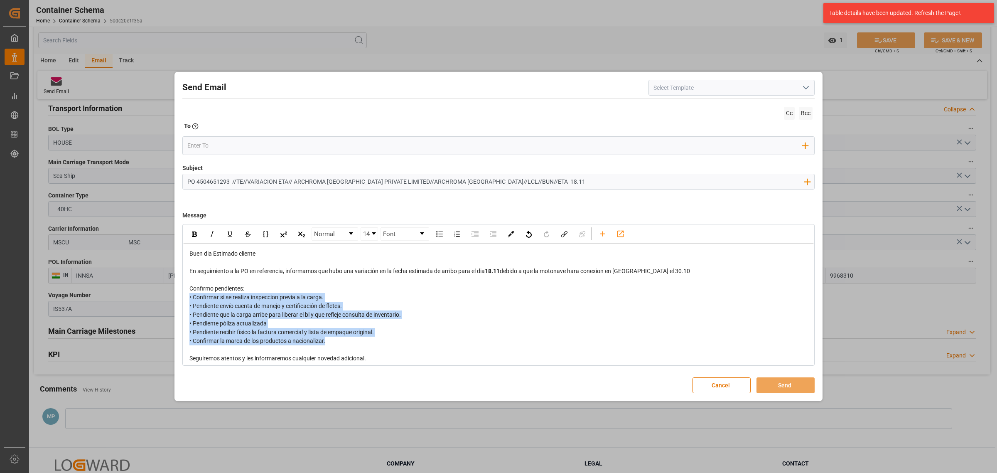
drag, startPoint x: 341, startPoint y: 342, endPoint x: 177, endPoint y: 297, distance: 169.2
click at [177, 297] on div "Send Email Cc Bcc To Enter the TO Email address Add Field to To Subject PO 4504…" at bounding box center [499, 236] width 644 height 325
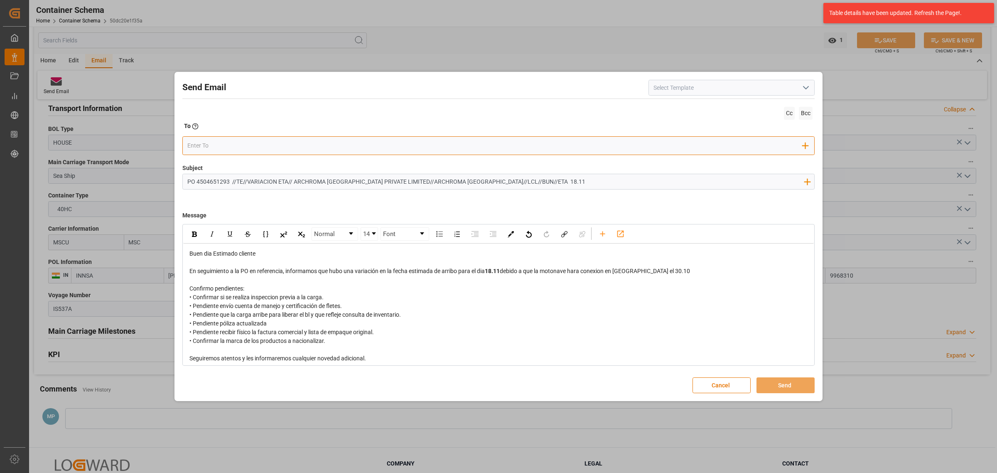
click at [234, 144] on input "email" at bounding box center [495, 145] width 616 height 12
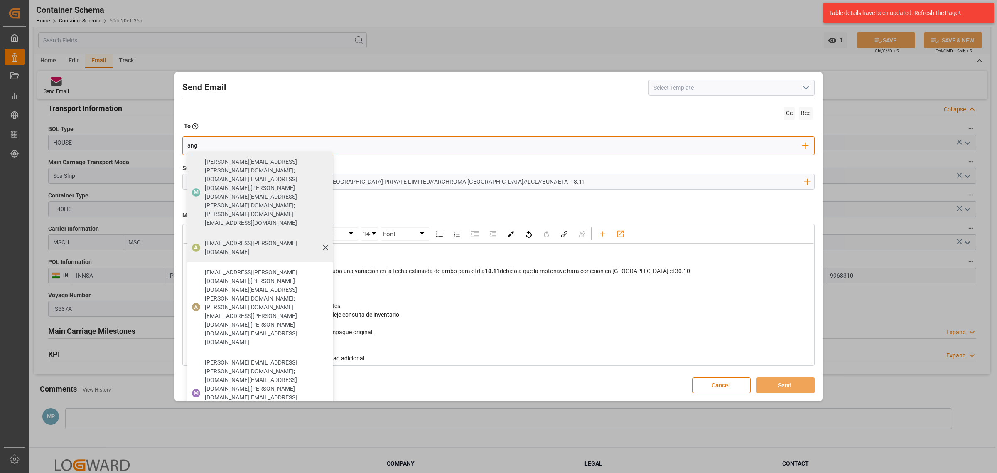
type input "ang"
click at [223, 239] on span "[EMAIL_ADDRESS][PERSON_NAME][DOMAIN_NAME]" at bounding box center [266, 247] width 122 height 17
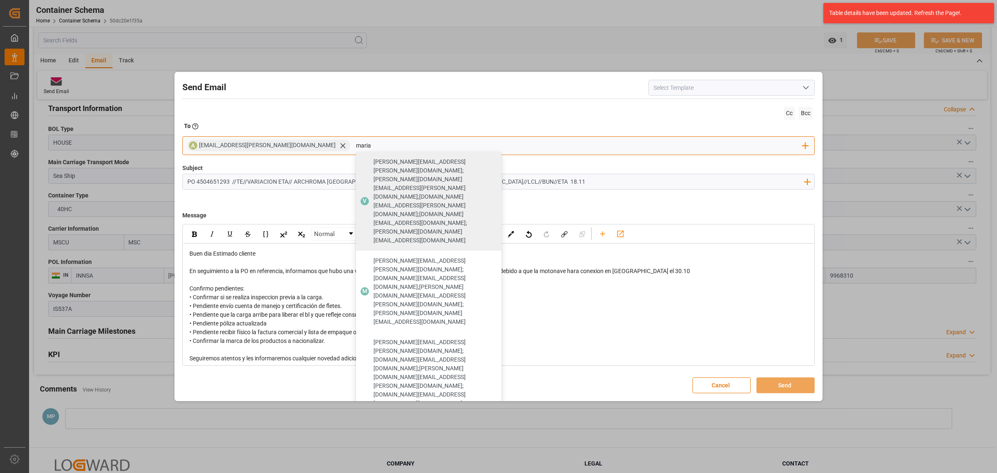
type input "maria"
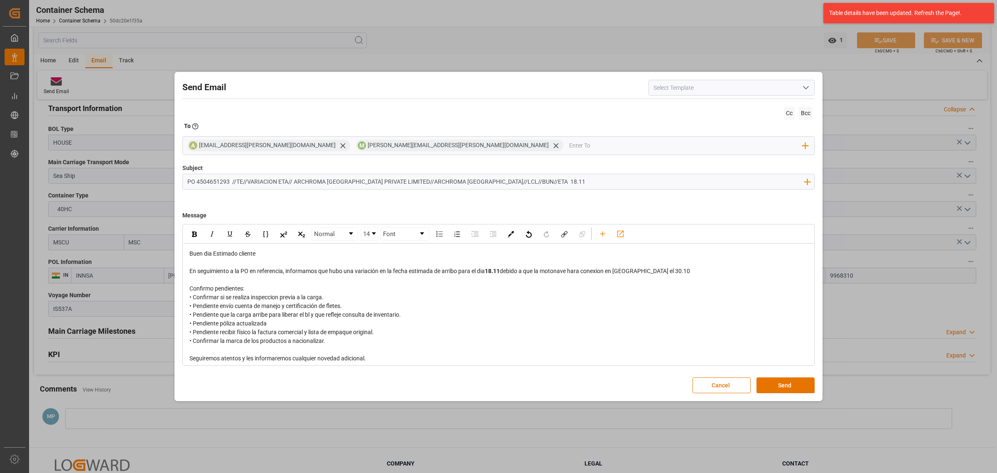
click at [294, 183] on input "PO 4504651293 //TE//VARIACION ETA// ARCHROMA [GEOGRAPHIC_DATA] PRIVATE LIMITED/…" at bounding box center [495, 181] width 625 height 15
type input "PO 4504651293 //TE//VARIACION ETA// PRIORIDAD//ARCHROMA INDIA PRIVATE LIMITED//…"
click at [569, 144] on input "email" at bounding box center [686, 145] width 234 height 12
type input "nancy"
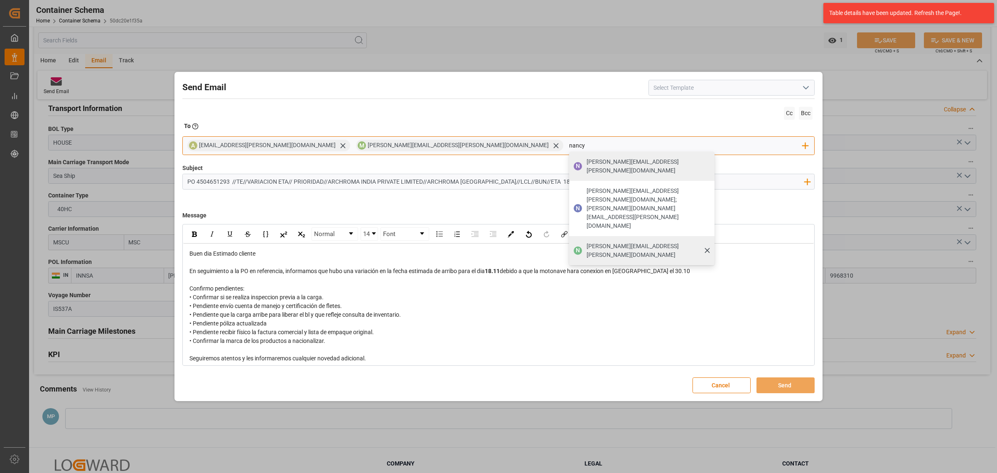
click at [587, 242] on span "[PERSON_NAME][EMAIL_ADDRESS][PERSON_NAME][DOMAIN_NAME]" at bounding box center [648, 250] width 122 height 17
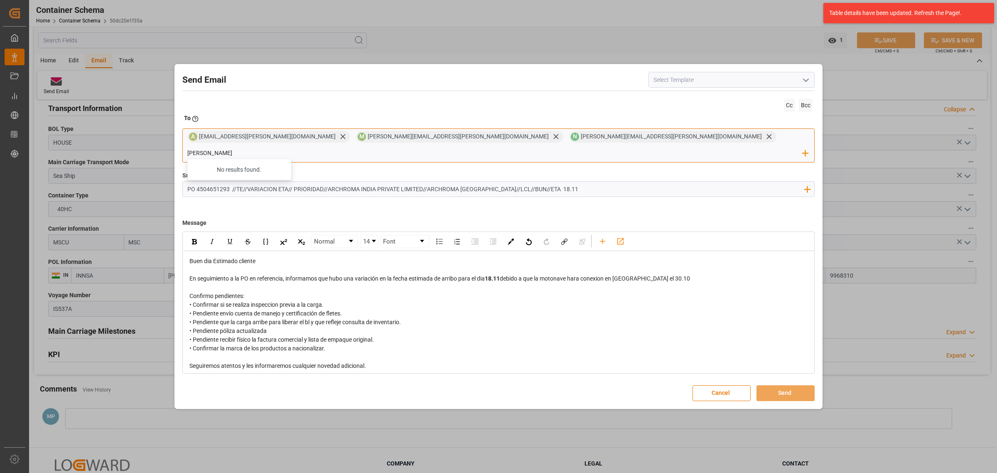
type input "[PERSON_NAME][EMAIL_ADDRESS][PERSON_NAME][DOMAIN_NAME]"
click at [330, 167] on div "[PERSON_NAME][EMAIL_ADDRESS][PERSON_NAME][DOMAIN_NAME]" at bounding box center [266, 173] width 128 height 23
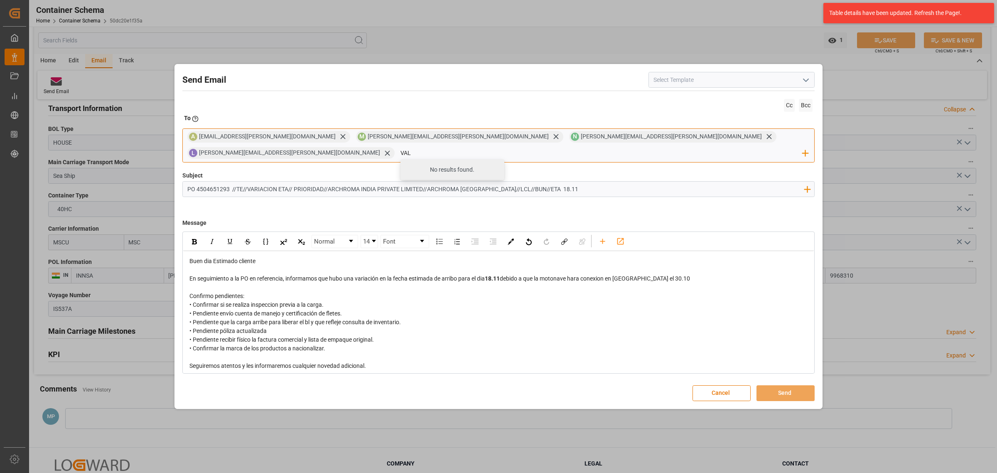
type input "vale"
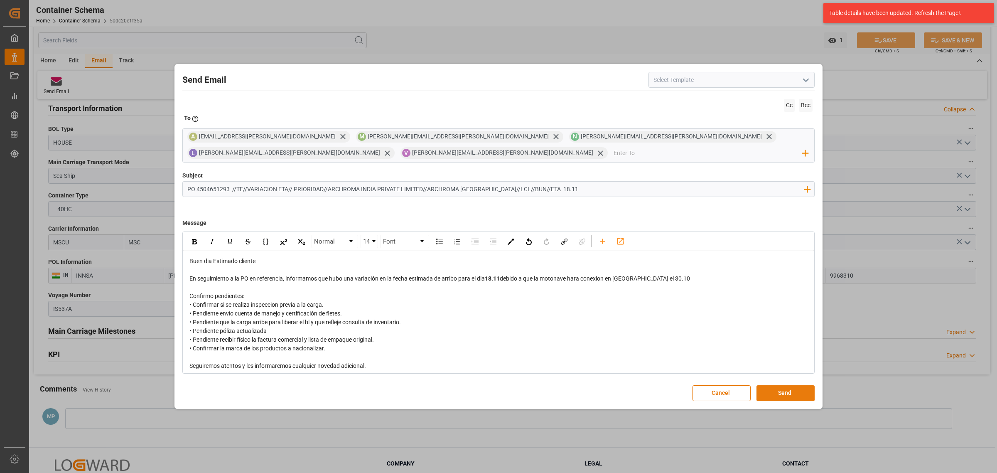
click at [797, 394] on button "Send" at bounding box center [785, 393] width 58 height 16
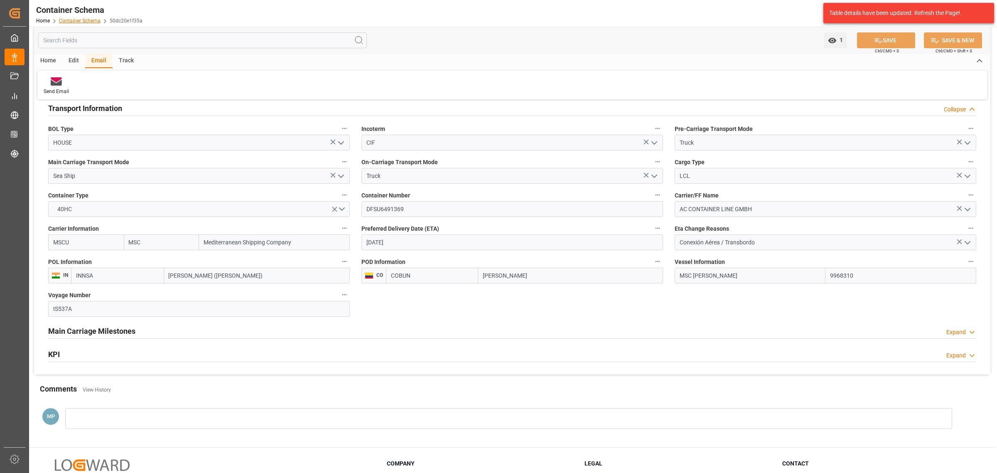
click at [97, 22] on link "Container Schema" at bounding box center [80, 21] width 42 height 6
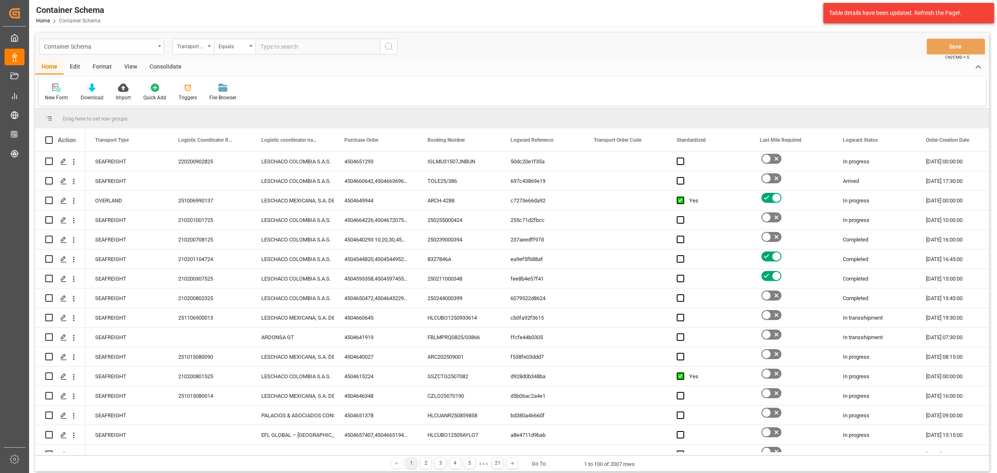
click at [91, 49] on div "Container Schema" at bounding box center [99, 46] width 111 height 10
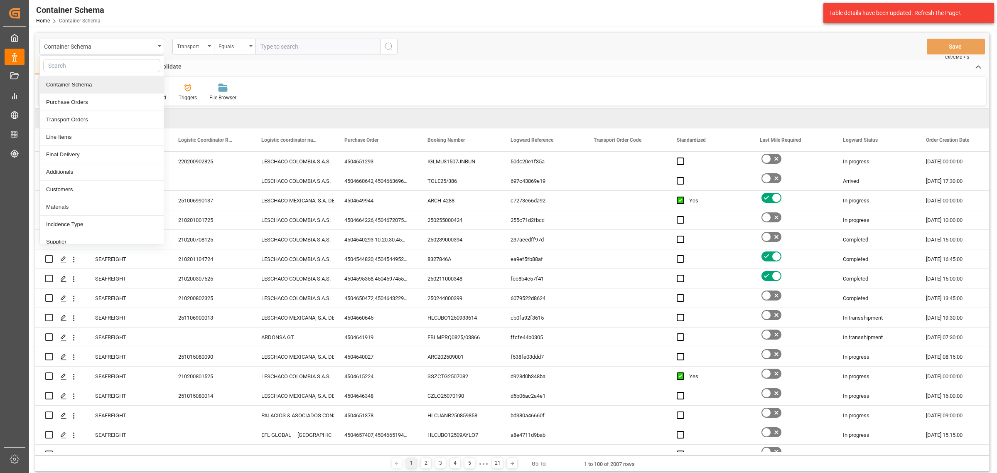
click at [119, 81] on div "Container Schema" at bounding box center [102, 84] width 124 height 17
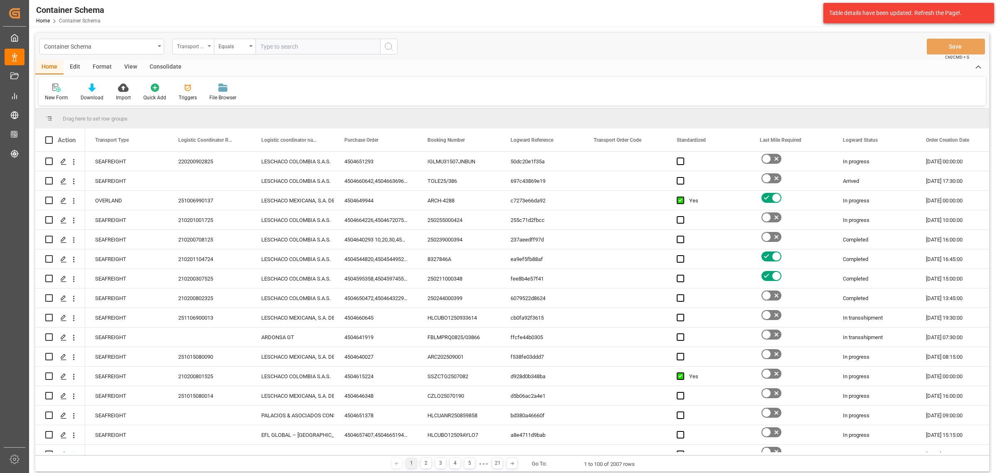
click at [179, 50] on div "Transport Type" at bounding box center [191, 46] width 28 height 10
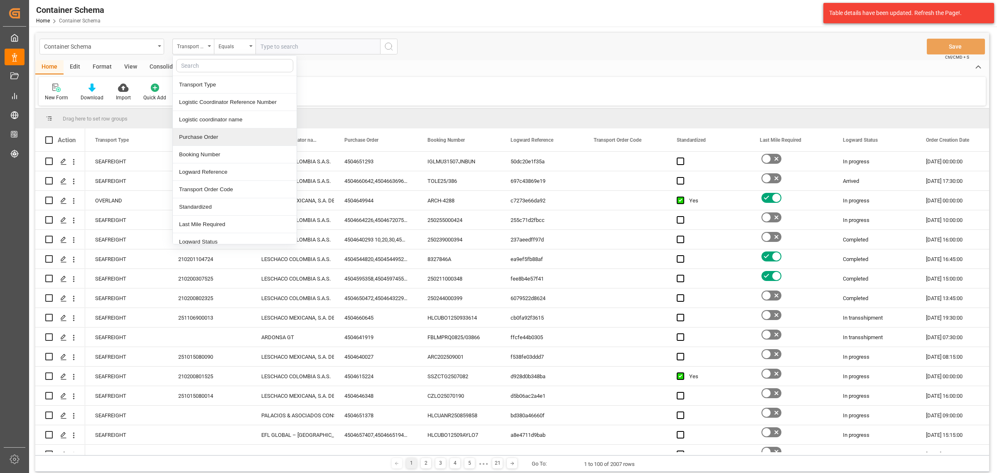
click at [217, 139] on div "Purchase Order" at bounding box center [235, 136] width 124 height 17
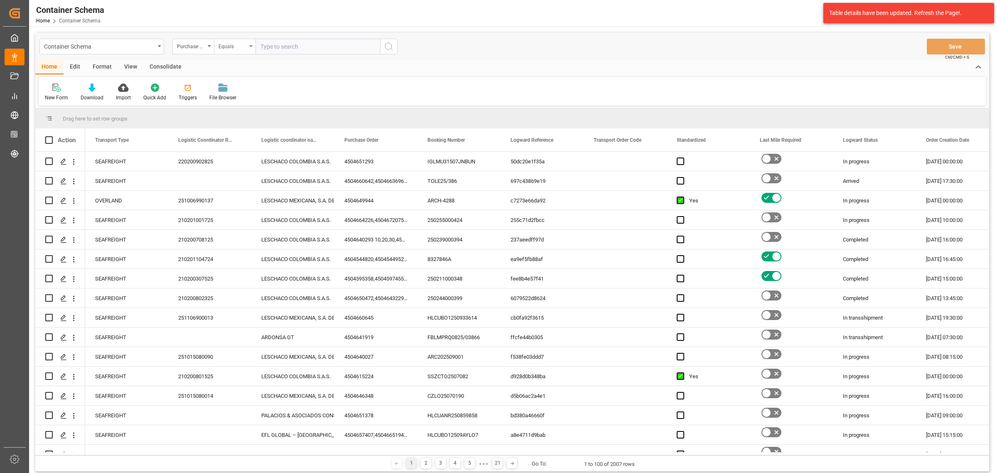
click at [221, 52] on div "Equals" at bounding box center [235, 47] width 42 height 16
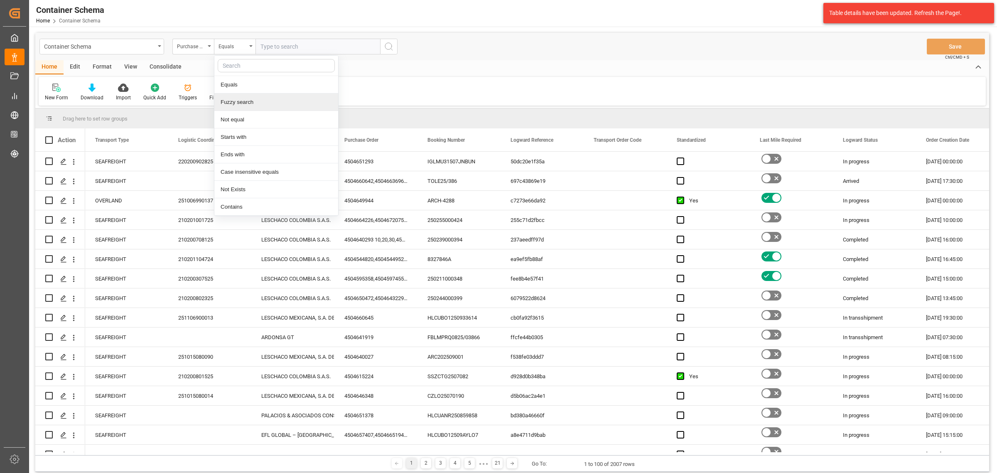
click at [246, 107] on div "Fuzzy search" at bounding box center [276, 101] width 124 height 17
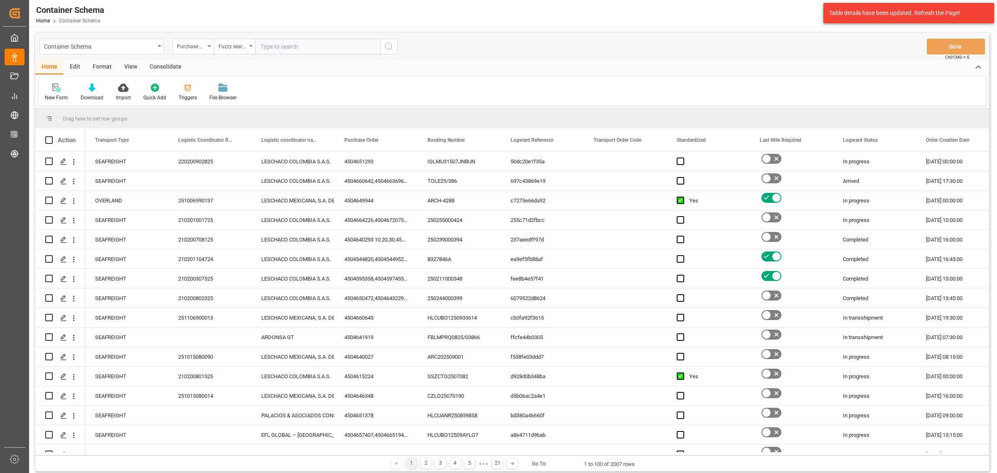
click at [287, 43] on input "text" at bounding box center [317, 47] width 125 height 16
paste input "4504660233"
type input "4504660233"
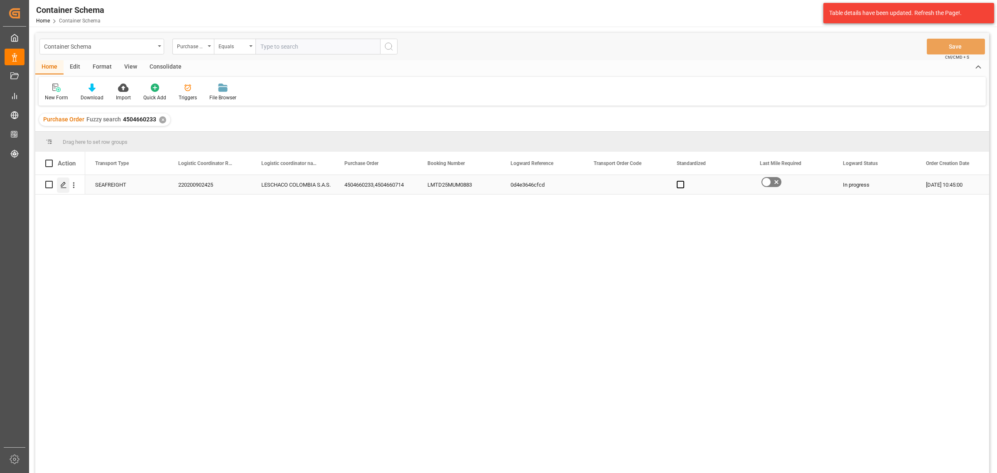
click at [66, 183] on icon "Press SPACE to select this row." at bounding box center [63, 185] width 7 height 7
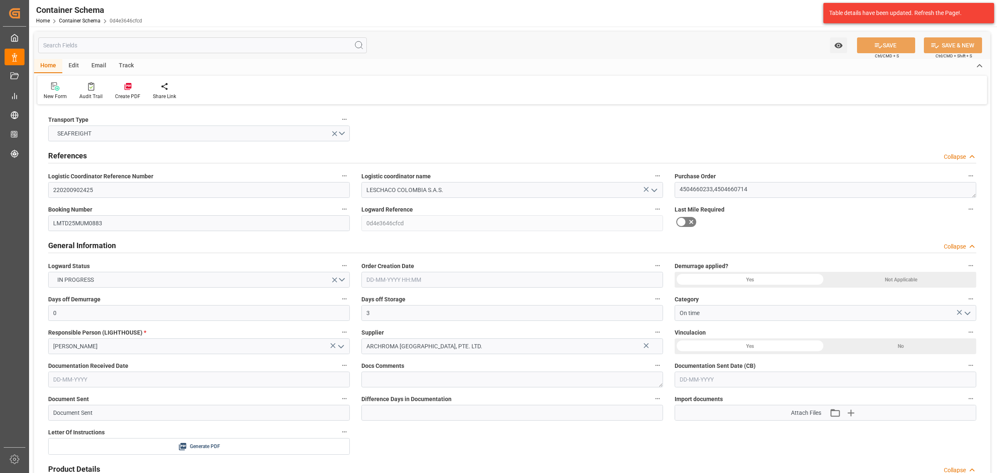
type input "[DATE] 10:45"
type input "[DATE]"
click at [134, 69] on div "Track" at bounding box center [126, 66] width 27 height 14
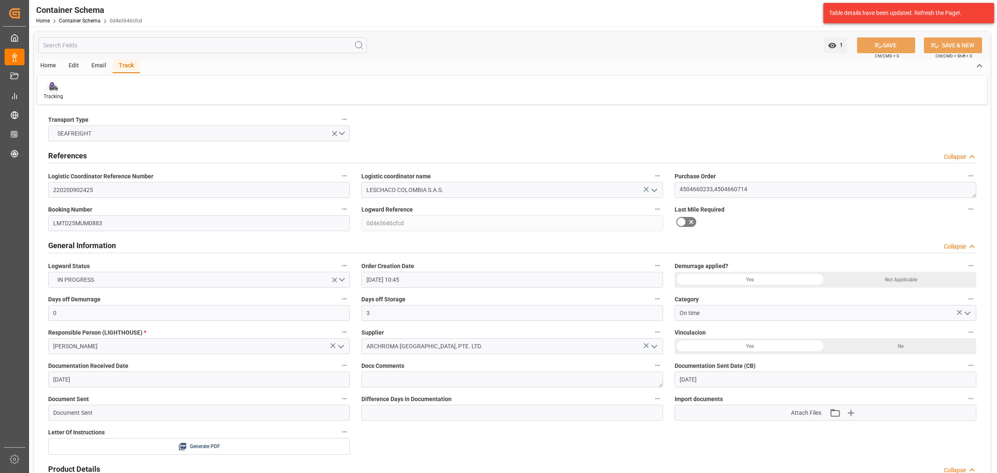
click at [57, 93] on div "Tracking" at bounding box center [54, 96] width 20 height 7
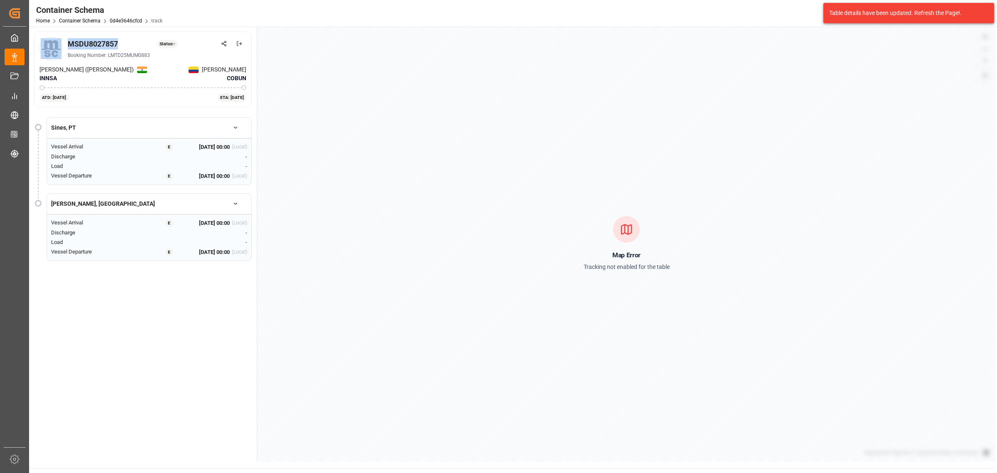
click at [54, 40] on div "MSDU8027857 Status: - Booking Number: LMTD25MUM0883" at bounding box center [142, 48] width 207 height 23
copy div "MSDU8027857"
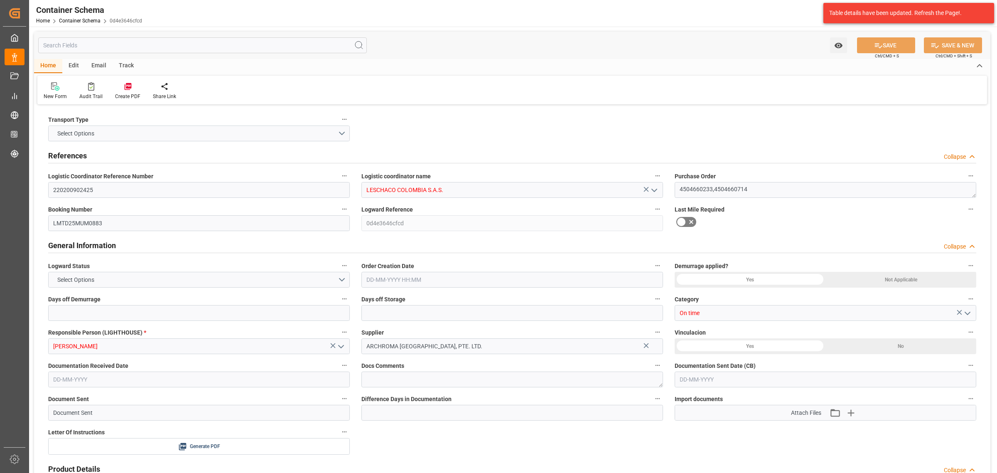
type input "220200902425"
type input "LESCHACO COLOMBIA S.A.S."
type textarea "4504660233,4504660714"
type input "LMTD25MUM0883"
type input "0d4e3646cfcd"
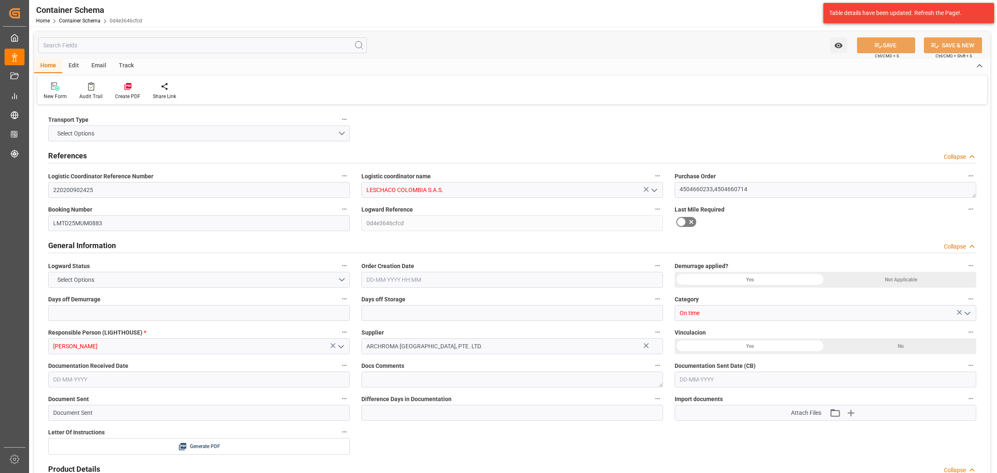
type input "On time"
type input "[PERSON_NAME]"
type input "ARCHROMA [GEOGRAPHIC_DATA], PTE. LTD."
type input "Document Sent"
type input "BUENAVENTURA"
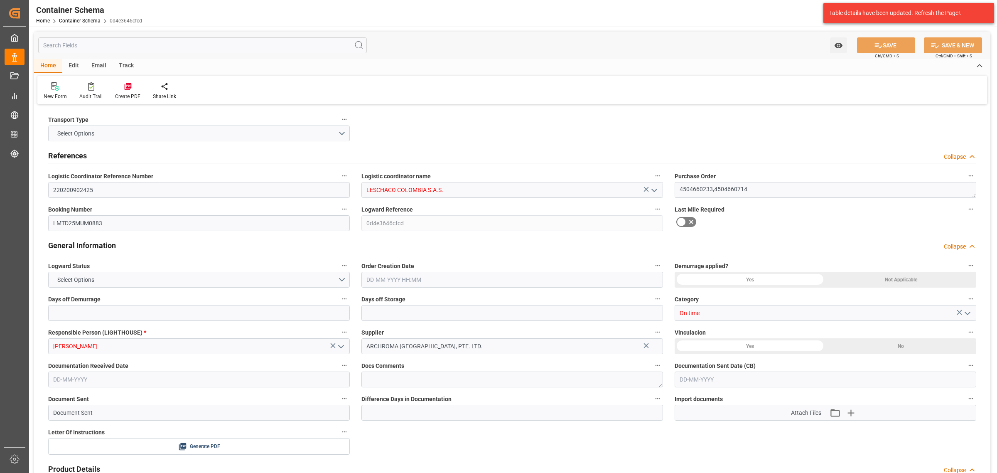
type input "TEXTIL"
type textarea "PIEZAS"
type input "40 PIEZAS"
type input "ARCHROMA [GEOGRAPHIC_DATA] S.A.S"
type textarea "[STREET_ADDRESS]"
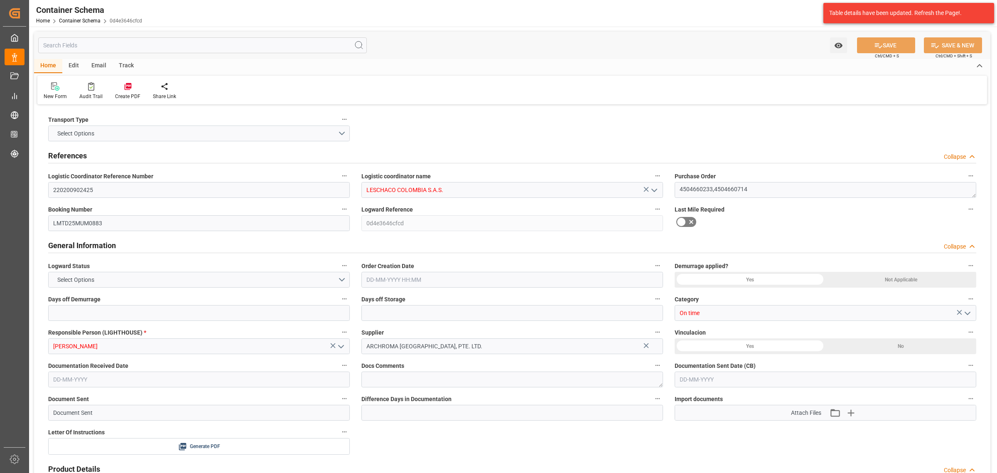
type input "HOUSE"
type input "CIF"
type input "Truck"
type input "Sea Ship"
type input "Truck"
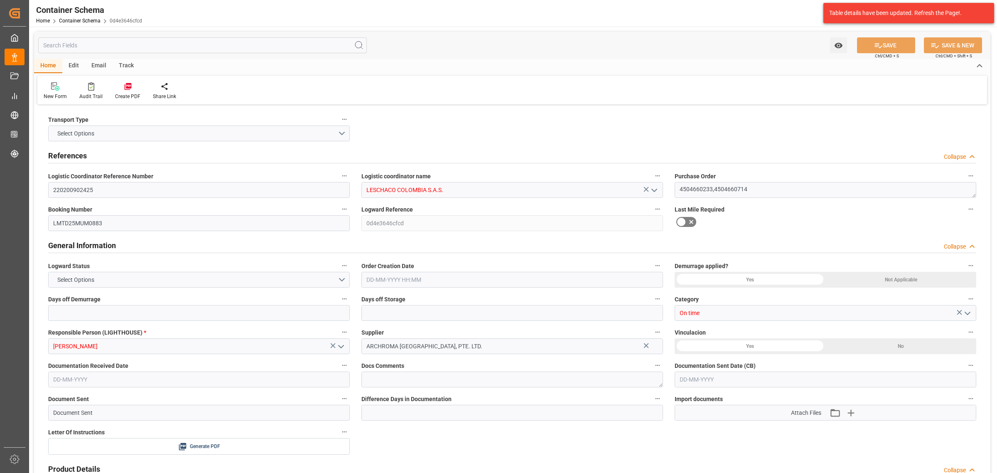
type input "FCL"
type input "MSDU8027857"
type input "AC CONTAINER LINE GMBH"
type input "MSCU"
type input "[PERSON_NAME] ([PERSON_NAME])"
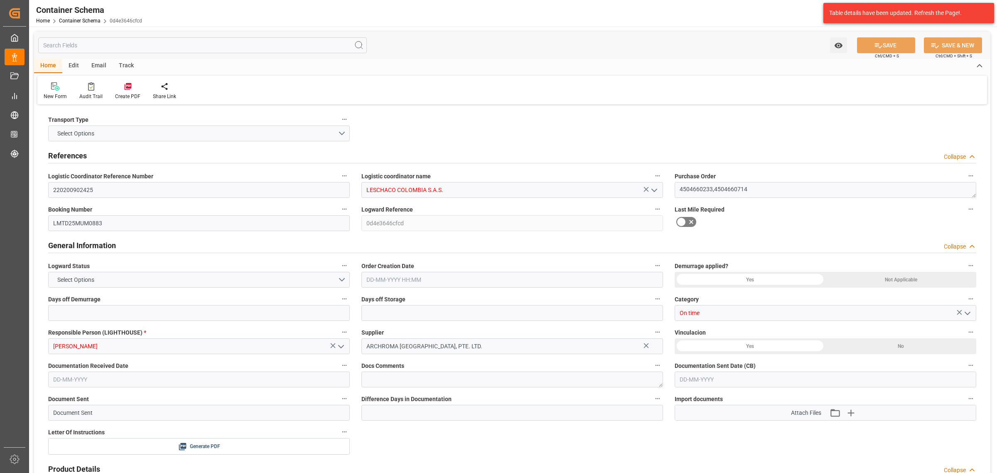
type input "[PERSON_NAME]"
type input "MSC [PERSON_NAME]"
type input "IS536A"
type input "0"
type input "3"
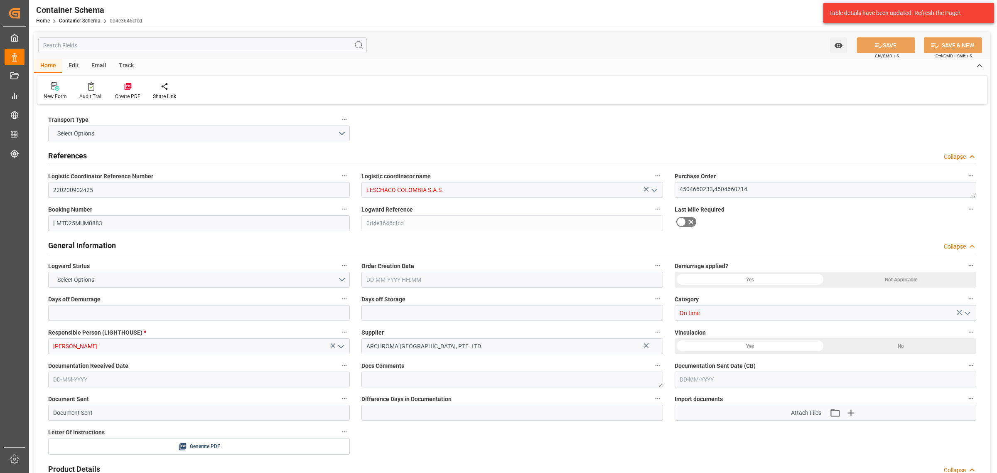
type input "2"
type input "40"
type input "14000"
type input "14784"
type input "MSC"
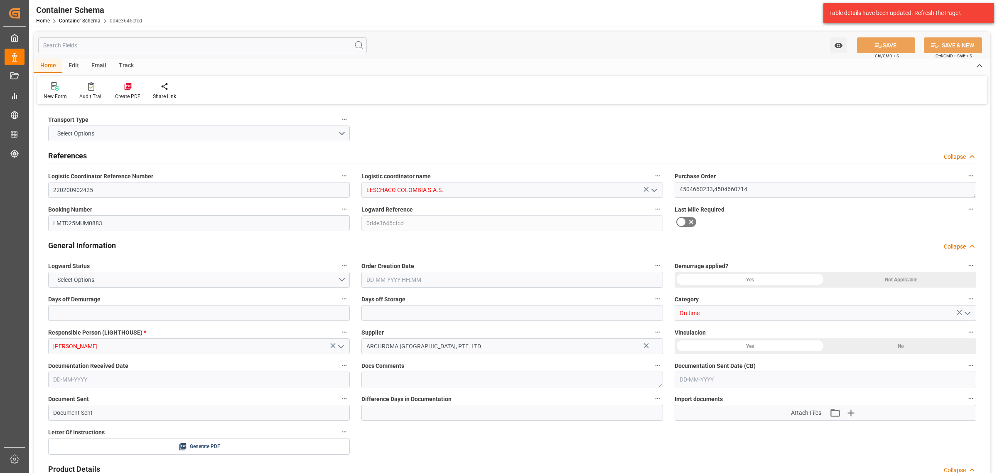
type input "Mediterranean Shipping Company"
type input "INNSA"
type input "COBUN"
type input "9465265"
type input "[DATE] 10:45"
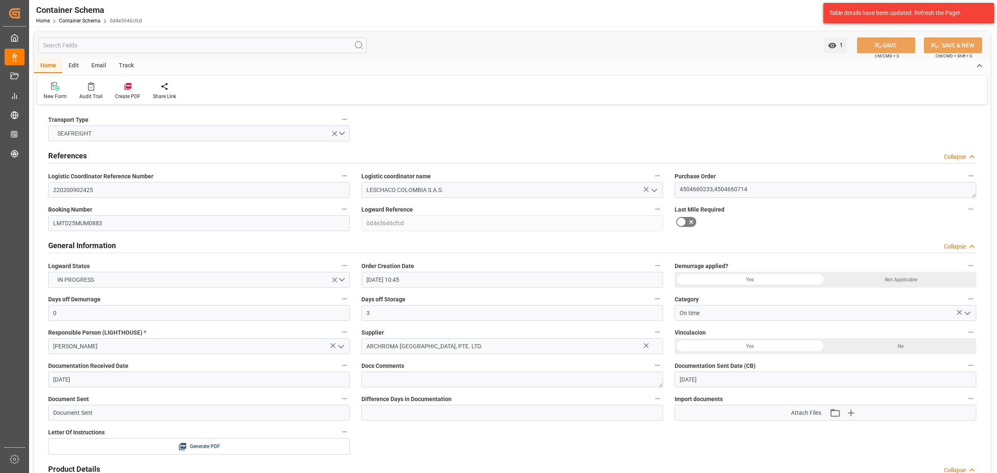
type input "[DATE]"
click at [121, 68] on div "Track" at bounding box center [126, 66] width 27 height 14
click at [92, 68] on div "Email" at bounding box center [98, 66] width 27 height 14
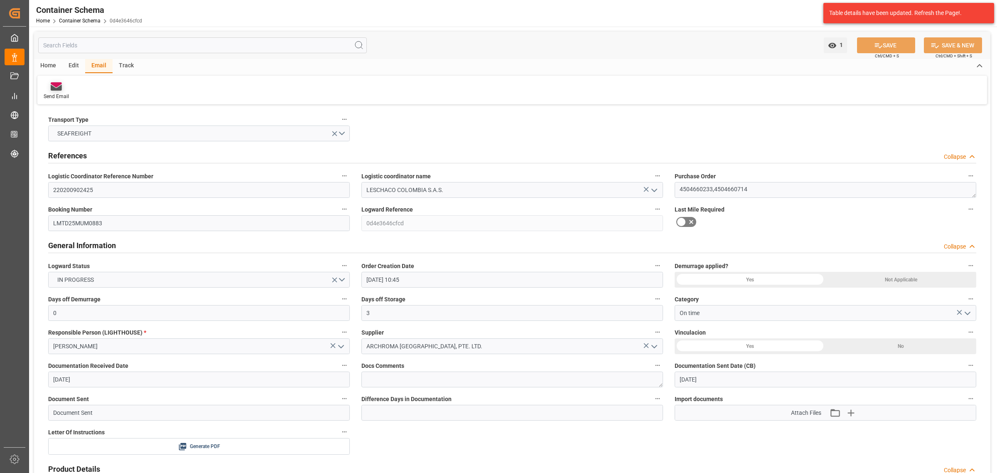
drag, startPoint x: 56, startPoint y: 95, endPoint x: 74, endPoint y: 93, distance: 17.9
click at [57, 95] on div "Send Email" at bounding box center [56, 96] width 25 height 7
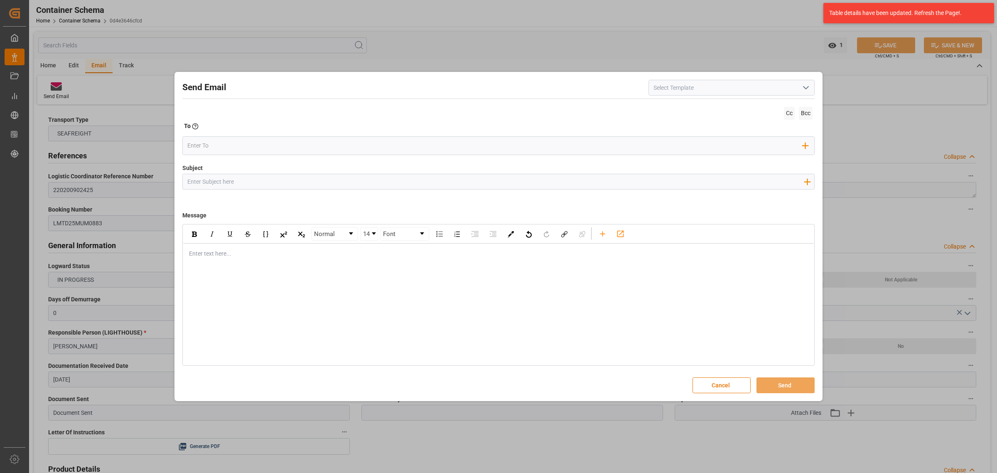
click at [422, 182] on input "Subject" at bounding box center [495, 181] width 625 height 15
click at [395, 182] on input "Subject" at bounding box center [495, 181] width 625 height 15
paste input "PO 4504660714,4504660233//TE//VARIACION ETAARCHROMA [GEOGRAPHIC_DATA]/ARCHROMA …"
click at [320, 182] on input "PO 4504660714,4504660233//TE//VARIACION ETAARCHROMA [GEOGRAPHIC_DATA]/ARCHROMA …" at bounding box center [495, 181] width 625 height 15
drag, startPoint x: 319, startPoint y: 181, endPoint x: 278, endPoint y: 181, distance: 40.3
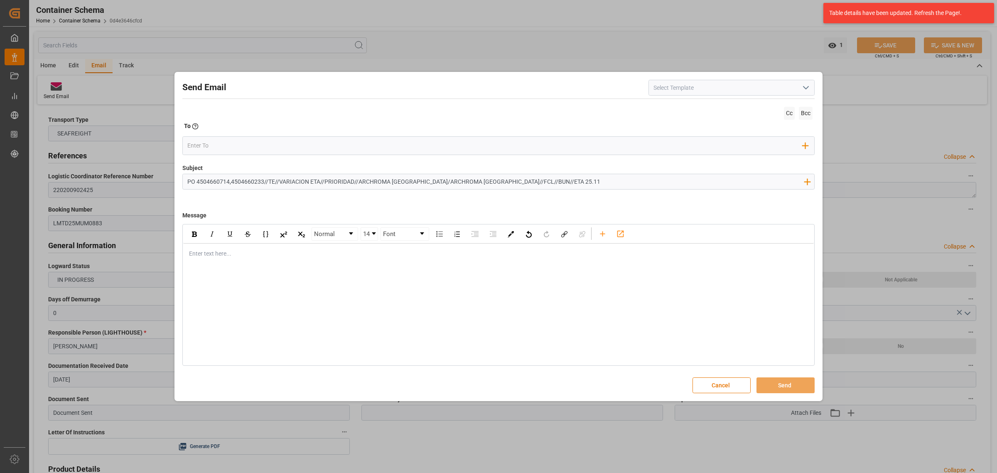
click at [278, 181] on input "PO 4504660714,4504660233//TE//VARIACION ETA//PRIORIDAD//ARCHROMA [GEOGRAPHIC_DA…" at bounding box center [495, 181] width 625 height 15
type input "PO 4504660714,4504660233//TE//LOGWARD STATUS//PRIORIDAD//ARCHROMA [GEOGRAPHIC_D…"
click at [251, 258] on div "rdw-editor" at bounding box center [498, 253] width 619 height 9
click at [246, 258] on div "rdw-editor" at bounding box center [498, 253] width 619 height 9
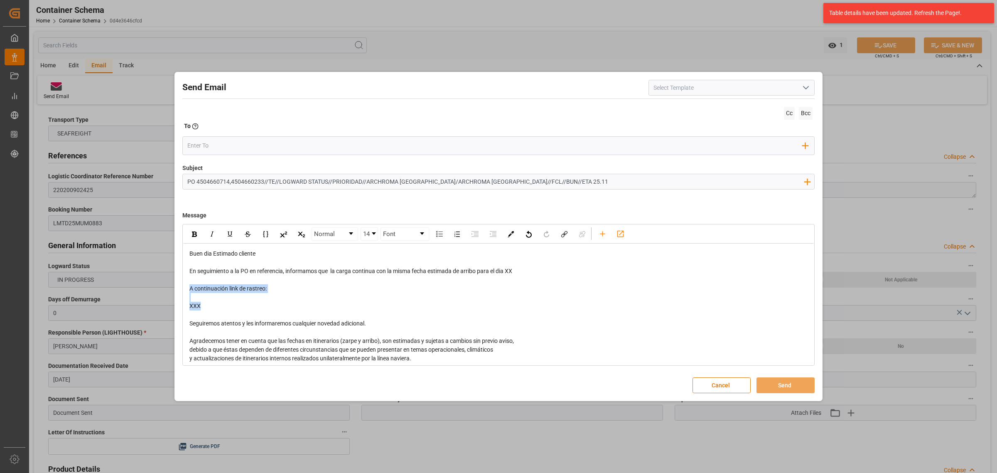
drag, startPoint x: 215, startPoint y: 314, endPoint x: 186, endPoint y: 291, distance: 37.5
click at [186, 291] on div "Buen dia Estimado cliente En seguimiento a la PO en referencia, informamos que …" at bounding box center [498, 327] width 631 height 169
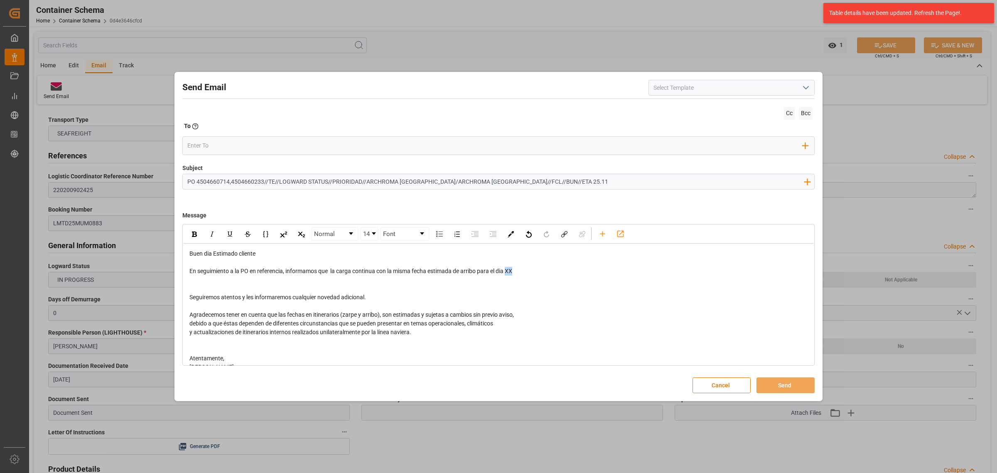
drag, startPoint x: 518, startPoint y: 273, endPoint x: 509, endPoint y: 271, distance: 9.4
click at [509, 271] on div "En seguimiento a la PO en referencia, informamos que la carga continua con la m…" at bounding box center [498, 271] width 619 height 9
click at [221, 285] on div "rdw-editor" at bounding box center [498, 288] width 619 height 9
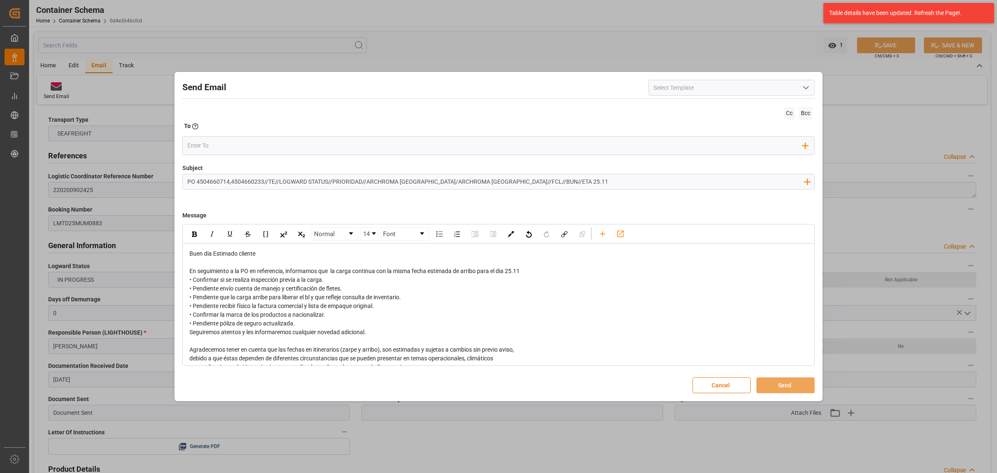
click at [520, 268] on span "En seguimiento a la PO en referencia, informamos que la carga continua con la m…" at bounding box center [354, 271] width 330 height 7
click at [534, 271] on div "En seguimiento a la PO en referencia, informamos que la carga continua con la m…" at bounding box center [498, 271] width 619 height 9
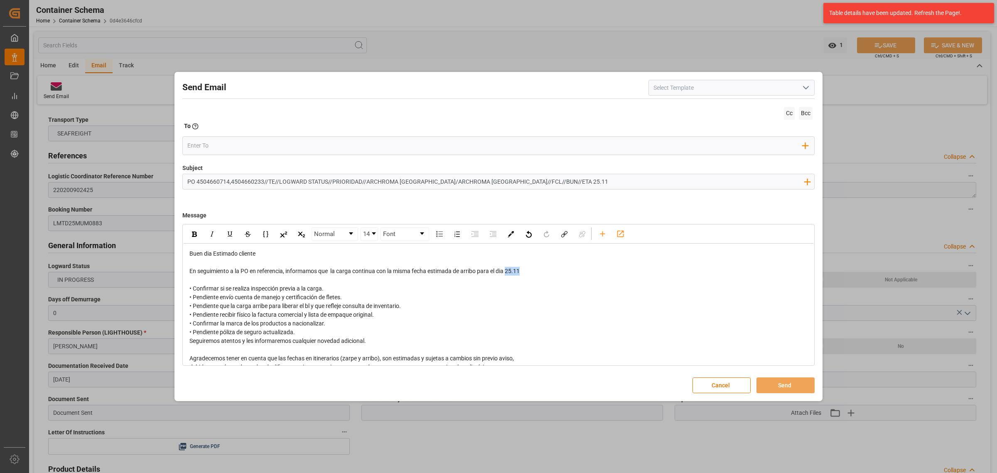
drag, startPoint x: 542, startPoint y: 270, endPoint x: 508, endPoint y: 270, distance: 34.1
click at [508, 270] on div "En seguimiento a la PO en referencia, informamos que la carga continua con la m…" at bounding box center [498, 271] width 619 height 9
click at [193, 233] on img "rdw-inline-control" at bounding box center [194, 233] width 5 height 5
click at [532, 319] on div "• Pendiente recibir físico la factura comercial y lista de empaque original." at bounding box center [498, 314] width 619 height 9
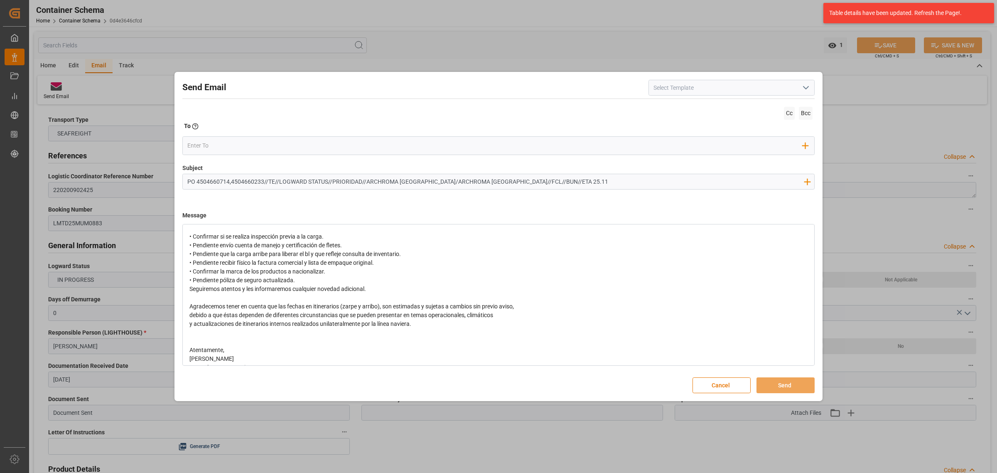
click at [345, 280] on div "• Pendiente póliza de seguro actualizada." at bounding box center [498, 280] width 619 height 9
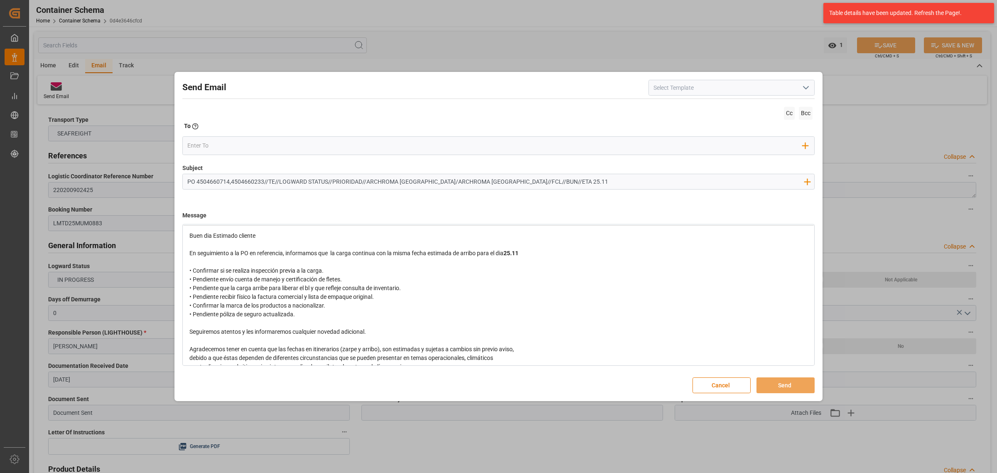
scroll to position [0, 0]
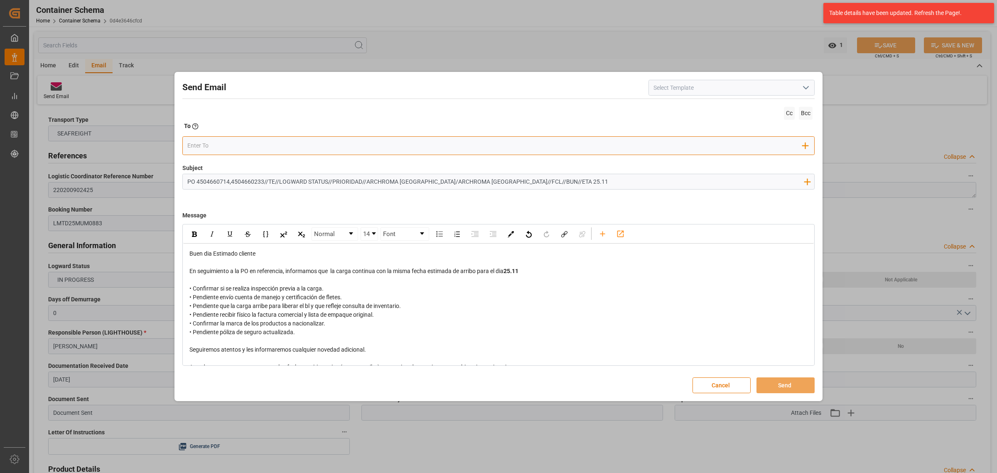
click at [290, 154] on div "Add Field to To" at bounding box center [498, 145] width 632 height 19
click at [292, 144] on input "email" at bounding box center [495, 145] width 616 height 12
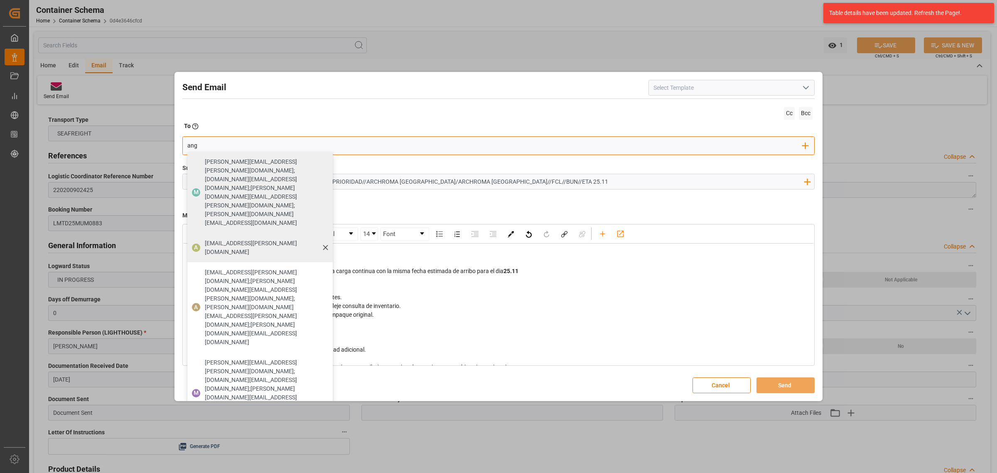
type input "ang"
click at [231, 239] on span "[EMAIL_ADDRESS][PERSON_NAME][DOMAIN_NAME]" at bounding box center [266, 247] width 122 height 17
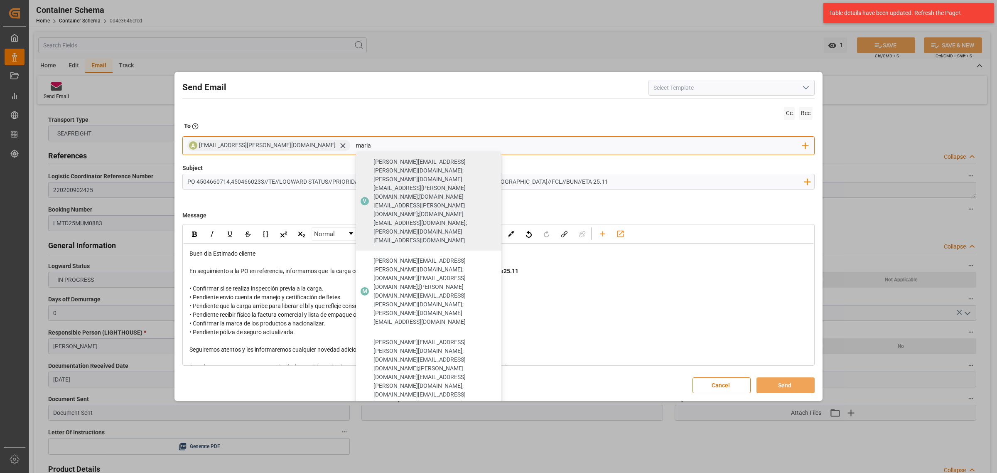
type input "maria"
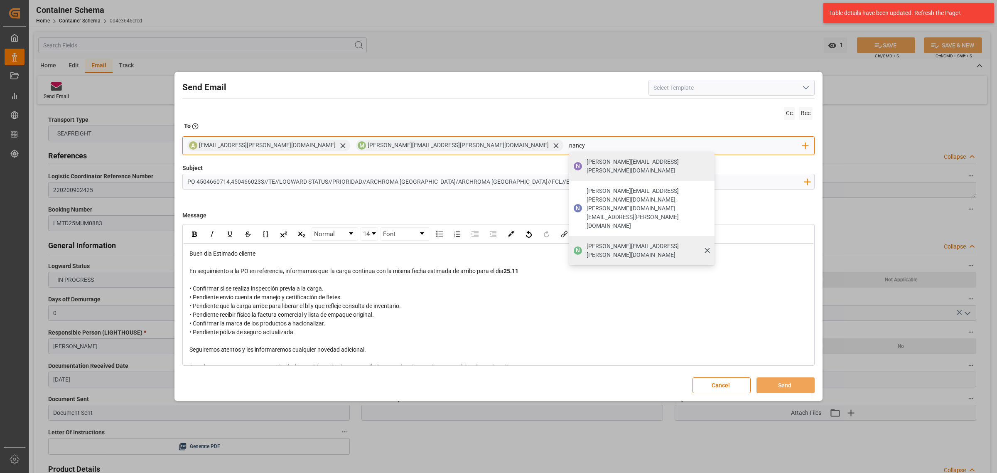
type input "nancy"
click at [587, 242] on span "[PERSON_NAME][EMAIL_ADDRESS][PERSON_NAME][DOMAIN_NAME]" at bounding box center [648, 250] width 122 height 17
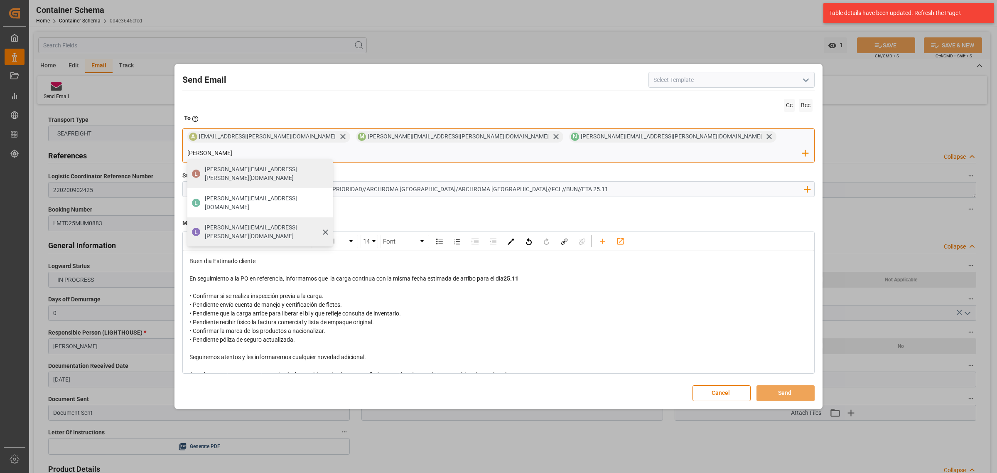
type input "[PERSON_NAME]"
click at [327, 223] on span "[PERSON_NAME][EMAIL_ADDRESS][PERSON_NAME][DOMAIN_NAME]" at bounding box center [266, 231] width 122 height 17
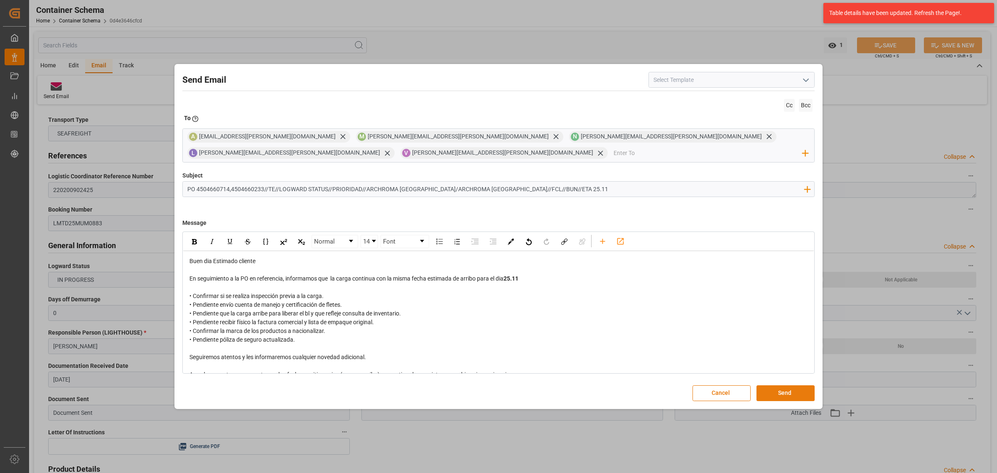
click at [785, 390] on button "Send" at bounding box center [785, 393] width 58 height 16
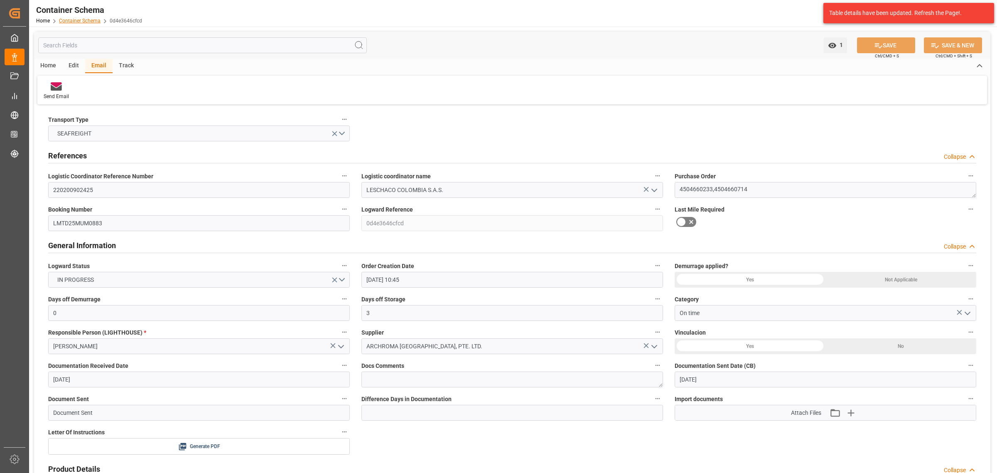
click at [68, 21] on link "Container Schema" at bounding box center [80, 21] width 42 height 6
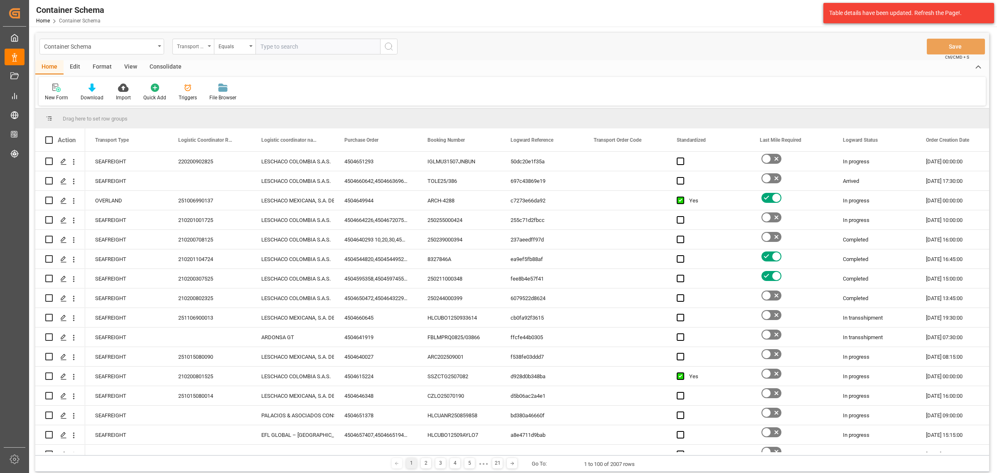
click at [210, 47] on icon "open menu" at bounding box center [209, 46] width 3 height 2
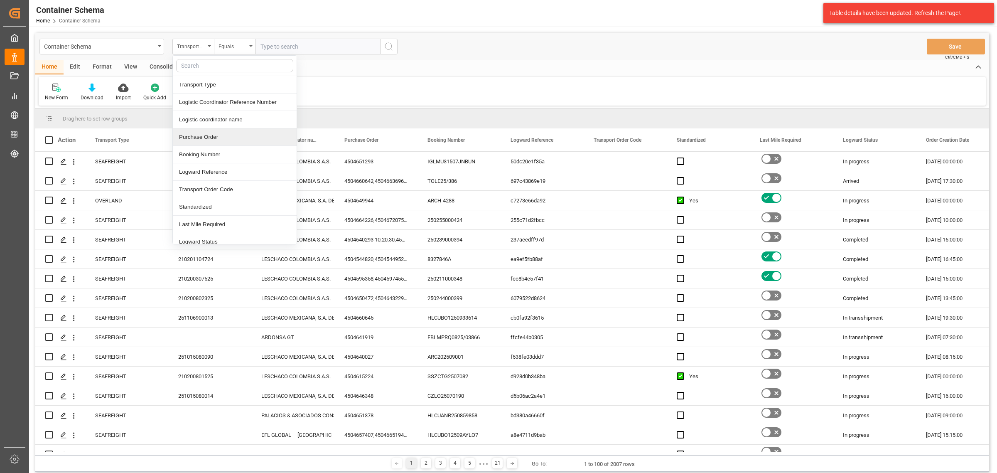
click at [217, 137] on div "Purchase Order" at bounding box center [235, 136] width 124 height 17
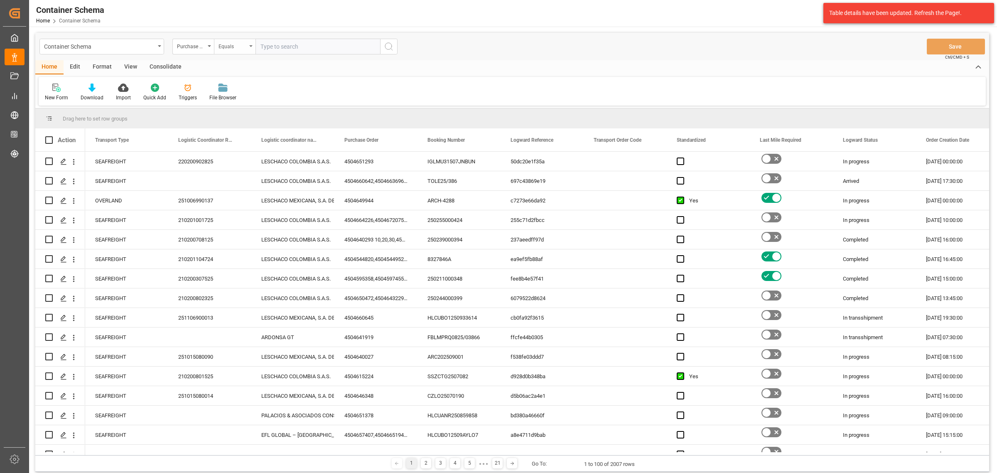
click at [234, 50] on div "Equals" at bounding box center [233, 46] width 28 height 10
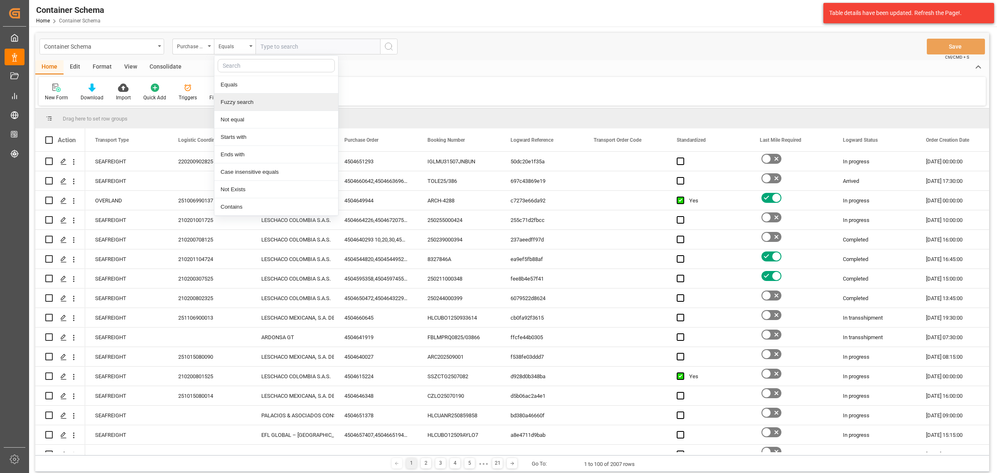
click at [270, 109] on div "Fuzzy search" at bounding box center [276, 101] width 124 height 17
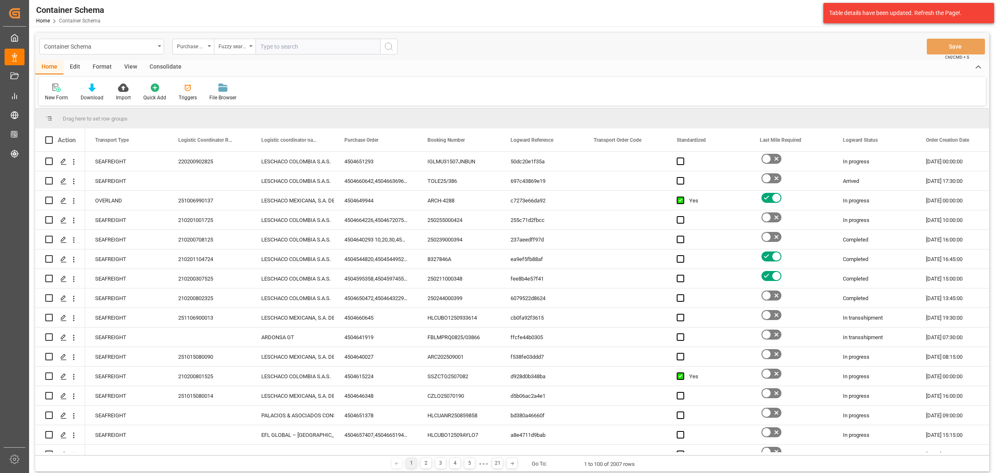
click at [281, 42] on input "text" at bounding box center [317, 47] width 125 height 16
paste input "4504667194"
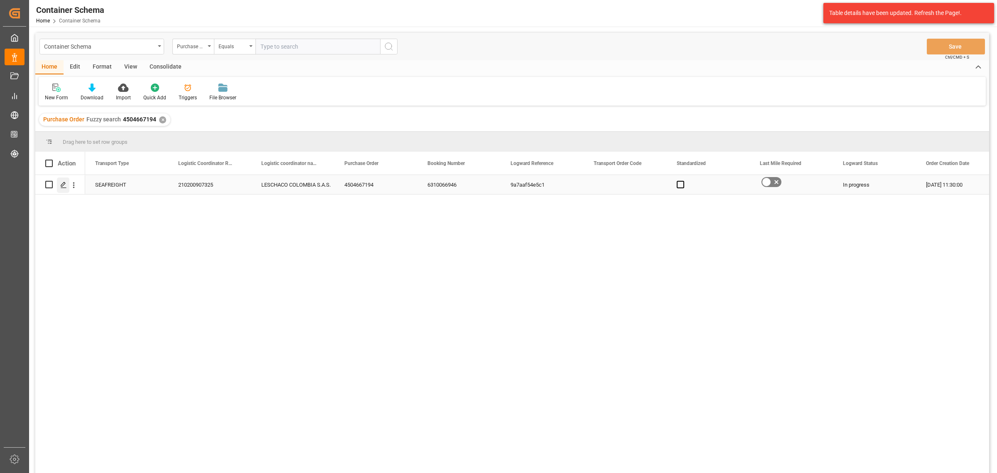
click at [61, 186] on icon "Press SPACE to select this row." at bounding box center [63, 185] width 7 height 7
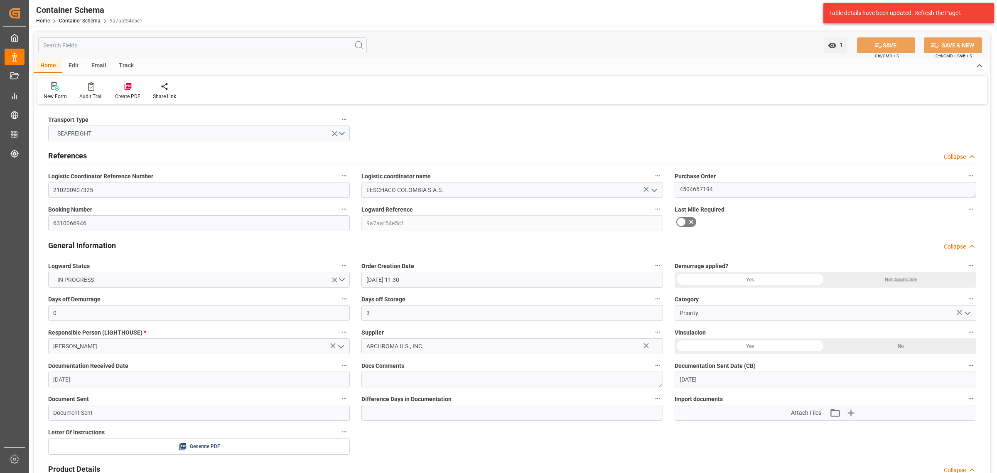
click at [119, 67] on div "Track" at bounding box center [126, 66] width 27 height 14
click at [62, 96] on div "Tracking" at bounding box center [54, 96] width 20 height 7
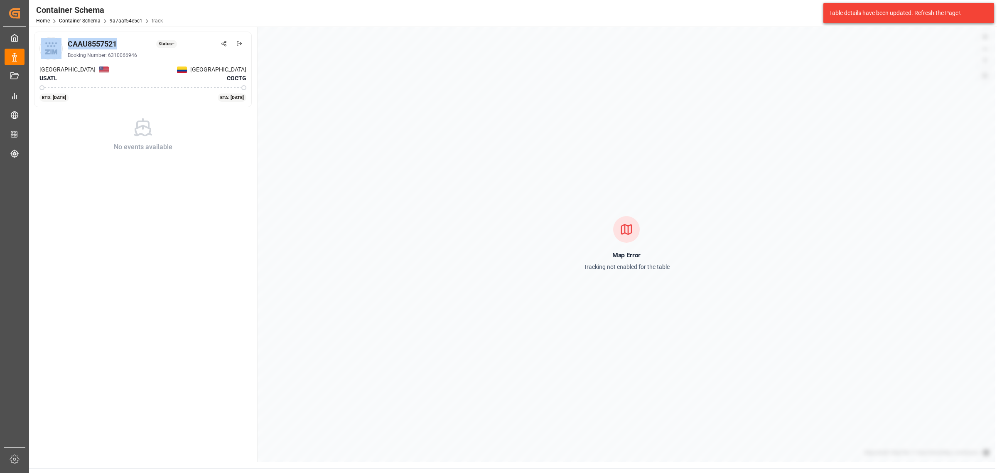
drag, startPoint x: 120, startPoint y: 42, endPoint x: 57, endPoint y: 42, distance: 62.7
click at [57, 42] on div "CAAU8557521 Status: - Booking Number: 6310066946" at bounding box center [142, 48] width 207 height 23
copy div "CAAU8557521"
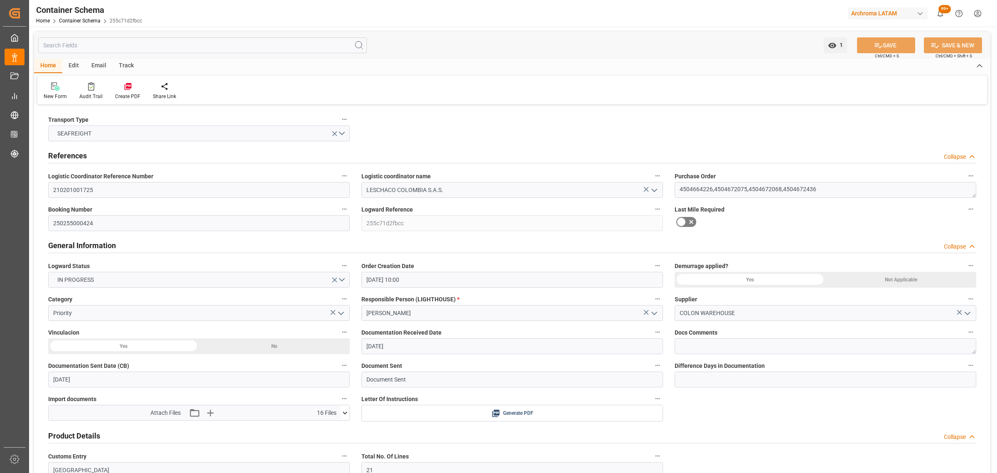
click at [93, 66] on div "Email" at bounding box center [98, 66] width 27 height 14
click at [88, 21] on link "Container Schema" at bounding box center [80, 21] width 42 height 6
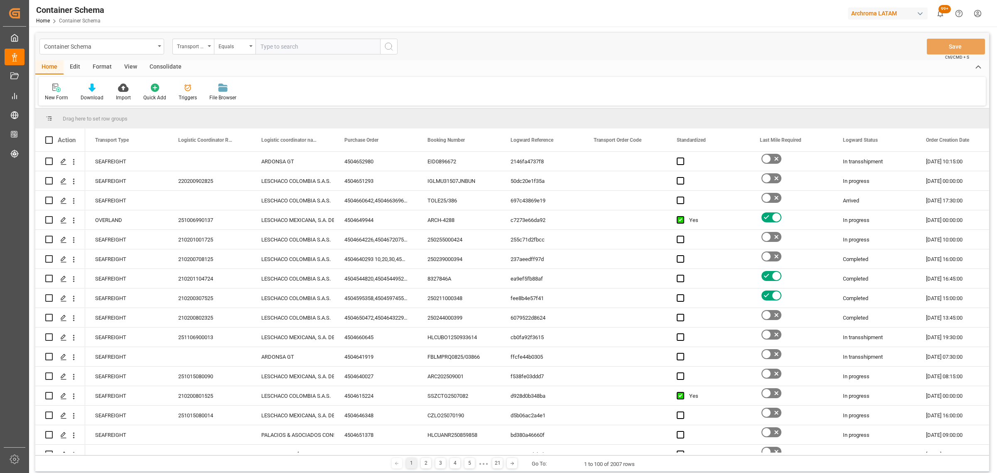
click at [206, 50] on div "Transport Type" at bounding box center [193, 47] width 42 height 16
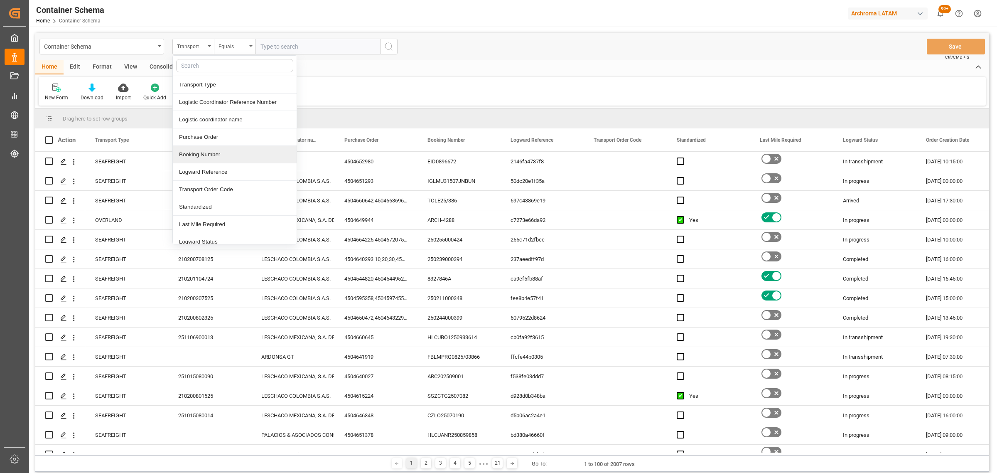
click at [217, 153] on div "Booking Number" at bounding box center [235, 154] width 124 height 17
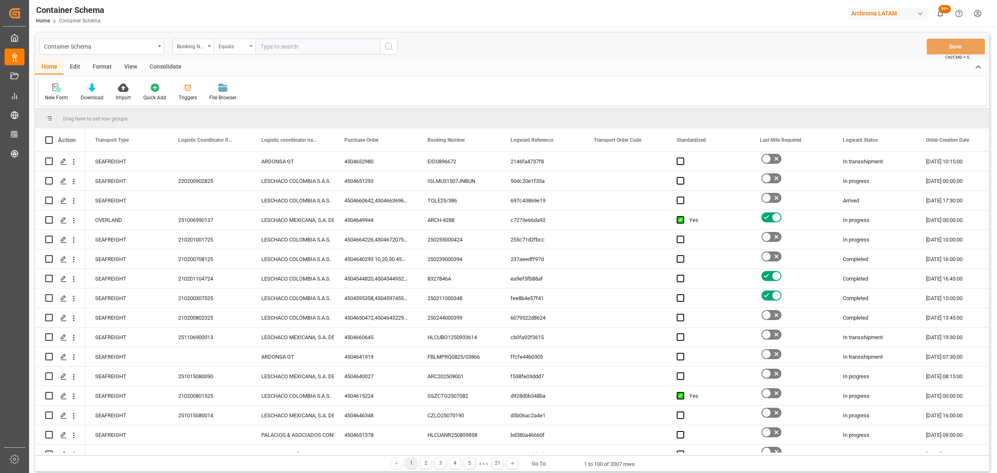
click at [248, 39] on div "Equals" at bounding box center [235, 47] width 42 height 16
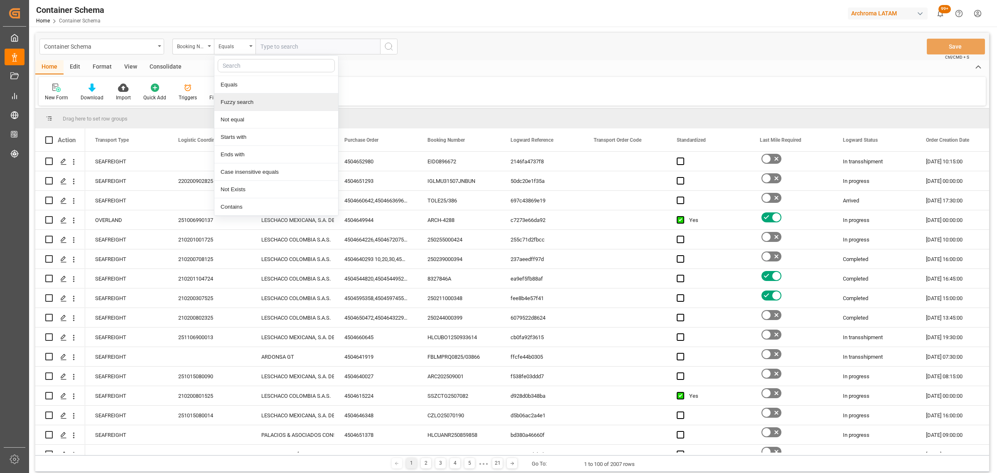
drag, startPoint x: 248, startPoint y: 101, endPoint x: 285, endPoint y: 56, distance: 57.2
click at [248, 101] on div "Fuzzy search" at bounding box center [276, 101] width 124 height 17
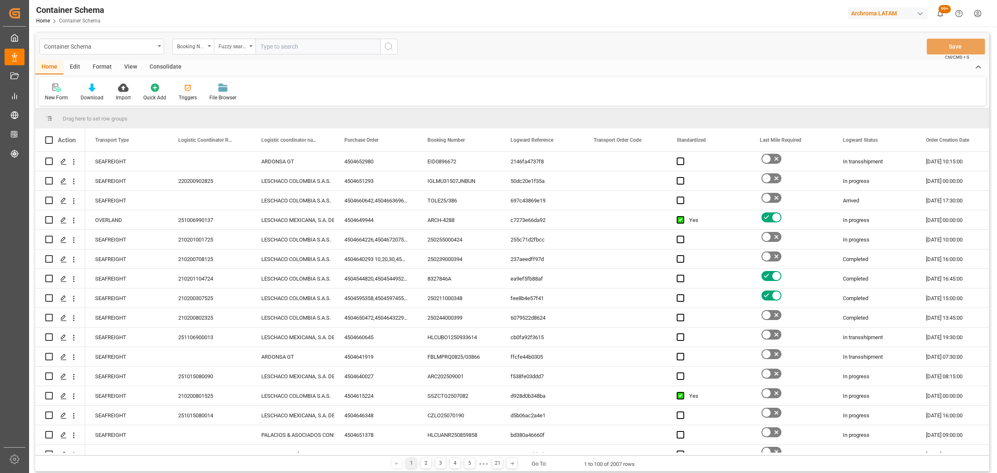
click at [290, 44] on input "text" at bounding box center [317, 47] width 125 height 16
paste input "DSV1115086"
type input "DSV1115086"
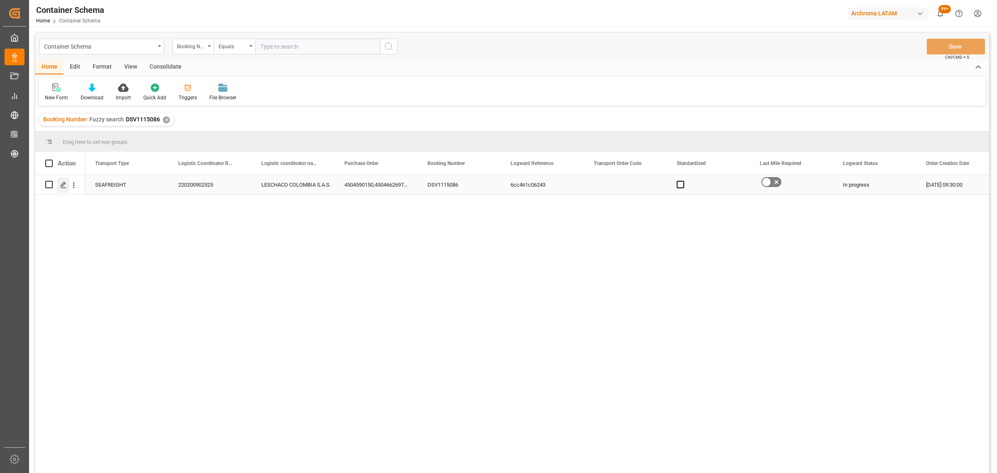
click at [59, 187] on div "Press SPACE to select this row." at bounding box center [63, 184] width 12 height 15
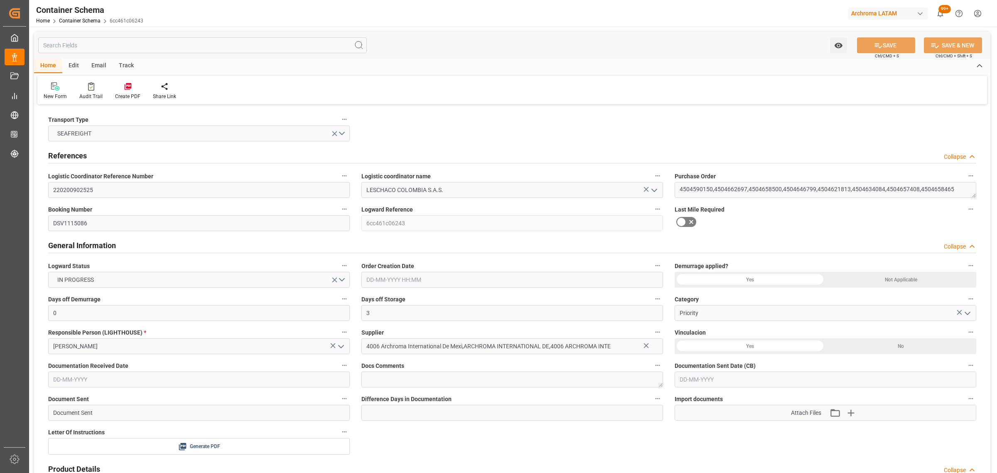
type input "01-10-2025 09:30"
type input "[DATE]"
type input "14-10-2025"
click at [94, 69] on div "Email" at bounding box center [98, 66] width 27 height 14
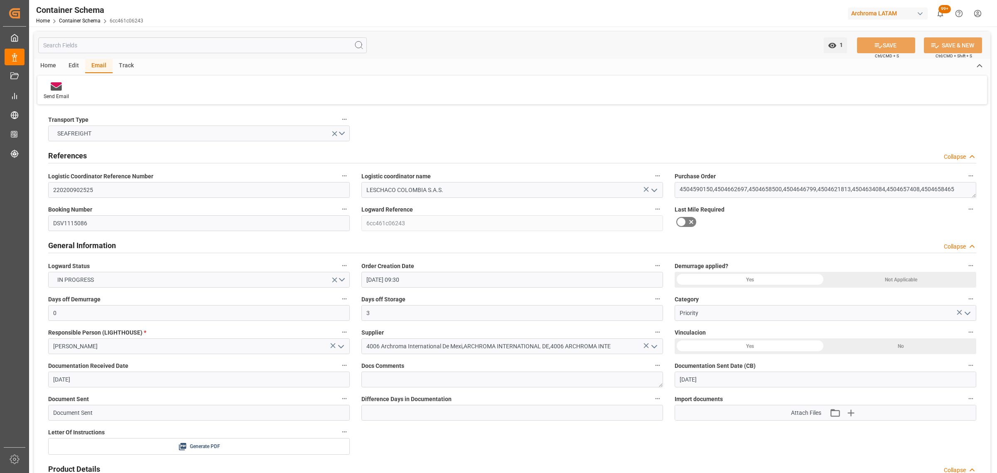
click at [130, 65] on div "Track" at bounding box center [126, 66] width 27 height 14
click at [49, 93] on div "Tracking" at bounding box center [54, 96] width 20 height 7
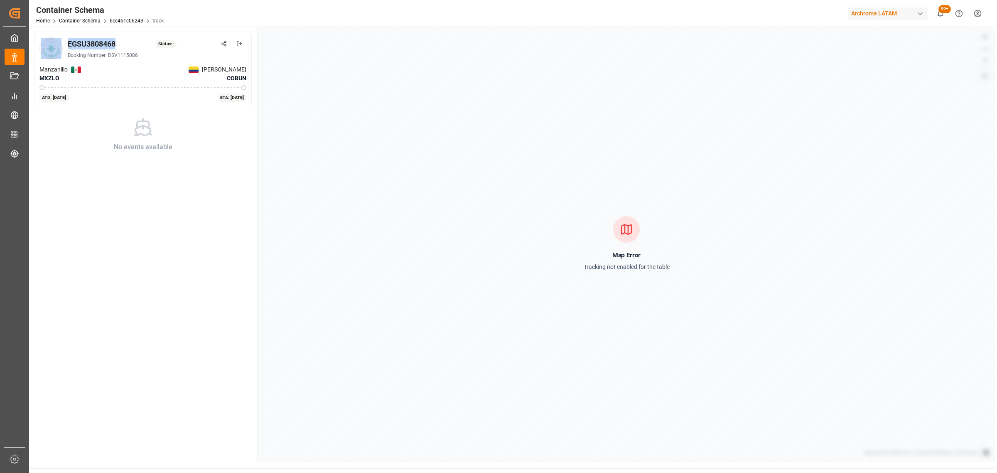
drag, startPoint x: 117, startPoint y: 44, endPoint x: 59, endPoint y: 43, distance: 58.6
click at [59, 43] on div "EGSU3808468 Status: - Booking Number: DSV1115086" at bounding box center [142, 48] width 207 height 23
copy div "EGSU3808468"
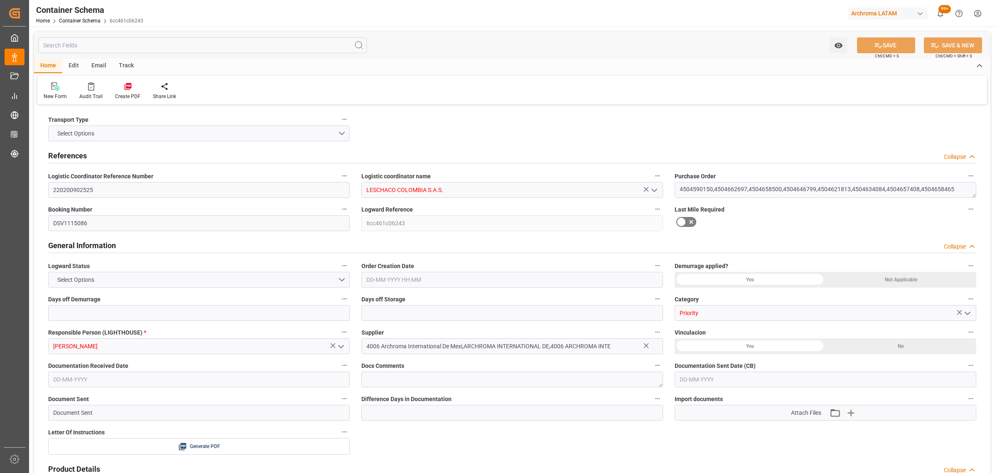
type input "0"
type input "3"
type input "9"
type input "10"
type input "3000"
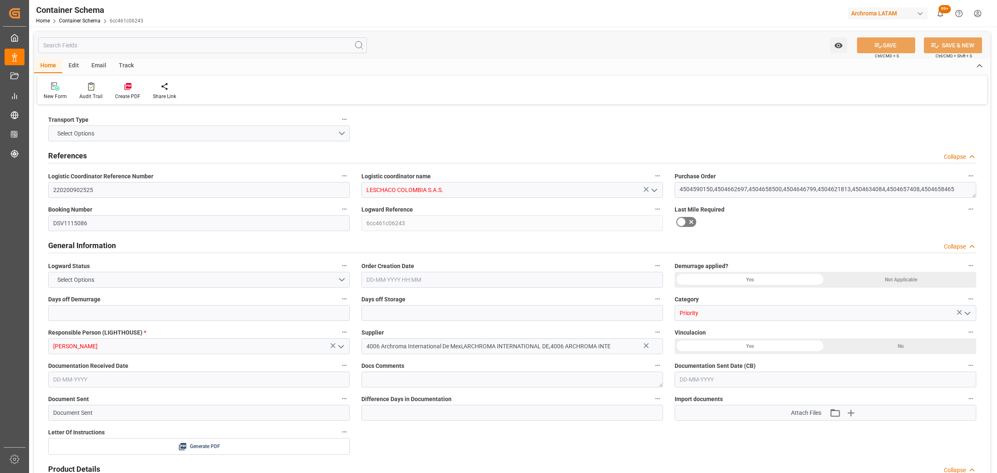
type input "3072.9"
type input "Evergreen"
type input "Evergreen Marine Corp."
type input "MXZLO"
type input "COBUN"
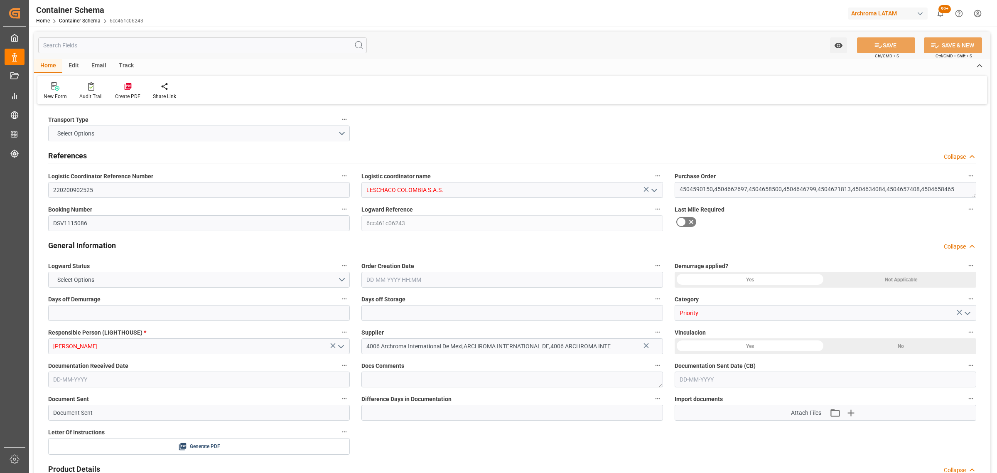
type input "9629067"
type input "01-10-2025 09:30"
type input "[DATE]"
type input "14-10-2025"
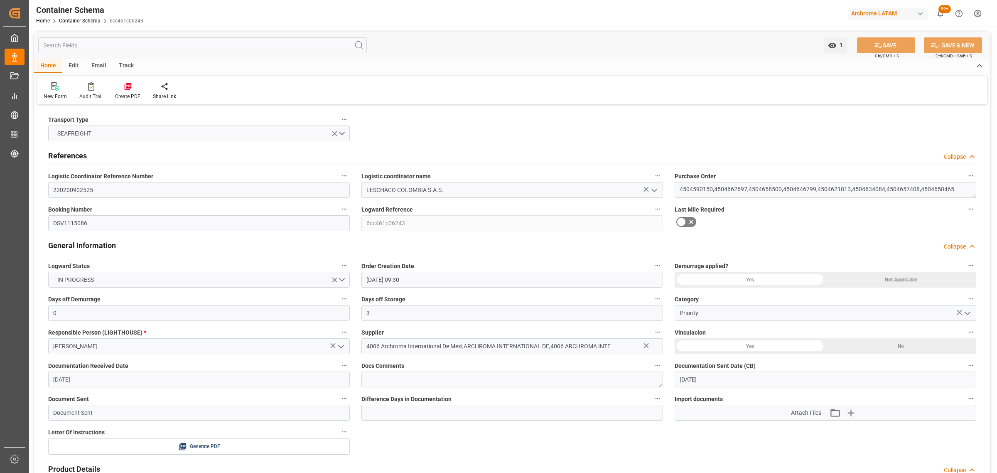
click at [94, 64] on div "Email" at bounding box center [98, 66] width 27 height 14
click at [52, 89] on icon at bounding box center [56, 88] width 11 height 6
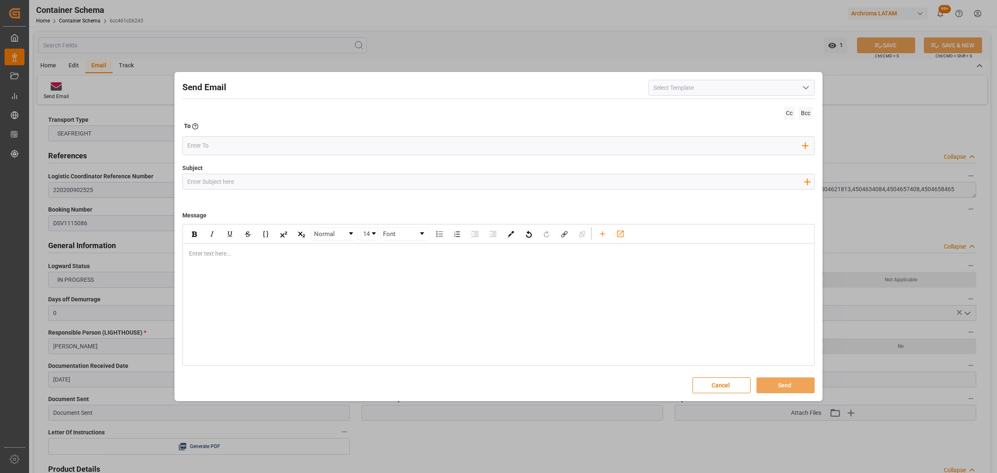
click at [301, 179] on input "Subject" at bounding box center [495, 181] width 625 height 15
paste input "4504658465 10,30,4504621813,4504634084,4504634084 30,40,4504646799,4504590150 1…"
click at [796, 179] on input "4504658465 10,30,4504621813,4504634084,4504634084 30,40,4504646799,4504590150 1…" at bounding box center [495, 181] width 625 height 15
click at [794, 180] on input "4504658465 10,30,4504621813,4504634084,4504634084 30,40,4504646799,4504590150 1…" at bounding box center [495, 181] width 625 height 15
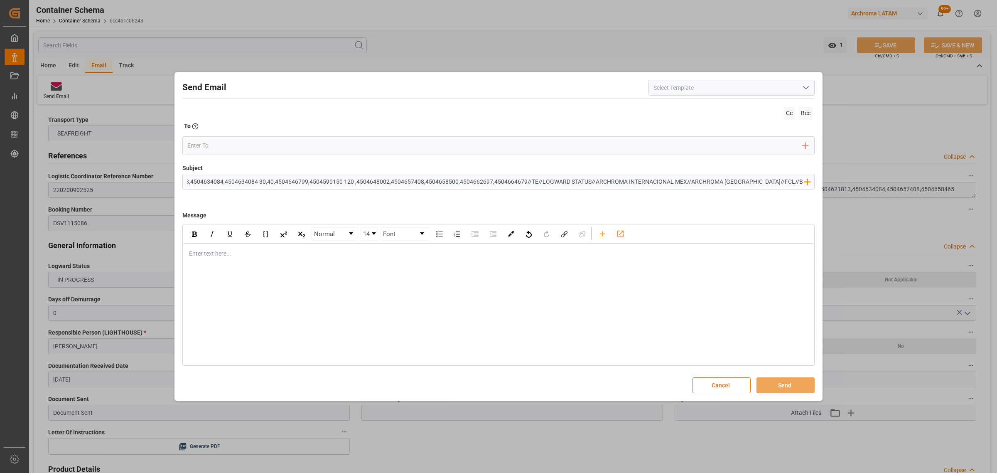
scroll to position [0, 79]
type input "4504658465 10,30,4504621813,4504634084,4504634084 30,40,4504646799,4504590150 1…"
click at [228, 272] on div "Normal 14 Font Enter text here..." at bounding box center [498, 295] width 632 height 142
click at [231, 249] on div "Enter text here..." at bounding box center [498, 253] width 631 height 20
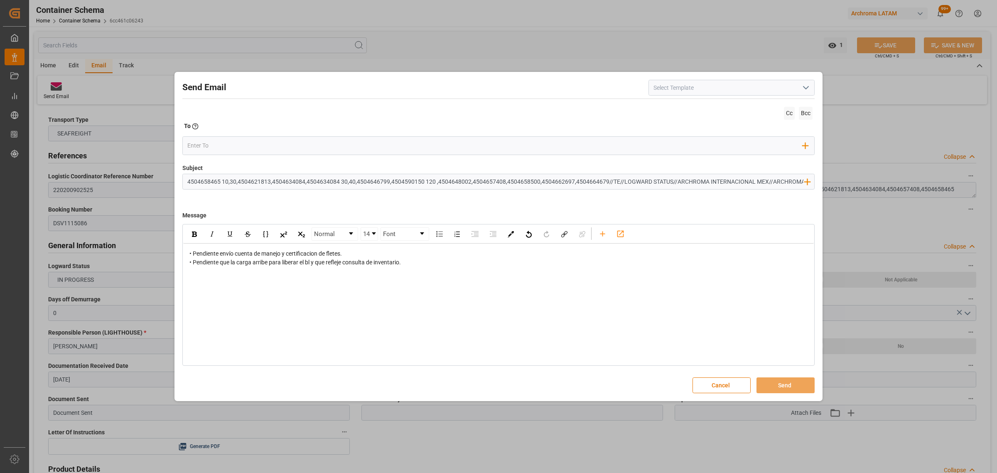
click at [190, 252] on span "• Pendiente envío cuenta de manejo y certificacion de fletes. • Pendiente que l…" at bounding box center [294, 257] width 211 height 15
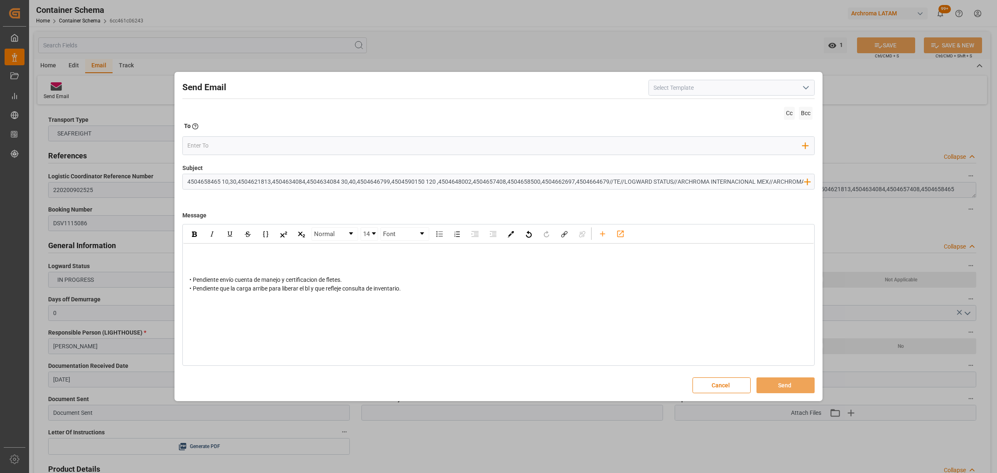
click at [194, 250] on div "rdw-editor" at bounding box center [498, 253] width 619 height 9
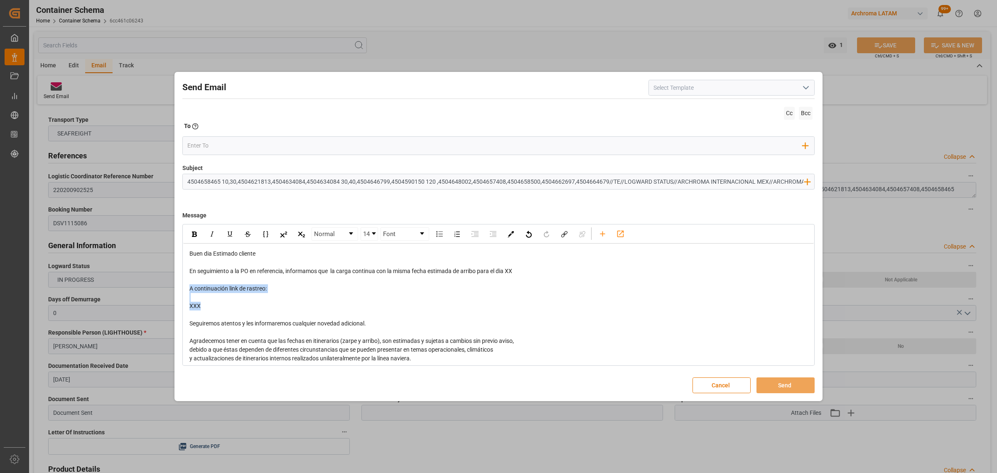
drag, startPoint x: 196, startPoint y: 300, endPoint x: 188, endPoint y: 288, distance: 15.0
click at [188, 288] on div "Buen dia Estimado cliente En seguimiento a la PO en referencia, informamos que …" at bounding box center [498, 345] width 631 height 204
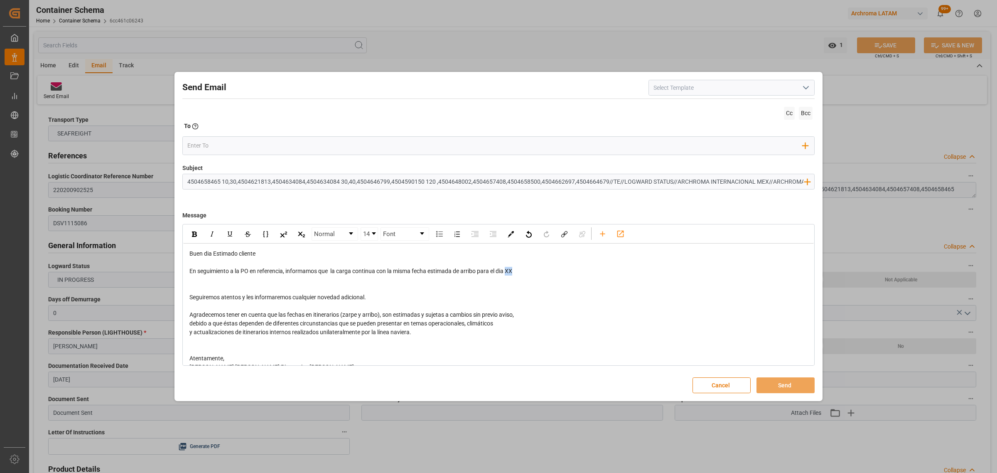
drag, startPoint x: 530, startPoint y: 270, endPoint x: 509, endPoint y: 270, distance: 21.2
click at [509, 270] on div "En seguimiento a la PO en referencia, informamos que la carga continua con la m…" at bounding box center [498, 271] width 619 height 9
click at [246, 279] on div "rdw-editor" at bounding box center [498, 279] width 619 height 9
click at [219, 285] on div "rdw-editor" at bounding box center [498, 288] width 619 height 9
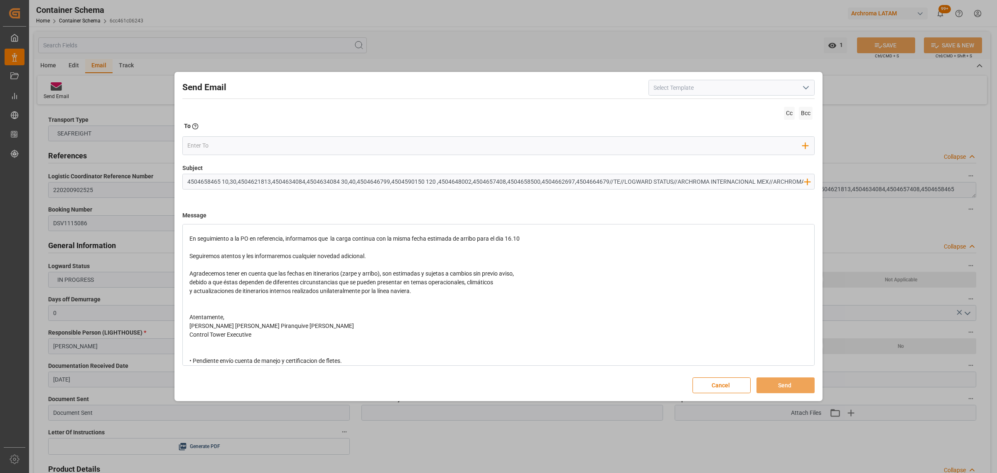
scroll to position [48, 0]
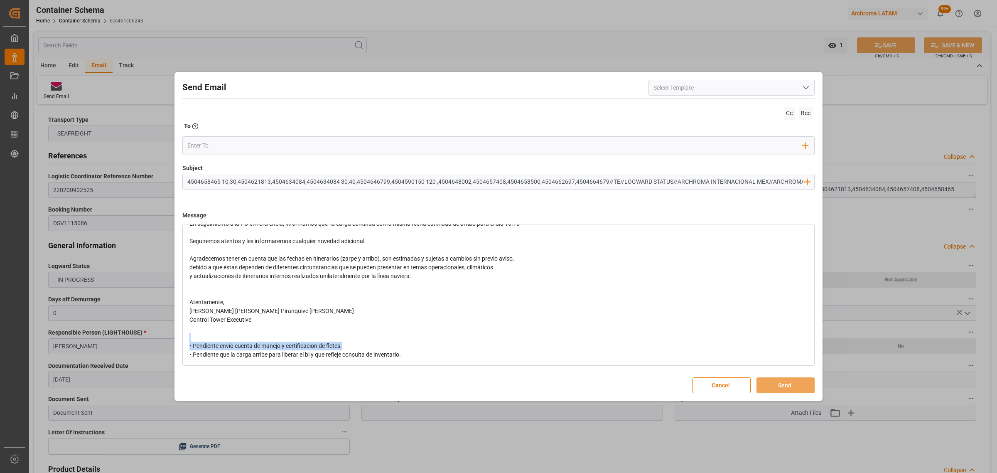
drag, startPoint x: 432, startPoint y: 348, endPoint x: 311, endPoint y: 350, distance: 121.3
click at [298, 348] on div "• Pendiente envío cuenta de manejo y certificacion de fletes. • Pendiente que l…" at bounding box center [498, 349] width 619 height 17
drag, startPoint x: 422, startPoint y: 358, endPoint x: 118, endPoint y: 326, distance: 304.9
click at [118, 326] on div "Send Email Cc Bcc To Enter the TO Email address Add Field to To Subject 4504658…" at bounding box center [498, 236] width 997 height 473
drag, startPoint x: 414, startPoint y: 359, endPoint x: 233, endPoint y: 335, distance: 182.3
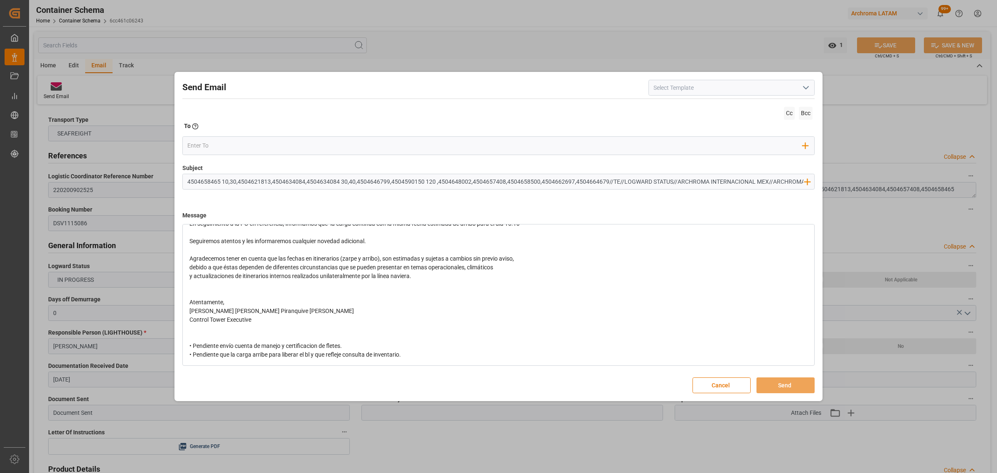
click at [233, 335] on div "Buen dia Estimado cliente En seguimiento a la PO en referencia, informamos que …" at bounding box center [498, 280] width 631 height 169
click at [442, 356] on div "• Pendiente envío cuenta de manejo y certificacion de fletes. • Pendiente que l…" at bounding box center [498, 349] width 619 height 17
drag, startPoint x: 418, startPoint y: 356, endPoint x: 177, endPoint y: 331, distance: 242.2
click at [177, 331] on div "Send Email Cc Bcc To Enter the TO Email address Add Field to To Subject 4504658…" at bounding box center [499, 236] width 644 height 325
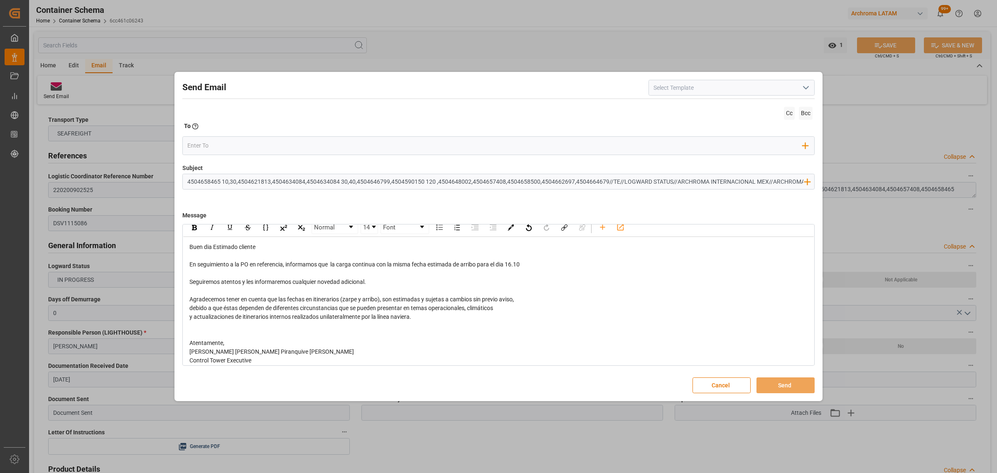
scroll to position [0, 0]
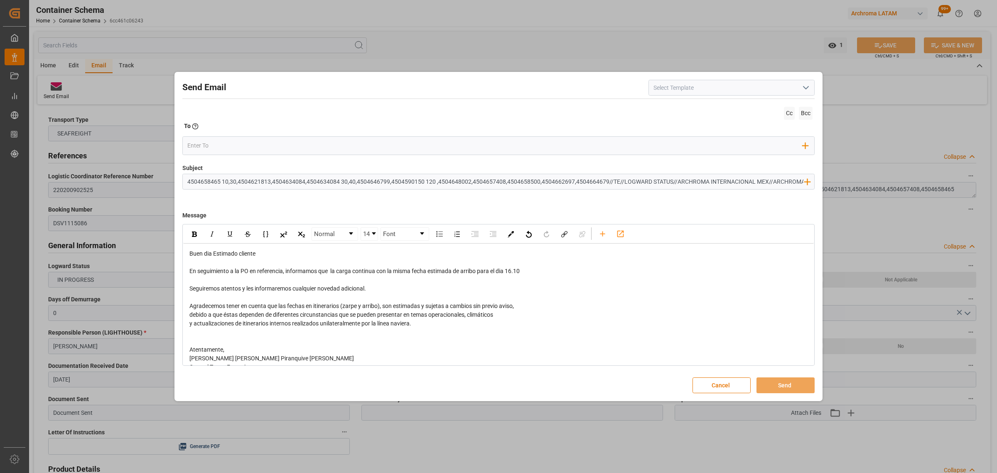
click at [214, 281] on div "rdw-editor" at bounding box center [498, 279] width 619 height 9
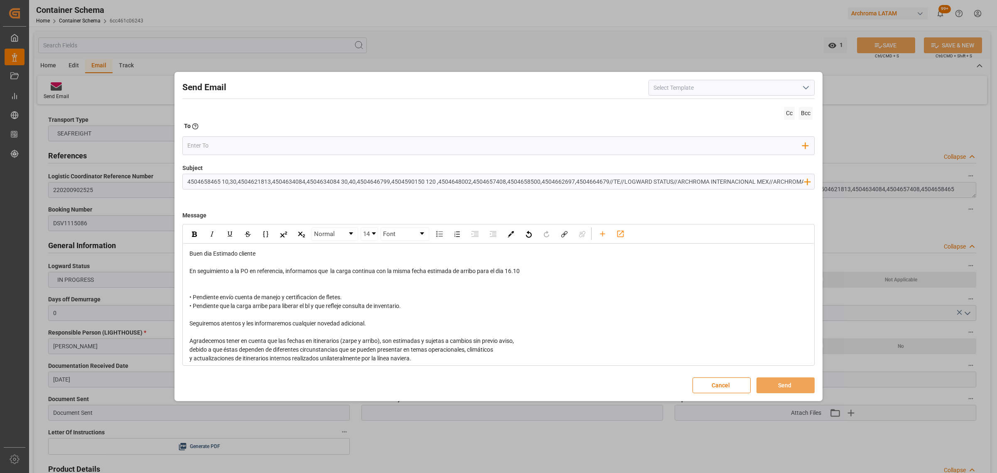
click at [305, 282] on div "rdw-editor" at bounding box center [498, 279] width 619 height 9
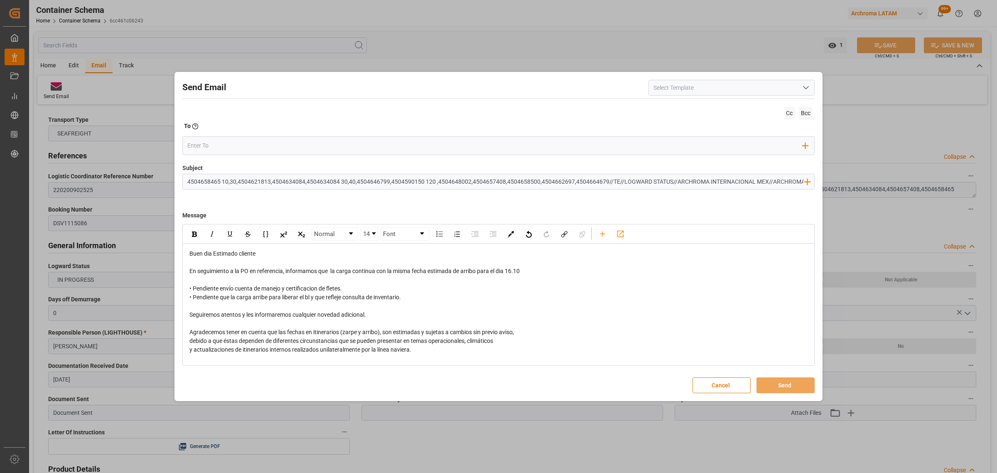
click at [413, 297] on div "• Pendiente envío cuenta de manejo y certificacion de fletes. • Pendiente que l…" at bounding box center [498, 292] width 619 height 17
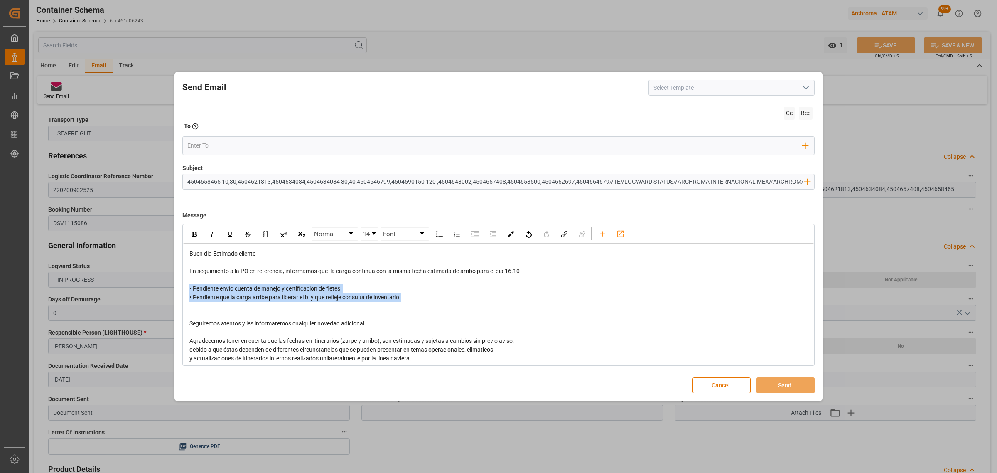
drag, startPoint x: 404, startPoint y: 297, endPoint x: 159, endPoint y: 285, distance: 245.4
click at [159, 285] on div "Send Email Cc Bcc To Enter the TO Email address Add Field to To Subject 4504658…" at bounding box center [498, 236] width 997 height 473
click at [190, 233] on div "rdw-inline-control" at bounding box center [194, 234] width 15 height 12
click at [312, 289] on span "• Pendiente envío cuenta de manejo y certificacion de fletes. • Pendiente que l…" at bounding box center [300, 292] width 222 height 15
drag, startPoint x: 356, startPoint y: 288, endPoint x: 283, endPoint y: 289, distance: 72.7
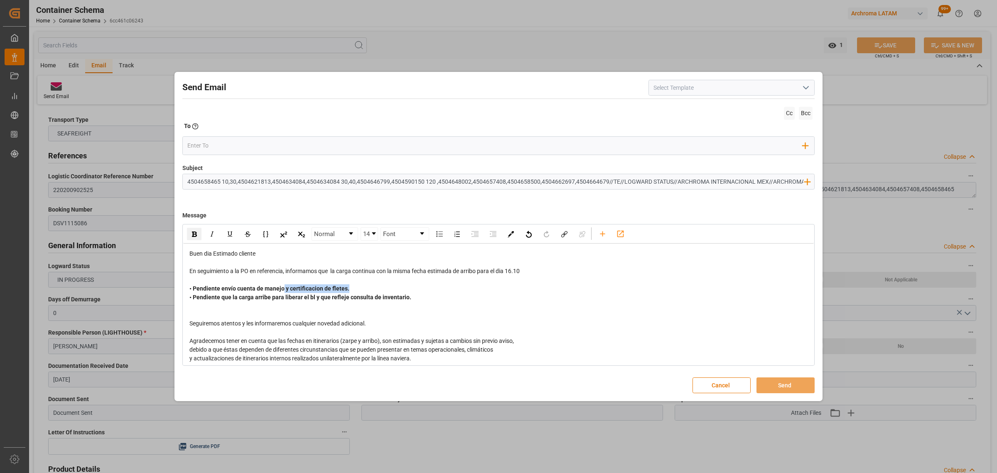
click at [283, 289] on div "• Pendiente envío cuenta de manejo y certificacion de fletes. • Pendiente que l…" at bounding box center [498, 292] width 619 height 17
drag, startPoint x: 535, startPoint y: 270, endPoint x: 508, endPoint y: 272, distance: 27.1
click at [508, 272] on div "En seguimiento a la PO en referencia, informamos que la carga continua con la m…" at bounding box center [498, 271] width 619 height 9
click at [190, 233] on div "rdw-inline-control" at bounding box center [194, 234] width 15 height 12
click at [676, 300] on div "• Pendiente envío cuenta de manejo de DSV • Pendiente que la carga arribe para …" at bounding box center [498, 292] width 619 height 17
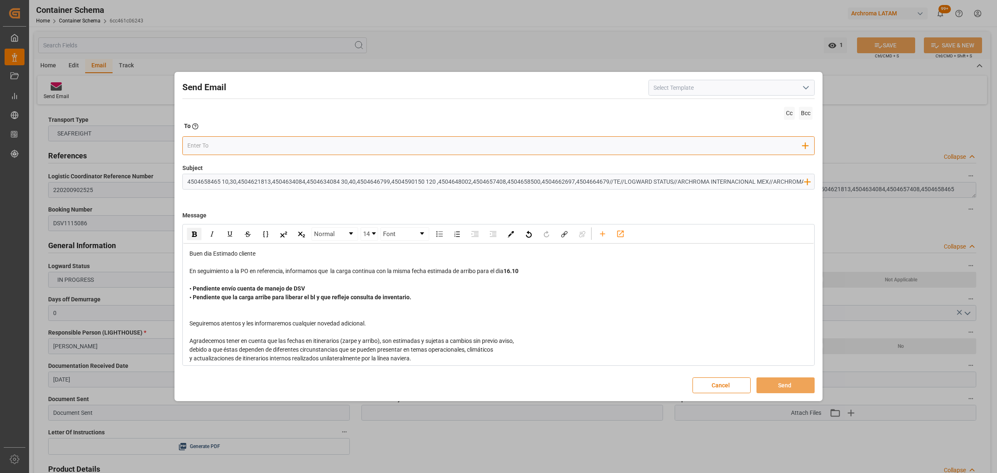
click at [355, 145] on input "email" at bounding box center [495, 145] width 616 height 12
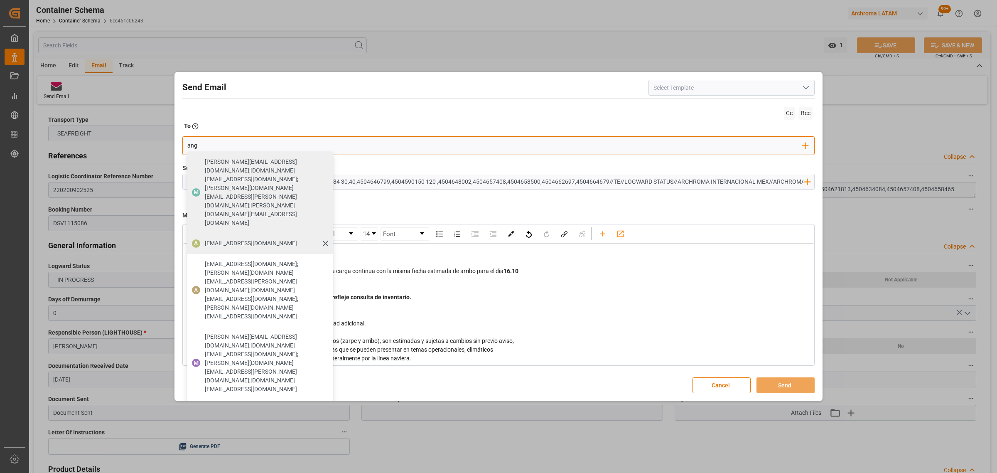
type input "ang"
click at [228, 239] on span "[EMAIL_ADDRESS][PERSON_NAME][DOMAIN_NAME]" at bounding box center [251, 243] width 92 height 9
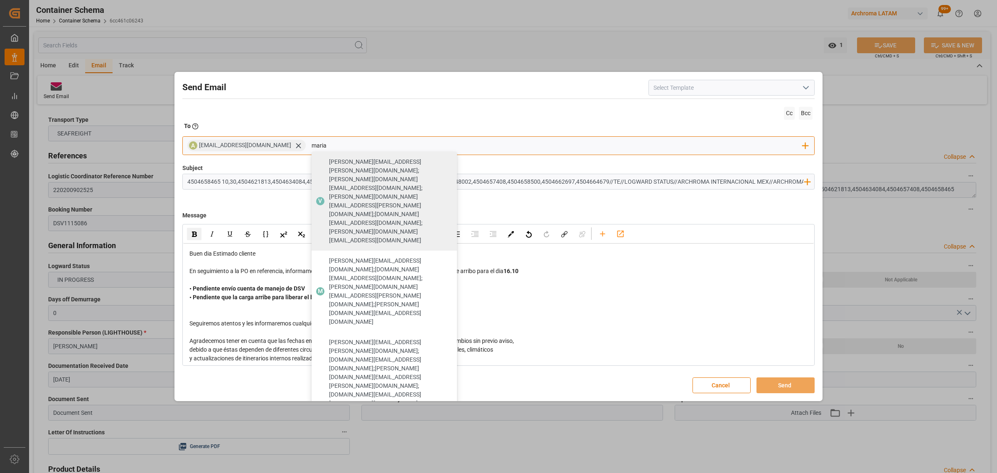
type input "maria"
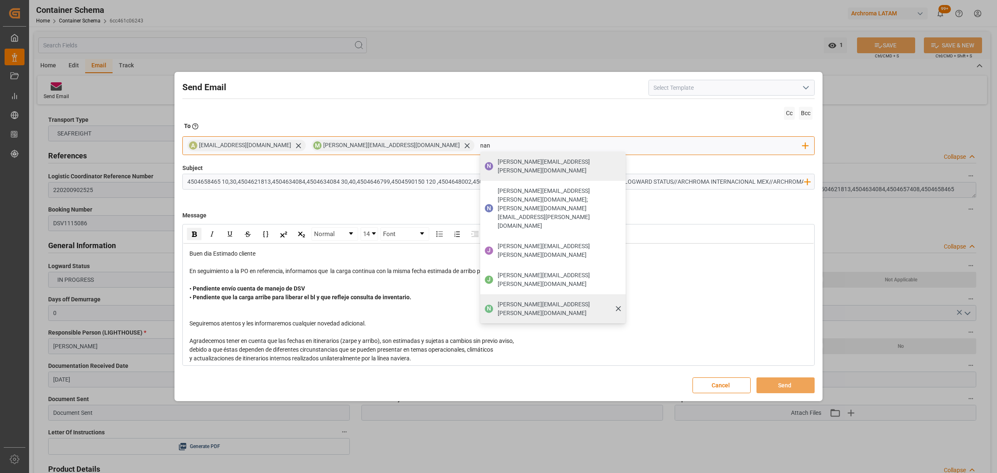
type input "nan"
click at [498, 300] on span "[PERSON_NAME][EMAIL_ADDRESS][PERSON_NAME][DOMAIN_NAME]" at bounding box center [559, 308] width 122 height 17
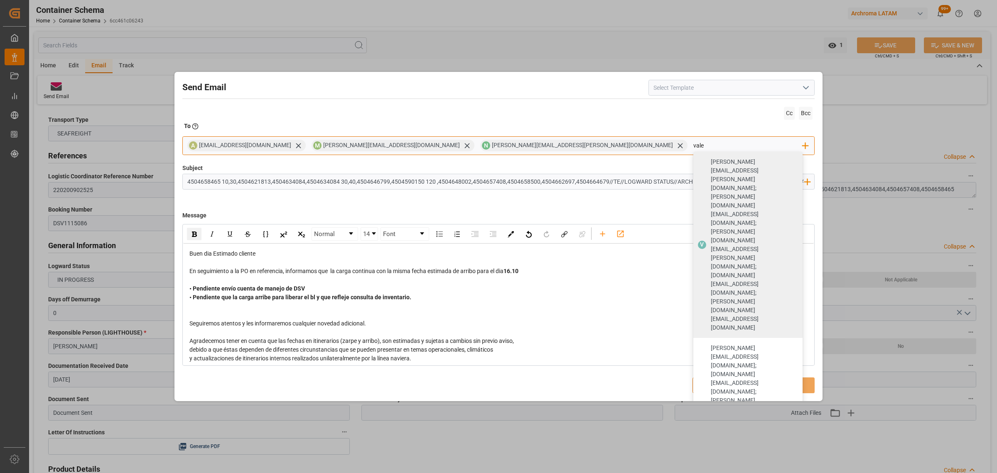
type input "vale"
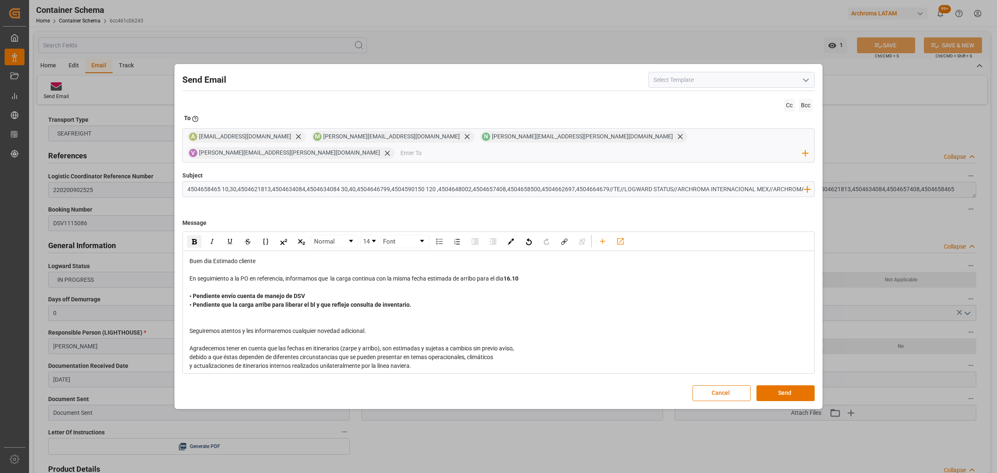
click at [669, 182] on input "4504658465 10,30,4504621813,4504634084,4504634084 30,40,4504646799,4504590150 1…" at bounding box center [495, 189] width 625 height 15
click at [670, 182] on input "4504658465 10,30,4504621813,4504634084,4504634084 30,40,4504646799,4504590150 1…" at bounding box center [495, 189] width 625 height 15
type input "4504658465 10,30,4504621813,4504634084,4504634084 30,40,4504646799,4504590150 1…"
click at [663, 148] on input "email" at bounding box center [601, 153] width 403 height 12
type input "[PERSON_NAME][EMAIL_ADDRESS][PERSON_NAME][DOMAIN_NAME]"
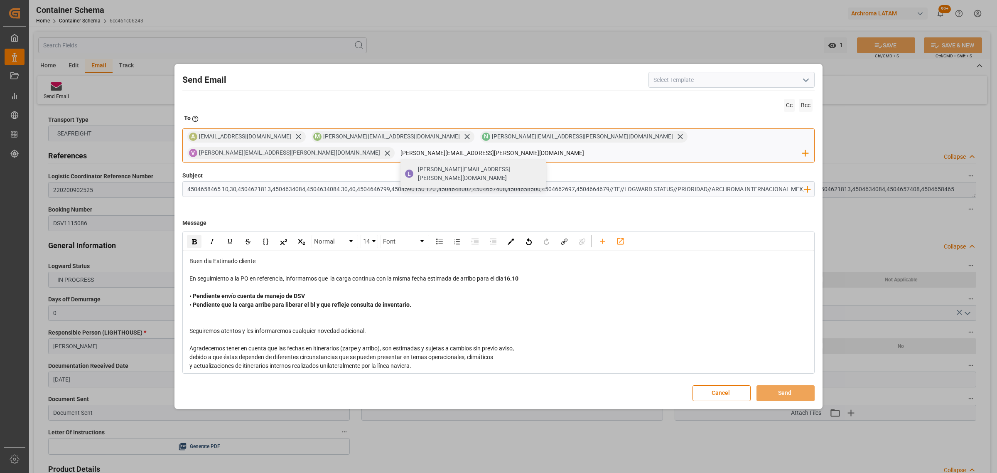
click at [543, 168] on div "[PERSON_NAME][EMAIL_ADDRESS][PERSON_NAME][DOMAIN_NAME]" at bounding box center [479, 173] width 128 height 23
click at [784, 395] on button "Send" at bounding box center [785, 393] width 58 height 16
